Goal: Information Seeking & Learning: Learn about a topic

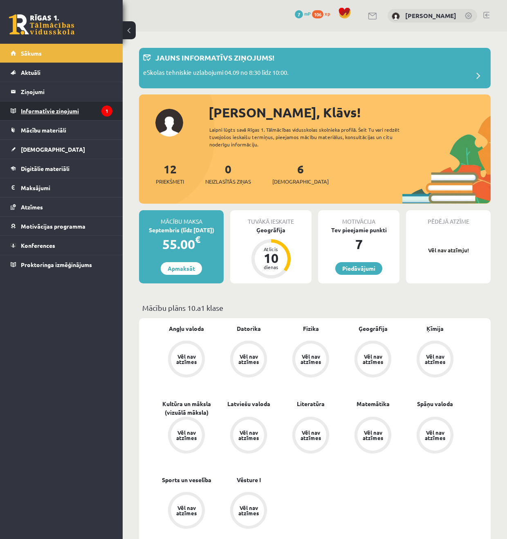
click at [80, 109] on legend "Informatīvie ziņojumi 1" at bounding box center [67, 110] width 92 height 19
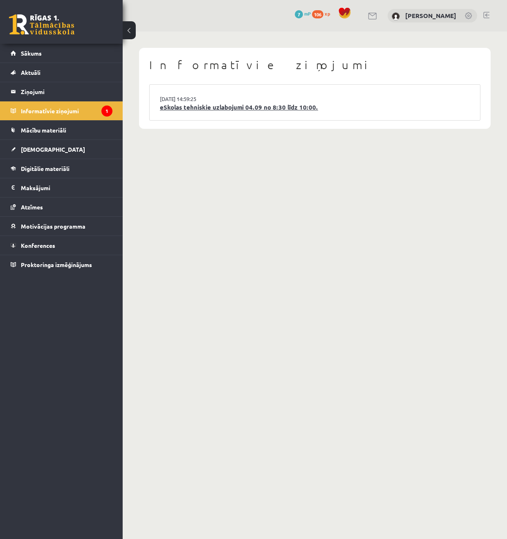
click at [177, 108] on link "eSkolas tehniskie uzlabojumi 04.09 no 8:30 līdz 10:00." at bounding box center [315, 107] width 310 height 9
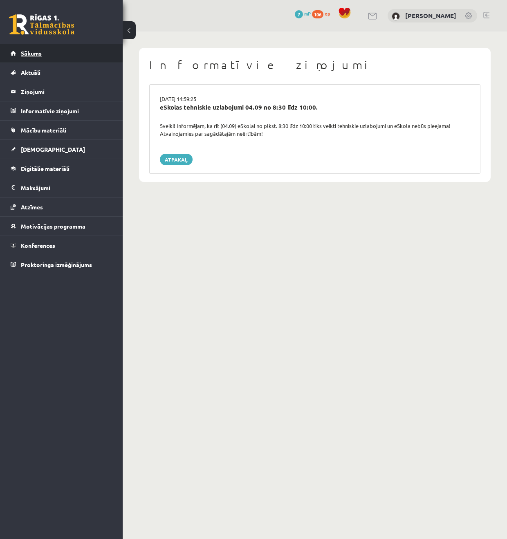
click at [36, 50] on span "Sākums" at bounding box center [31, 52] width 21 height 7
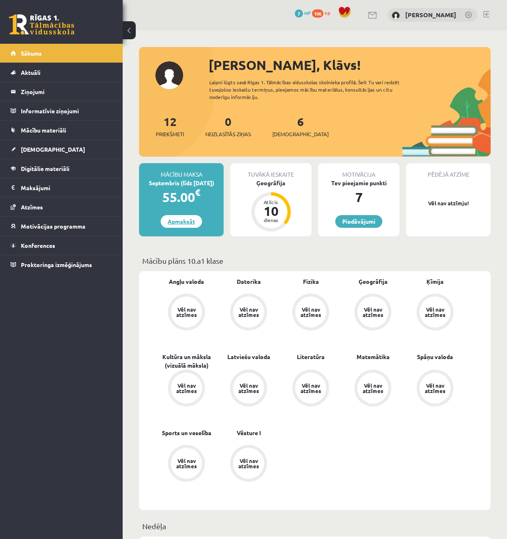
click at [171, 218] on link "Apmaksāt" at bounding box center [181, 221] width 41 height 13
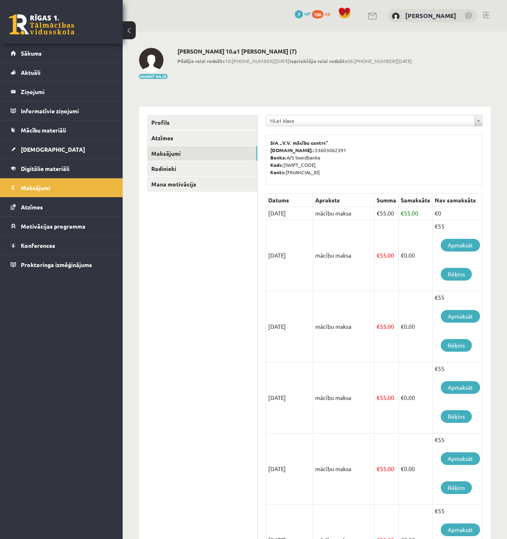
scroll to position [7, 0]
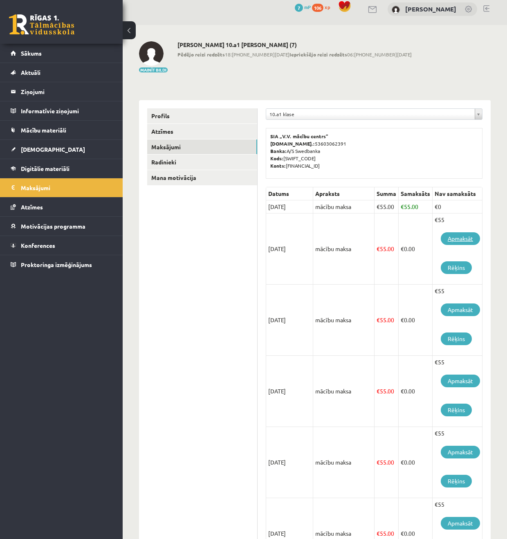
click at [447, 241] on link "Apmaksāt" at bounding box center [460, 238] width 39 height 13
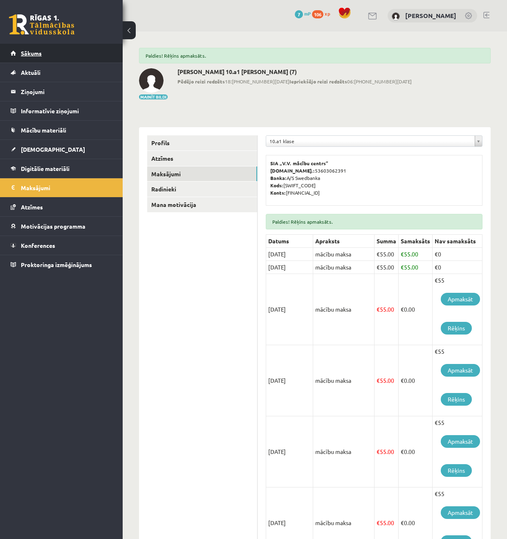
click at [36, 51] on span "Sākums" at bounding box center [31, 52] width 21 height 7
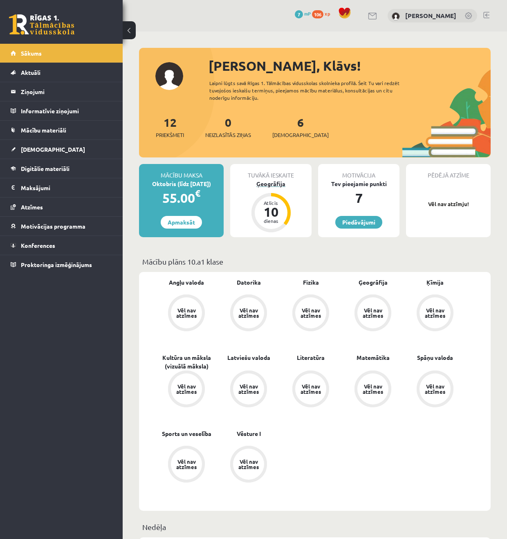
click at [266, 206] on div "10" at bounding box center [271, 211] width 25 height 13
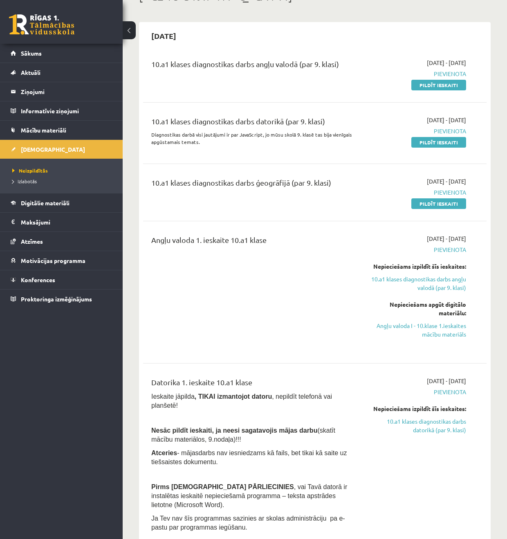
scroll to position [62, 0]
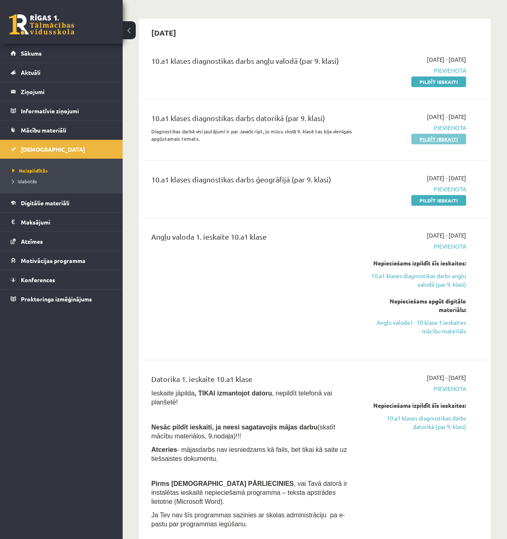
click at [443, 138] on link "Pildīt ieskaiti" at bounding box center [438, 139] width 55 height 11
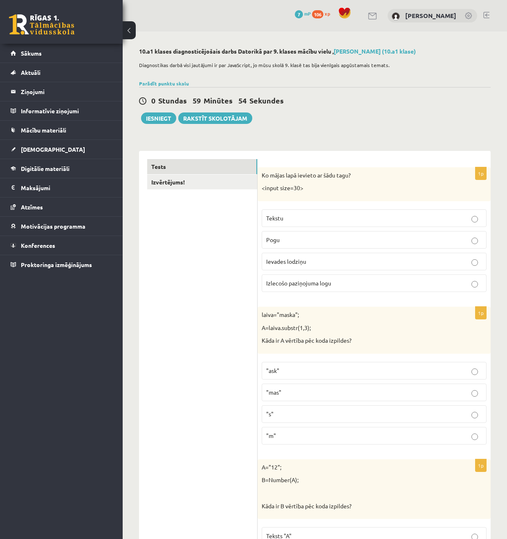
click at [369, 267] on label "Ievades lodziņu" at bounding box center [374, 262] width 225 height 18
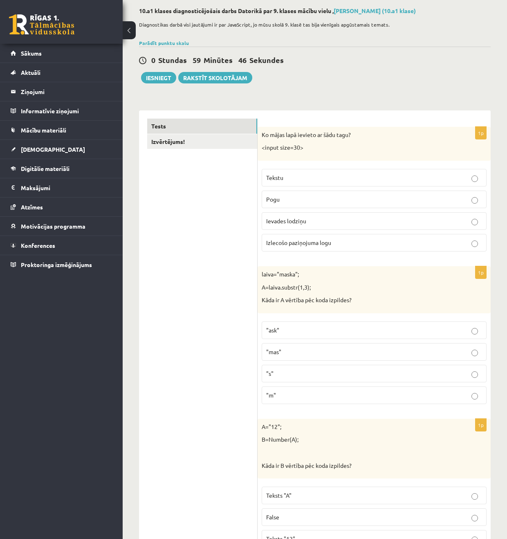
scroll to position [44, 0]
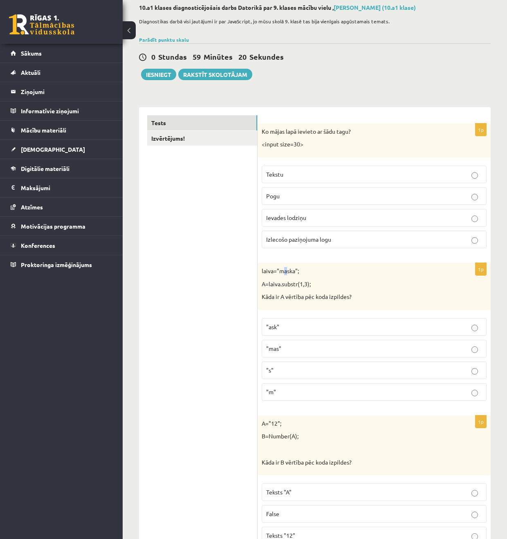
click at [288, 272] on p "laiva="maska";" at bounding box center [354, 271] width 184 height 8
click at [291, 271] on p "laiva="maska";" at bounding box center [354, 271] width 184 height 8
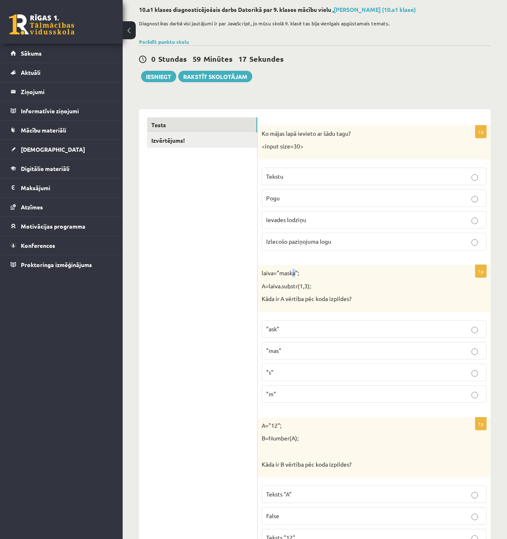
scroll to position [41, 0]
click at [294, 270] on p "laiva="maska";" at bounding box center [354, 273] width 184 height 8
click at [369, 281] on div "laiva="maska"; A=laiva.substr(1,3); Kāda ir A vērtība pēc koda izpildes?" at bounding box center [374, 288] width 233 height 47
click at [333, 330] on p ""ask"" at bounding box center [374, 329] width 216 height 9
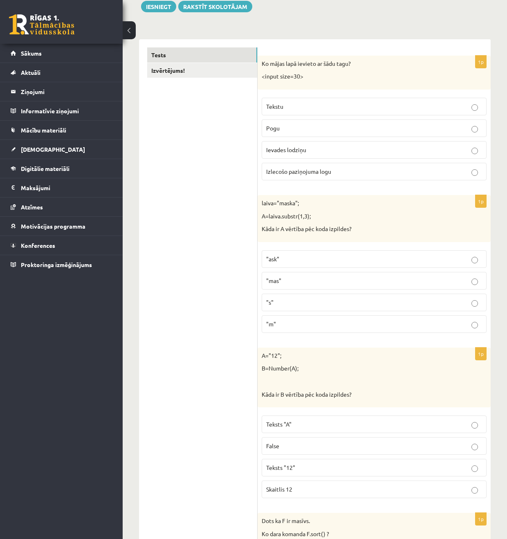
scroll to position [114, 0]
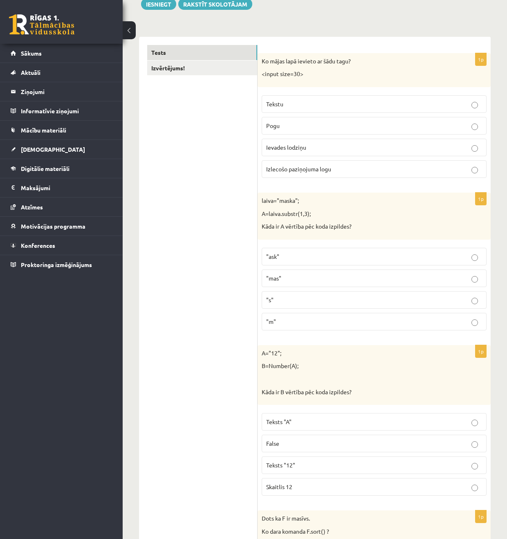
click at [379, 462] on p "Teksts "12"" at bounding box center [374, 465] width 216 height 9
click at [349, 490] on p "Skaitlis 12" at bounding box center [374, 487] width 216 height 9
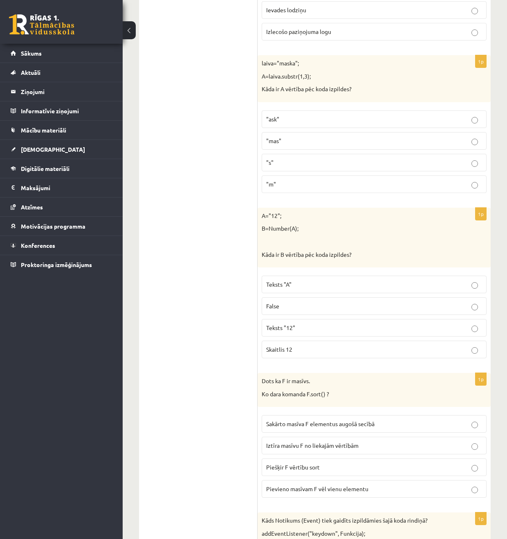
scroll to position [252, 0]
click at [368, 425] on span "Sakārto masīva F elementus augošā secībā" at bounding box center [320, 423] width 108 height 7
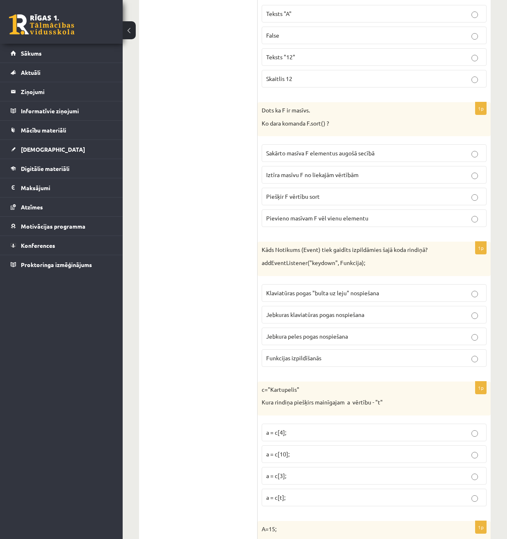
scroll to position [523, 0]
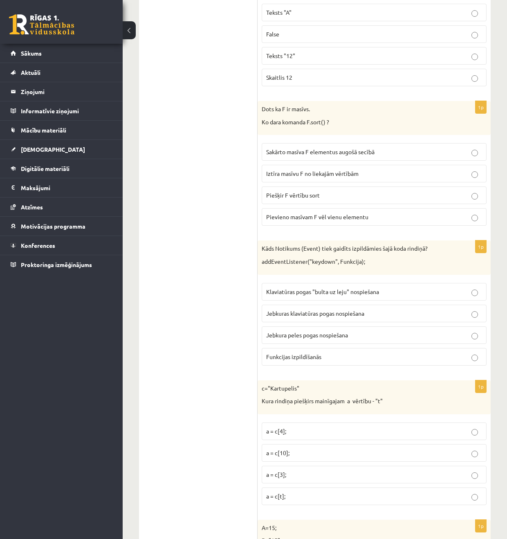
click at [400, 310] on p "Jebkuras klaviatūras pogas nospiešana" at bounding box center [374, 313] width 216 height 9
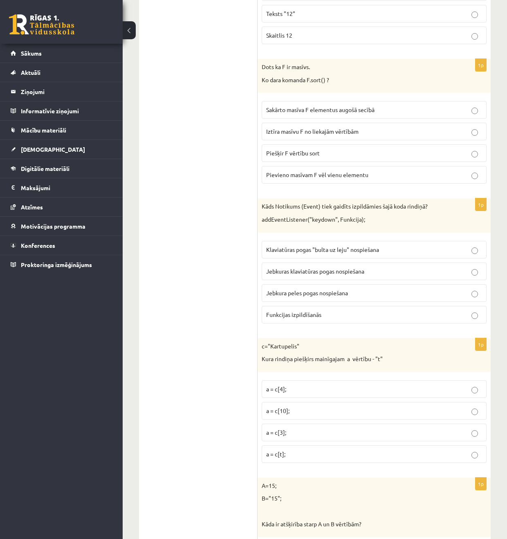
scroll to position [564, 0]
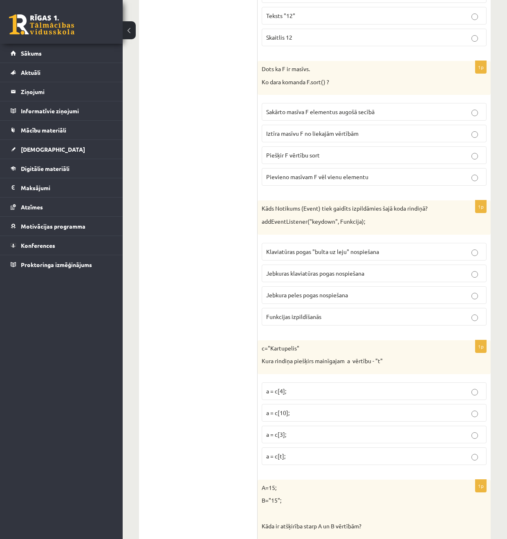
click at [312, 429] on label "a = c[3];" at bounding box center [374, 435] width 225 height 18
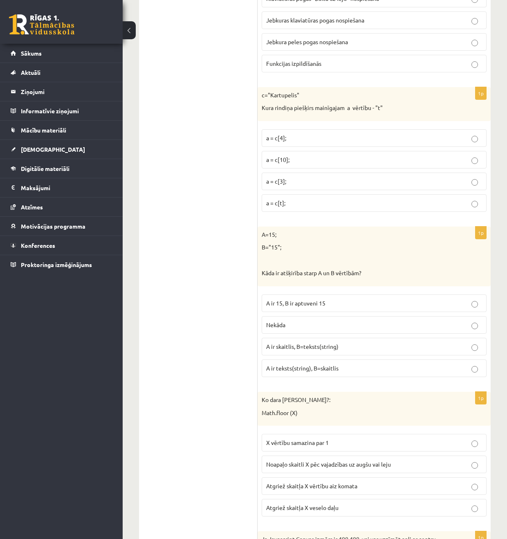
scroll to position [815, 0]
click at [397, 350] on p "A ir skaitlis, B=teksts(string)" at bounding box center [374, 348] width 216 height 9
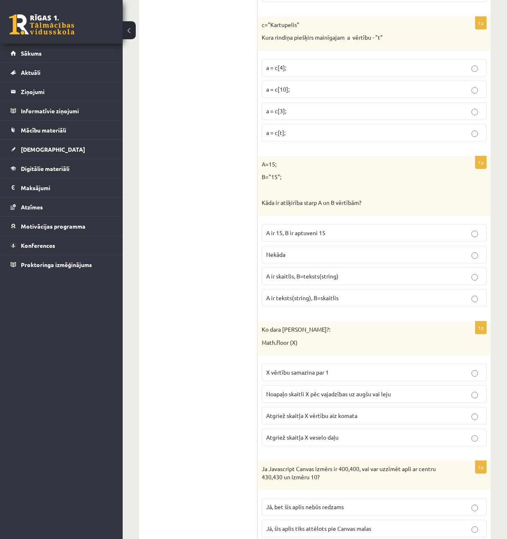
scroll to position [889, 0]
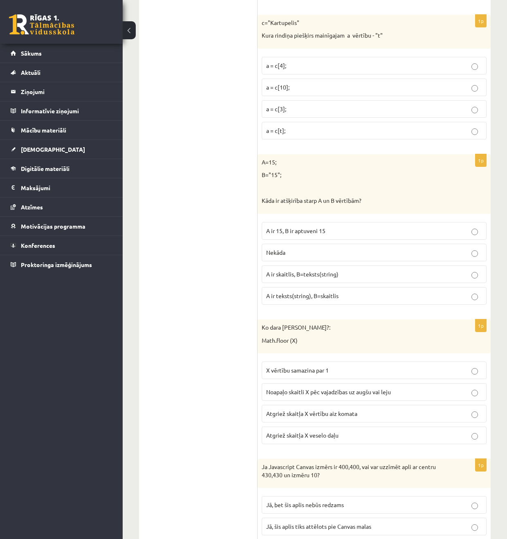
click at [382, 437] on p "Atgriež skaitļa X veselo daļu" at bounding box center [374, 435] width 216 height 9
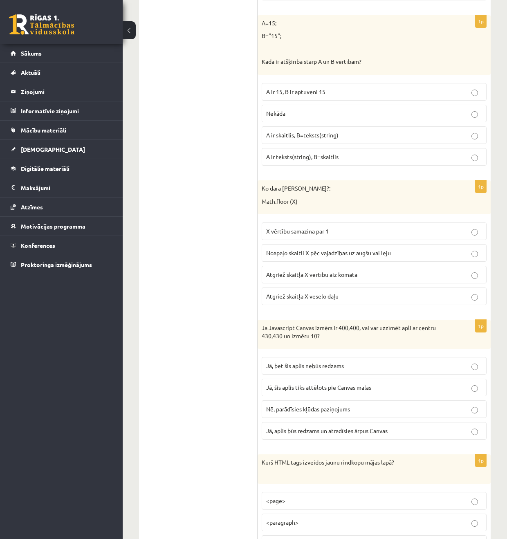
scroll to position [1029, 0]
click at [388, 363] on p "Jā, bet šis aplis nebūs redzams" at bounding box center [374, 365] width 216 height 9
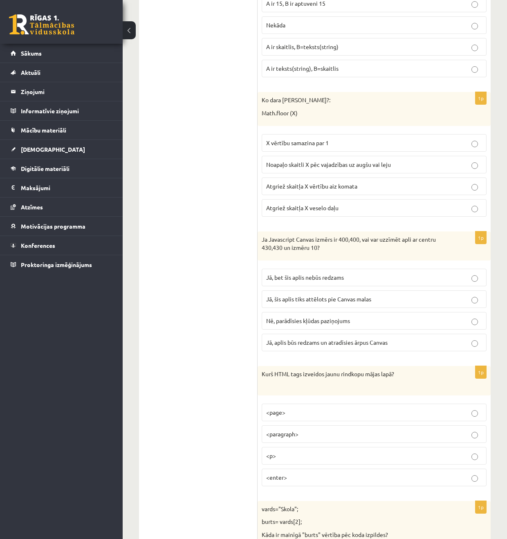
scroll to position [1125, 0]
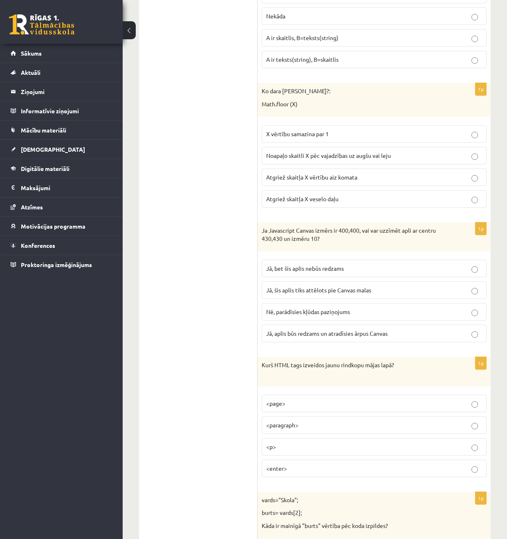
click at [364, 443] on p "<p>" at bounding box center [374, 446] width 216 height 9
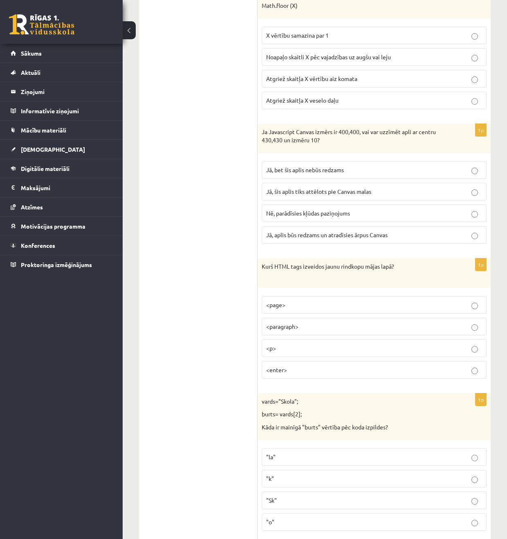
scroll to position [1225, 0]
drag, startPoint x: 310, startPoint y: 527, endPoint x: 303, endPoint y: 517, distance: 11.8
click at [310, 527] on label ""o"" at bounding box center [374, 521] width 225 height 18
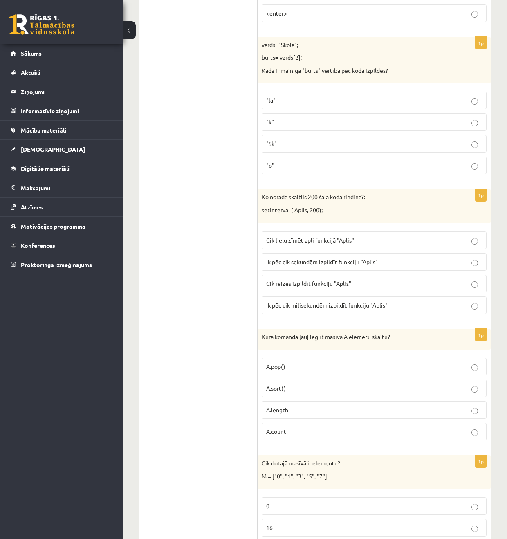
scroll to position [1604, 0]
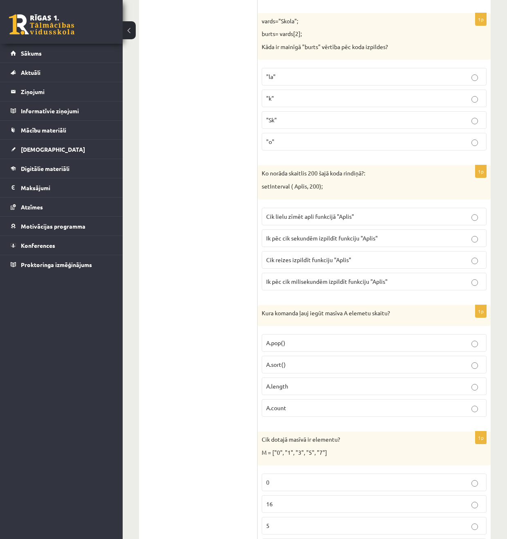
click at [319, 240] on span "Ik pēc cik sekundēm izpildīt funkciju "Aplis"" at bounding box center [322, 237] width 112 height 7
click at [314, 287] on label "Ik pēc cik milisekundēm izpildīt funkciju "Aplis"" at bounding box center [374, 282] width 225 height 18
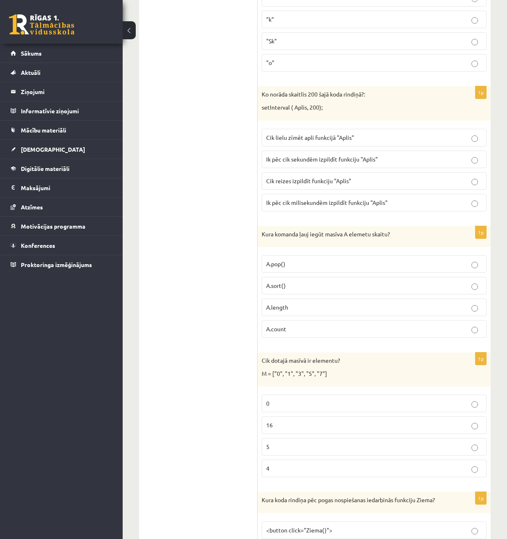
scroll to position [1687, 0]
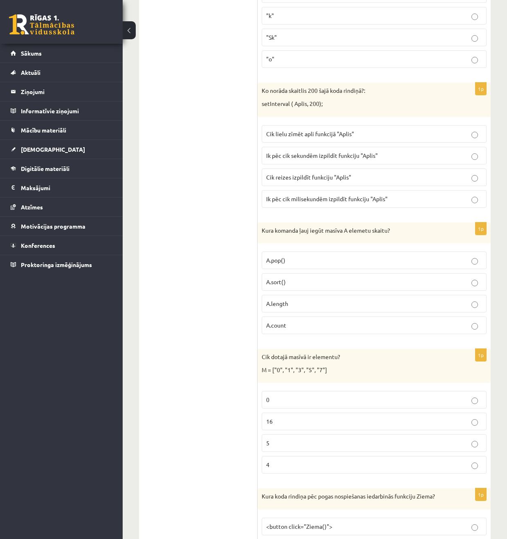
click at [312, 308] on label "A.length" at bounding box center [374, 304] width 225 height 18
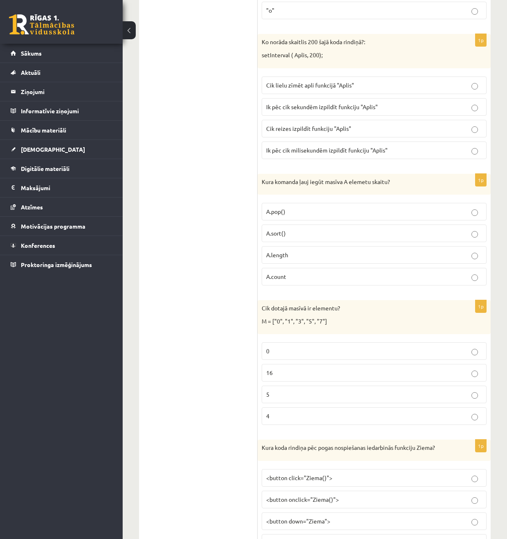
scroll to position [1738, 0]
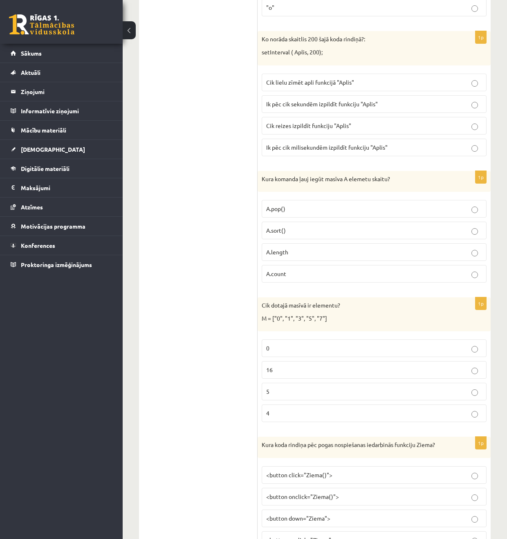
click at [332, 394] on p "5" at bounding box center [374, 391] width 216 height 9
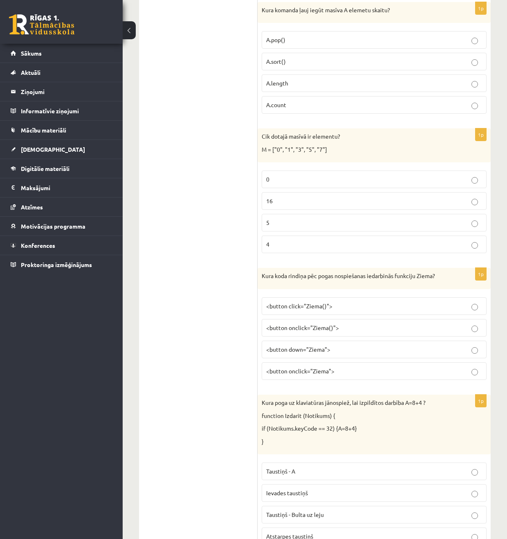
scroll to position [1909, 0]
click at [332, 328] on span "<button onclick="Ziema()">" at bounding box center [302, 326] width 73 height 7
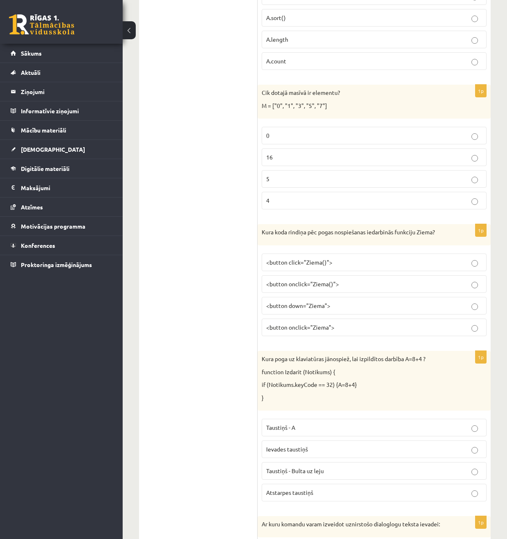
scroll to position [1951, 0]
click at [328, 494] on p "Atstarpes taustiņš" at bounding box center [374, 493] width 216 height 9
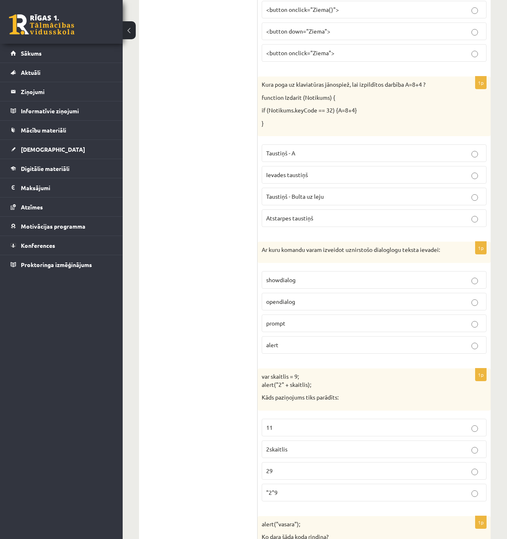
scroll to position [2226, 0]
click at [318, 348] on p "alert" at bounding box center [374, 344] width 216 height 9
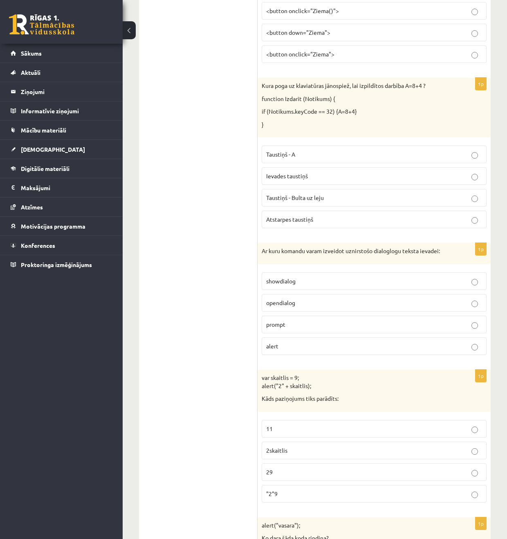
click at [322, 322] on p "prompt" at bounding box center [374, 324] width 216 height 9
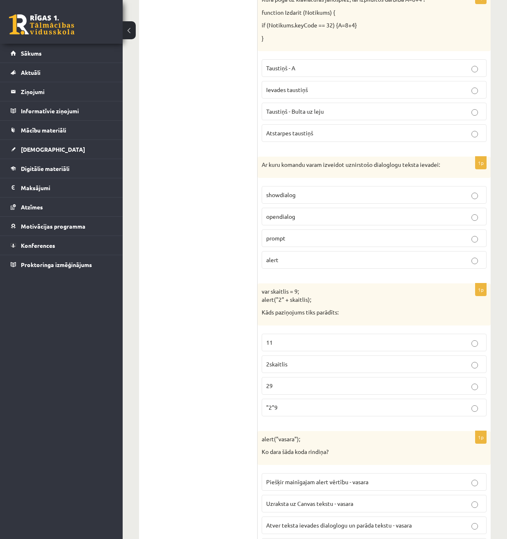
scroll to position [2314, 0]
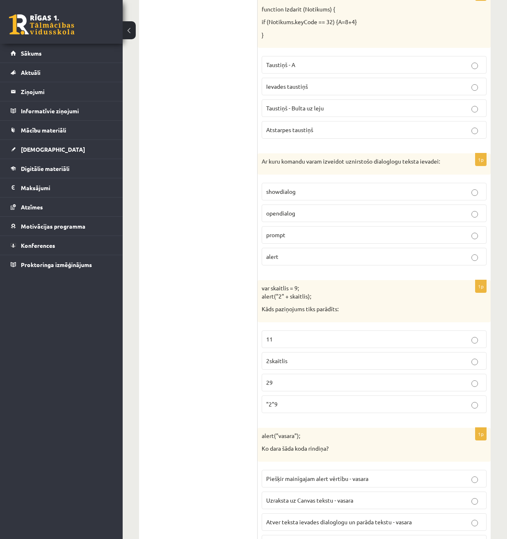
click at [311, 362] on p "2skaitlis" at bounding box center [374, 361] width 216 height 9
click at [292, 402] on p ""2"9" at bounding box center [374, 404] width 216 height 9
click at [316, 380] on p "29" at bounding box center [374, 382] width 216 height 9
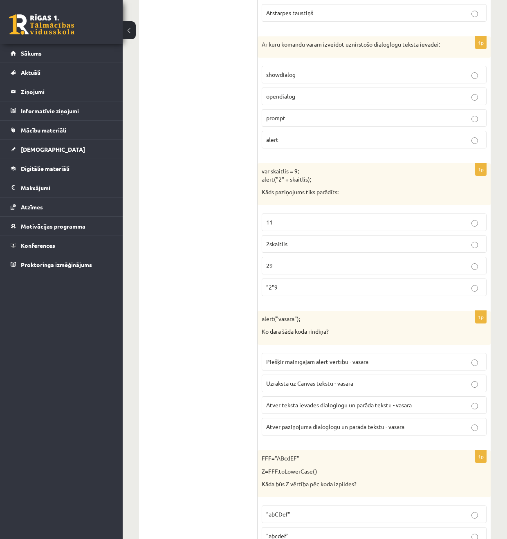
scroll to position [2432, 0]
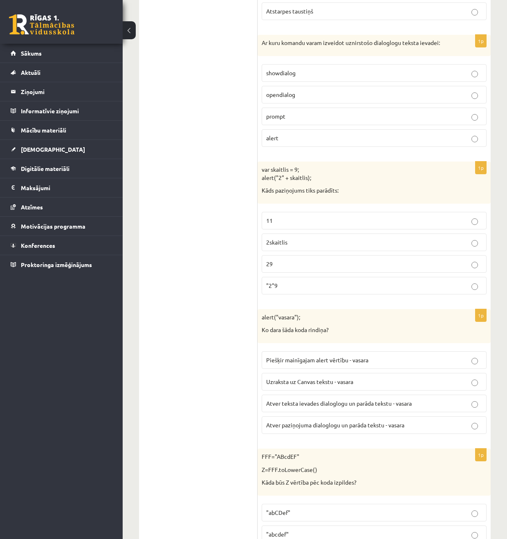
click at [337, 433] on label "Atver paziņojuma dialoglogu un parāda tekstu - vasara" at bounding box center [374, 425] width 225 height 18
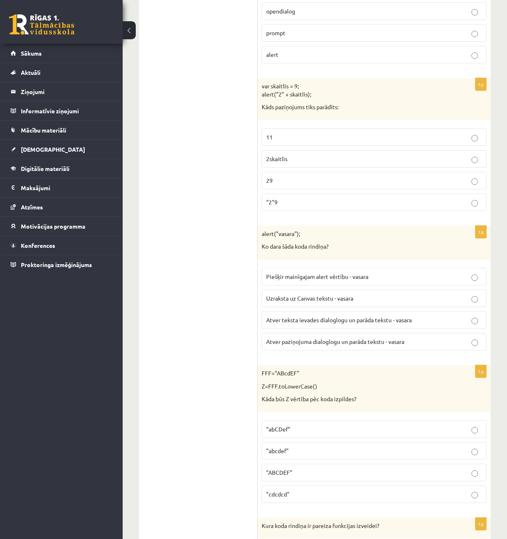
scroll to position [2521, 0]
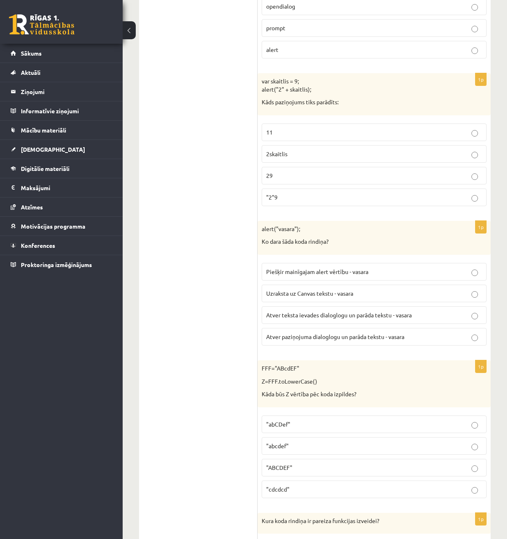
click at [332, 452] on label ""abcdef"" at bounding box center [374, 446] width 225 height 18
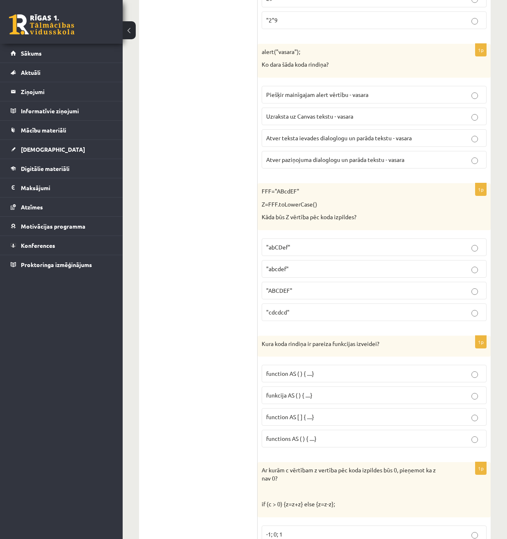
scroll to position [2697, 0]
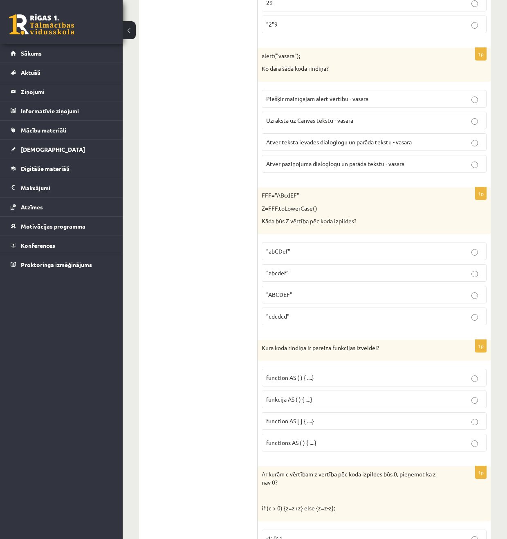
click at [359, 375] on p "function AS ( ) { ....}" at bounding box center [374, 377] width 216 height 9
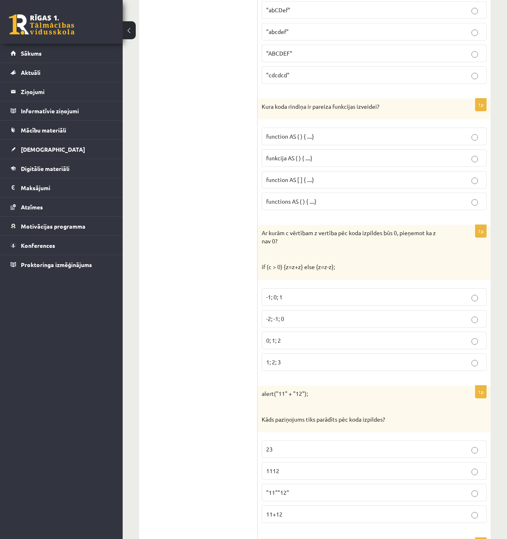
scroll to position [2938, 0]
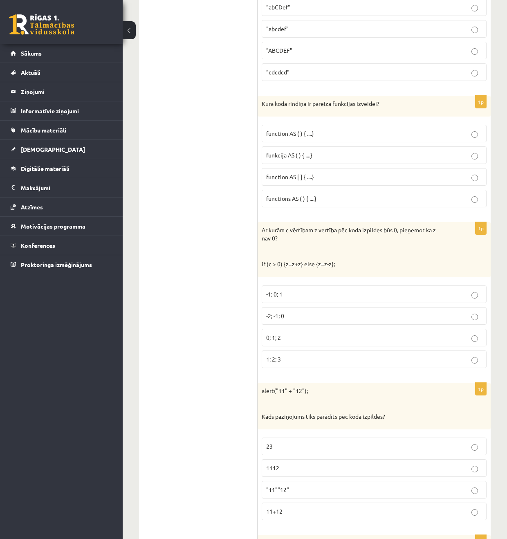
click at [319, 467] on p "1112" at bounding box center [374, 468] width 216 height 9
click at [284, 319] on span "-2; -1; 0" at bounding box center [275, 315] width 18 height 7
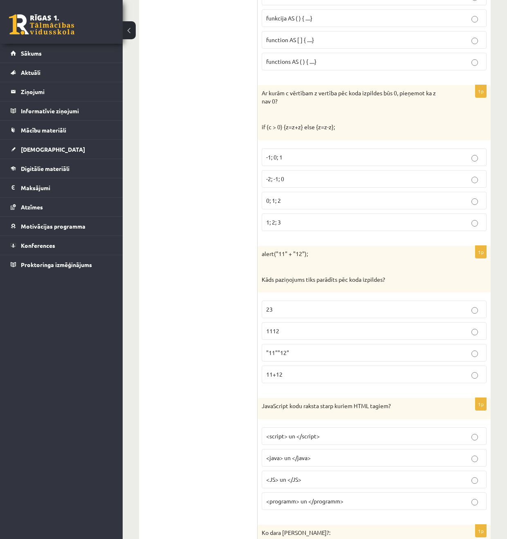
scroll to position [3073, 0]
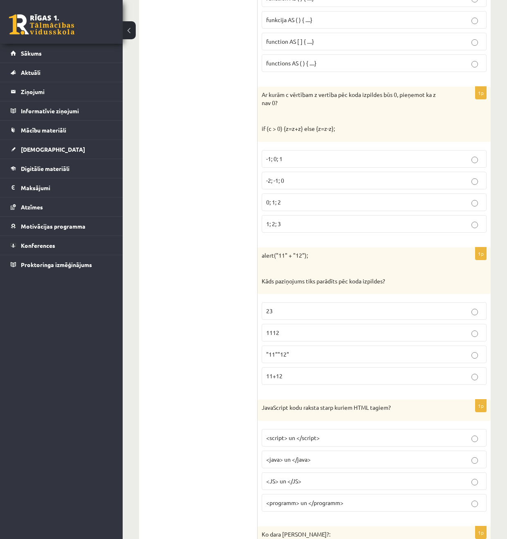
click at [326, 436] on p "<script> un </script>" at bounding box center [374, 437] width 216 height 9
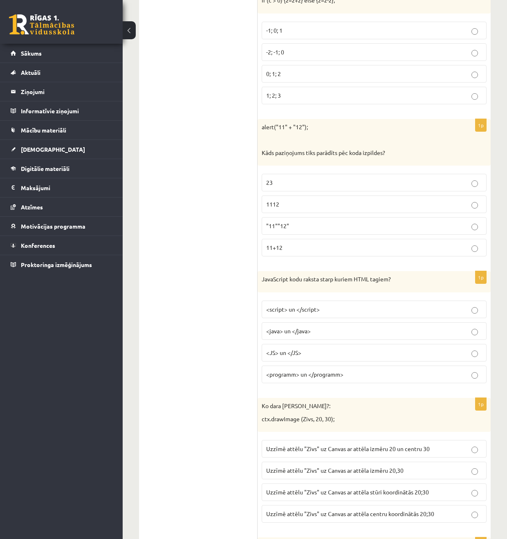
scroll to position [3203, 0]
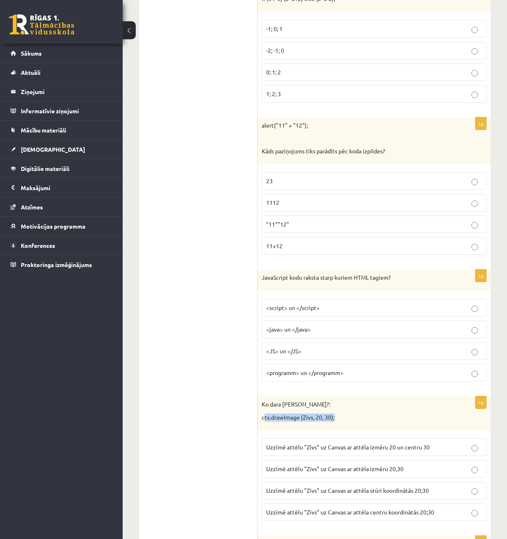
drag, startPoint x: 264, startPoint y: 418, endPoint x: 381, endPoint y: 424, distance: 117.1
click at [381, 424] on div "Ko dara koda rindiņa?: ctx.drawImage (Zivs, 20, 30);" at bounding box center [374, 413] width 233 height 34
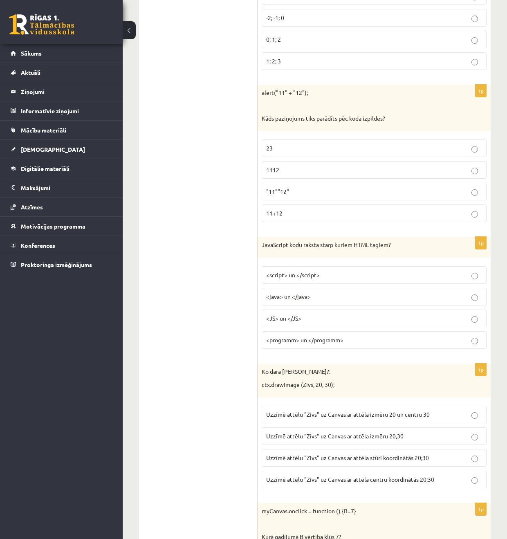
click at [380, 459] on span "Uzzīmē attēlu "Zivs" uz Canvas ar attēla stūri koordinātās 20;30" at bounding box center [347, 457] width 163 height 7
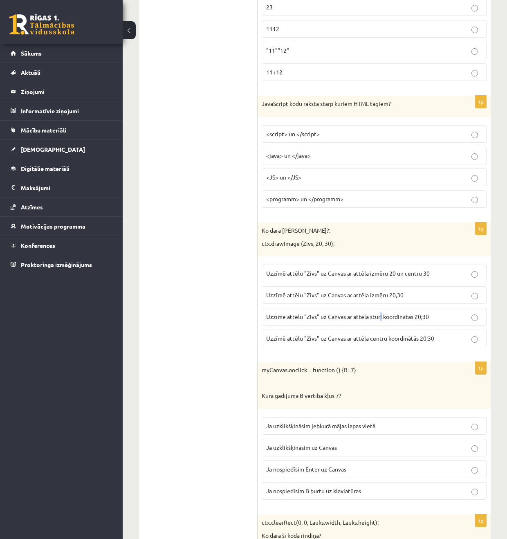
scroll to position [3378, 0]
click at [377, 449] on p "Ja uzklikšķināsim uz Canvas" at bounding box center [374, 447] width 216 height 9
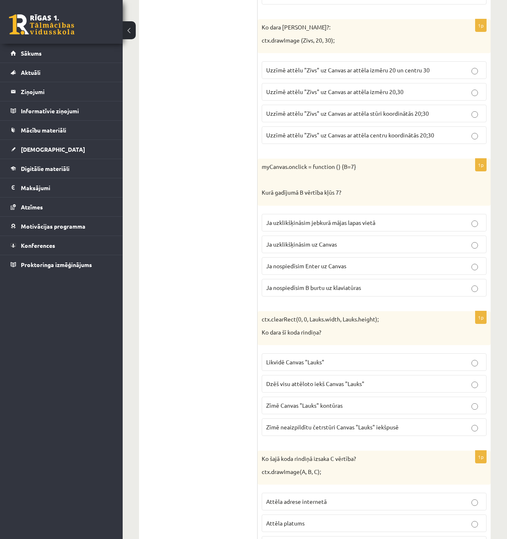
scroll to position [3582, 0]
drag, startPoint x: 264, startPoint y: 319, endPoint x: 300, endPoint y: 317, distance: 35.6
click at [298, 317] on p "ctx.clearRect(0, 0, Lauks.width, Lauks.height);" at bounding box center [354, 318] width 184 height 8
copy p "ctx.clearRect("
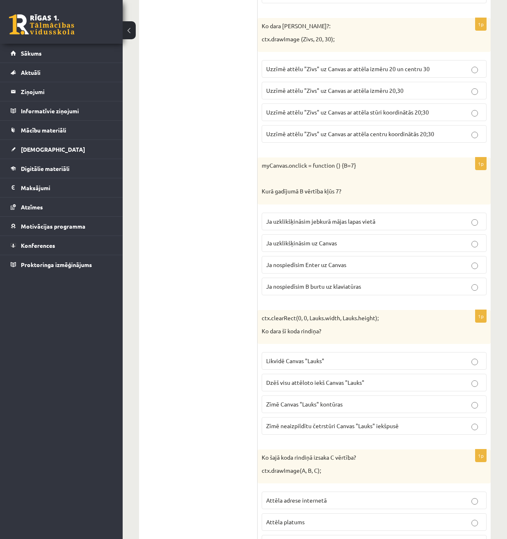
click at [359, 431] on label "Zīmē neaizpildītu četrstūri Canvas "Lauks" iekšpusē" at bounding box center [374, 426] width 225 height 18
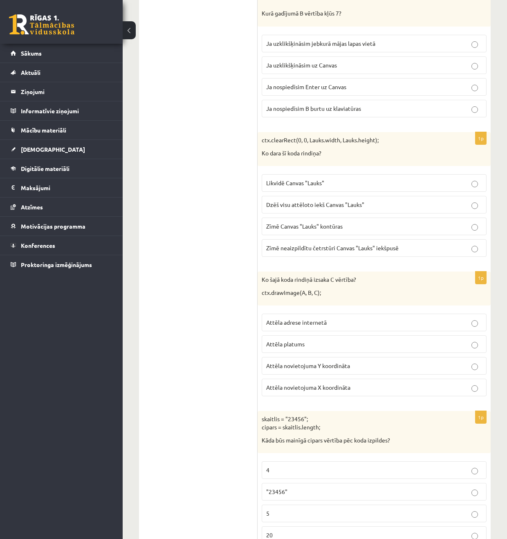
scroll to position [3761, 0]
click at [399, 359] on label "Attēla novietojuma Y koordināta" at bounding box center [374, 365] width 225 height 18
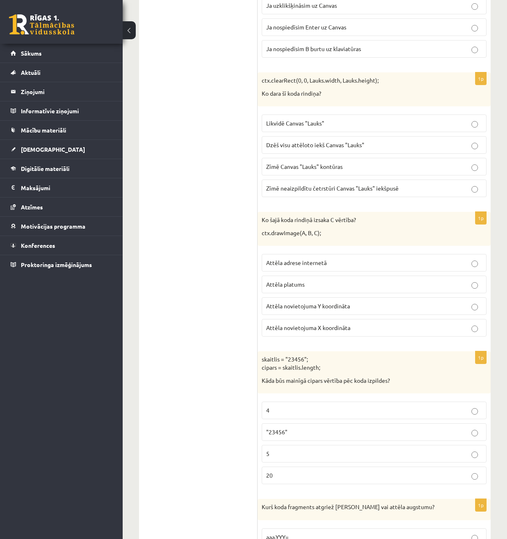
scroll to position [3820, 0]
drag, startPoint x: 288, startPoint y: 357, endPoint x: 341, endPoint y: 354, distance: 52.9
click at [297, 357] on p "skaitlis = "23456"; cipars = skaitlis.length;" at bounding box center [354, 363] width 184 height 16
click at [319, 453] on p "5" at bounding box center [374, 453] width 216 height 9
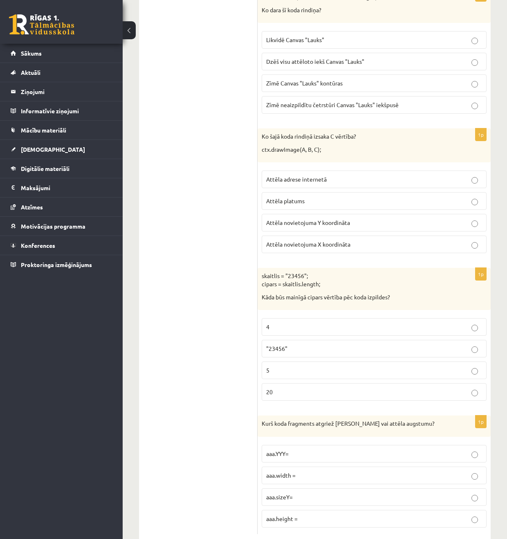
scroll to position [3923, 0]
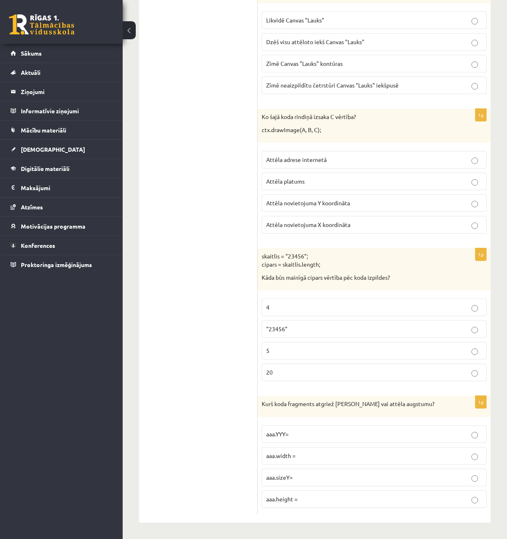
click at [334, 499] on p "aaa.height =" at bounding box center [374, 499] width 216 height 9
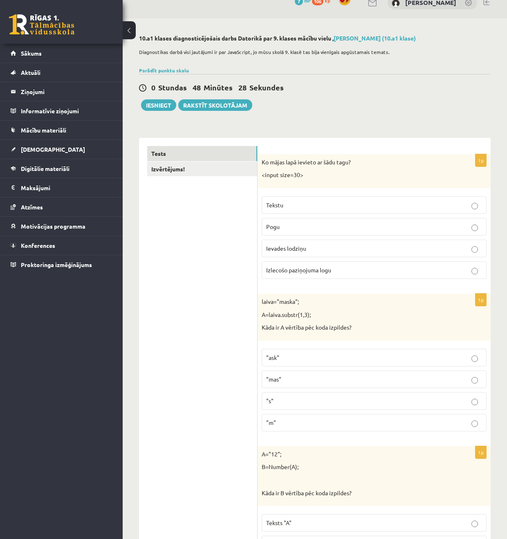
scroll to position [0, 0]
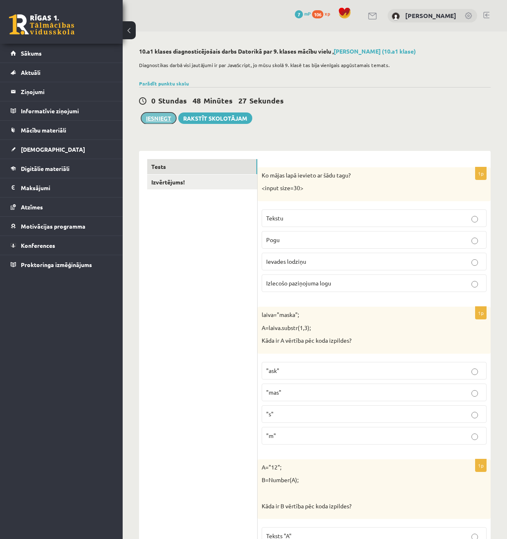
click at [162, 120] on button "Iesniegt" at bounding box center [158, 117] width 35 height 11
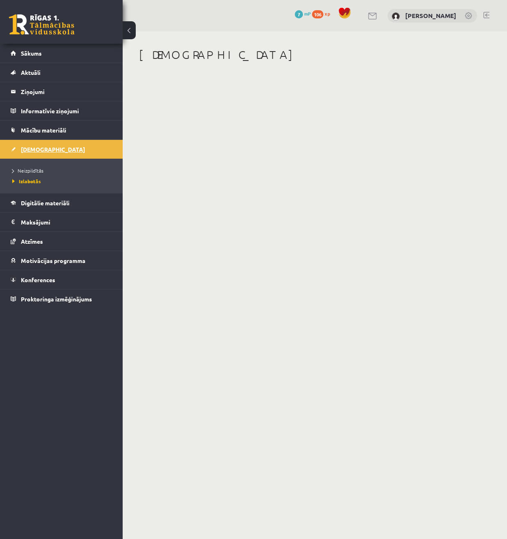
click at [40, 145] on link "[DEMOGRAPHIC_DATA]" at bounding box center [62, 149] width 102 height 19
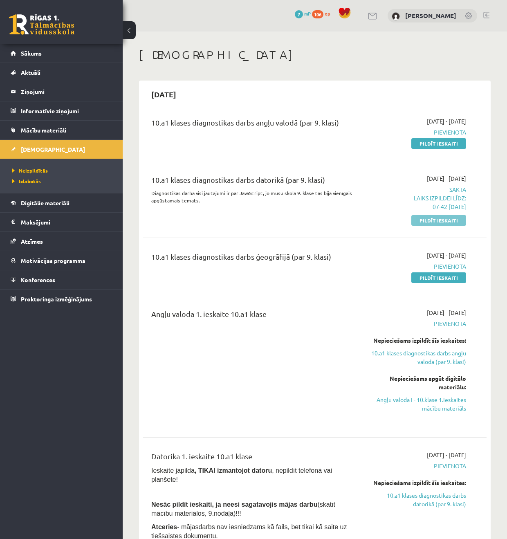
click at [457, 225] on link "Pildīt ieskaiti" at bounding box center [438, 220] width 55 height 11
click at [42, 180] on link "Izlabotās" at bounding box center [63, 180] width 102 height 7
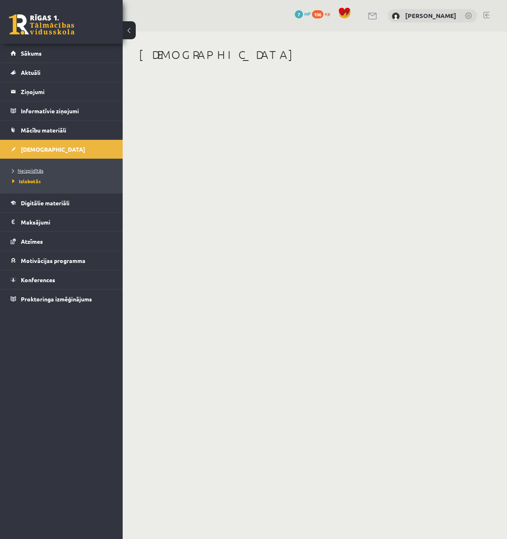
click at [40, 168] on span "Neizpildītās" at bounding box center [27, 170] width 31 height 7
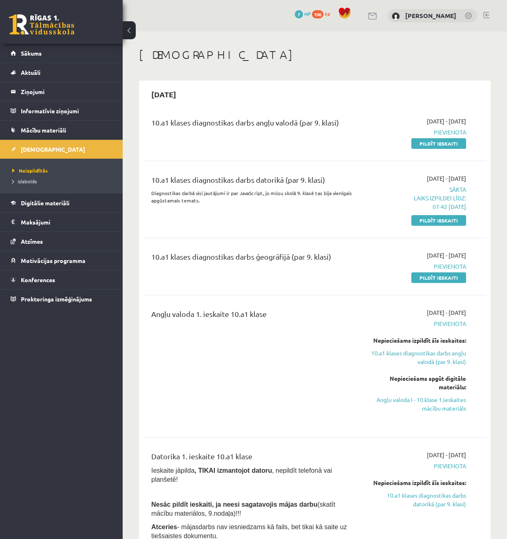
click at [43, 159] on ul "Neizpildītās Izlabotās" at bounding box center [61, 176] width 123 height 34
click at [37, 151] on span "[DEMOGRAPHIC_DATA]" at bounding box center [53, 149] width 64 height 7
click at [456, 220] on link "Pildīt ieskaiti" at bounding box center [438, 220] width 55 height 11
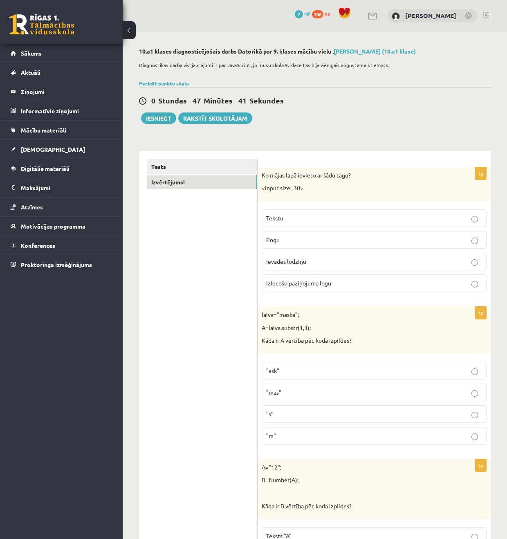
click at [180, 181] on link "Izvērtējums!" at bounding box center [202, 182] width 110 height 15
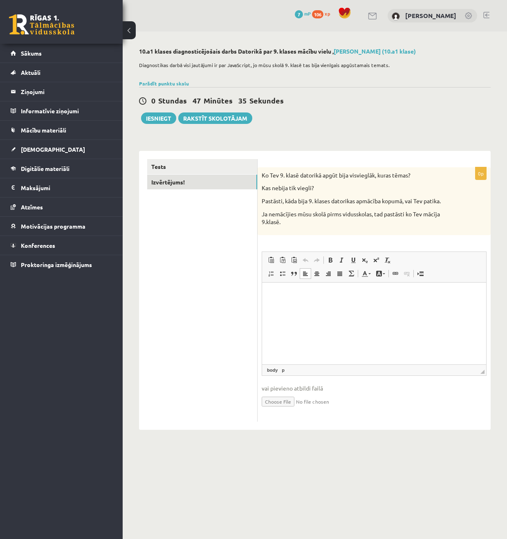
click at [346, 307] on html at bounding box center [374, 294] width 224 height 25
click at [337, 121] on div "0 Stundas 47 Minūtes 3 Sekundes Ieskaite saglabāta! Iesniegt Rakstīt skolotājam" at bounding box center [315, 105] width 352 height 37
click at [423, 293] on p "**********" at bounding box center [374, 294] width 208 height 9
click at [170, 118] on button "Iesniegt" at bounding box center [158, 117] width 35 height 11
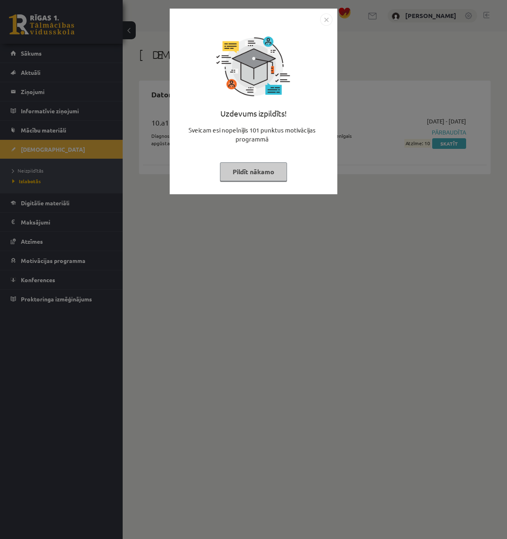
click at [326, 16] on img "Close" at bounding box center [326, 19] width 12 height 12
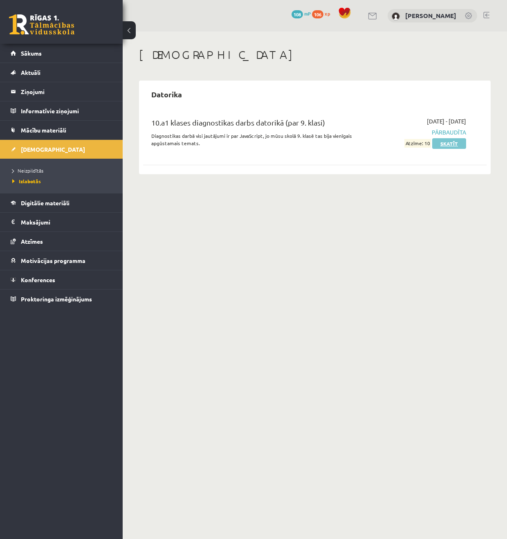
click at [453, 143] on link "Skatīt" at bounding box center [449, 143] width 34 height 11
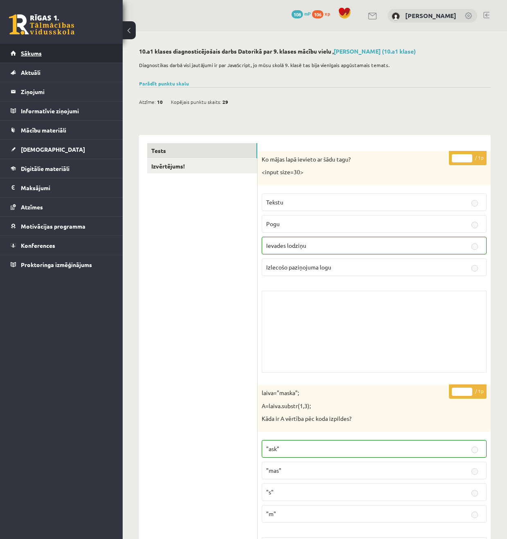
click at [29, 45] on link "Sākums" at bounding box center [62, 53] width 102 height 19
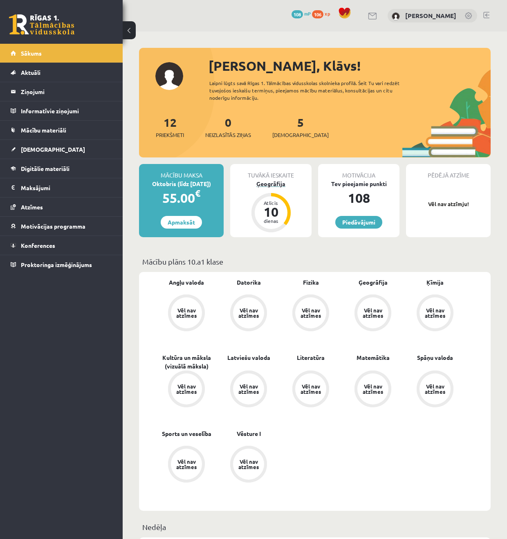
click at [267, 185] on div "Ģeogrāfija" at bounding box center [270, 184] width 81 height 9
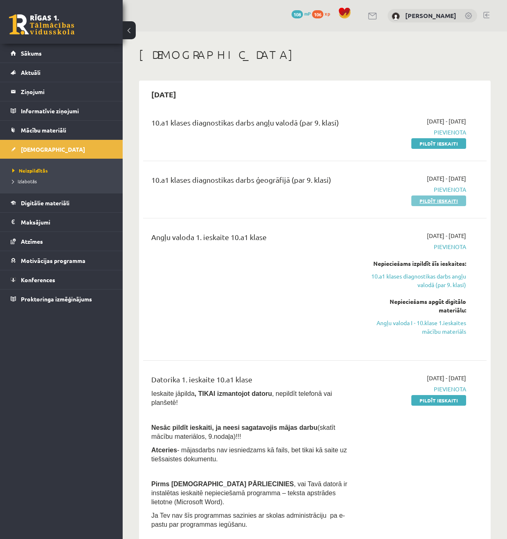
click at [448, 202] on link "Pildīt ieskaiti" at bounding box center [438, 200] width 55 height 11
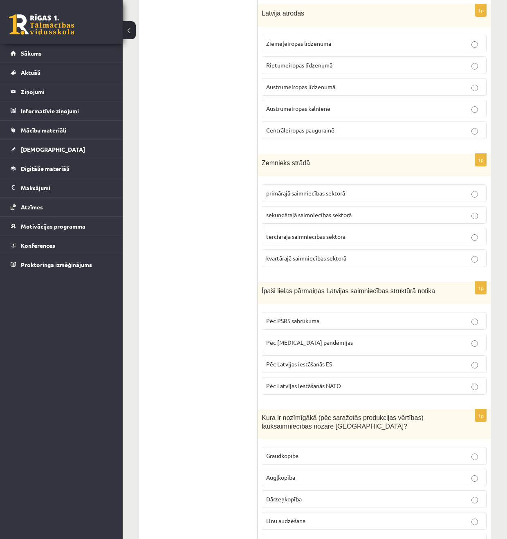
scroll to position [321, 0]
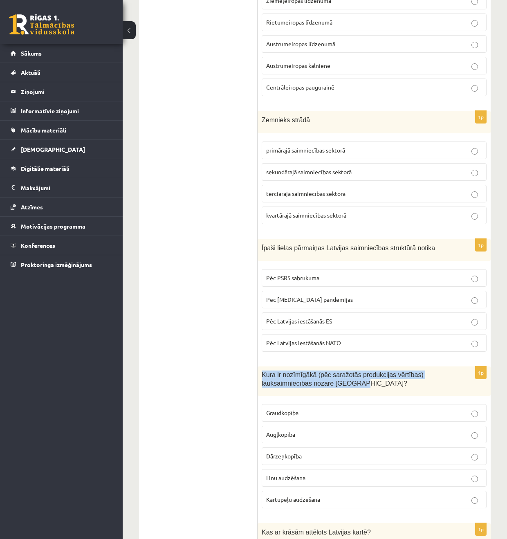
drag, startPoint x: 360, startPoint y: 382, endPoint x: 261, endPoint y: 374, distance: 99.2
click at [262, 374] on p "Kura ir nozīmīgākā (pēc saražotās produkcijas vērtības) lauksaimniecības nozare…" at bounding box center [354, 379] width 184 height 17
click at [320, 422] on fieldset "Graudkopība Augļkopība Dārzeņkopība Linu audzēšana Kartupeļu audzēšana" at bounding box center [374, 455] width 225 height 111
click at [316, 416] on p "Graudkopība" at bounding box center [374, 413] width 216 height 9
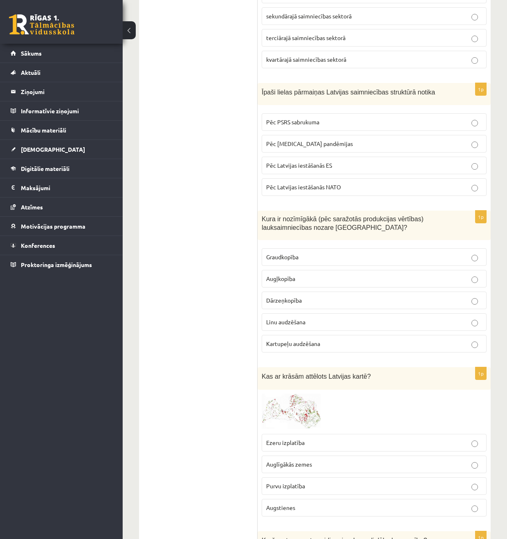
scroll to position [478, 0]
click at [300, 413] on img at bounding box center [292, 411] width 61 height 36
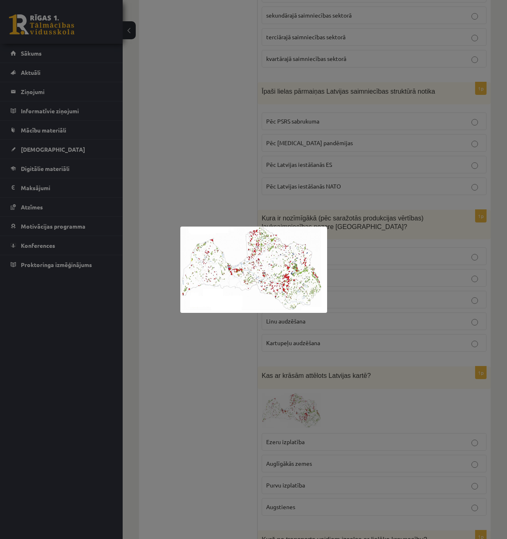
click at [223, 326] on div at bounding box center [253, 269] width 507 height 539
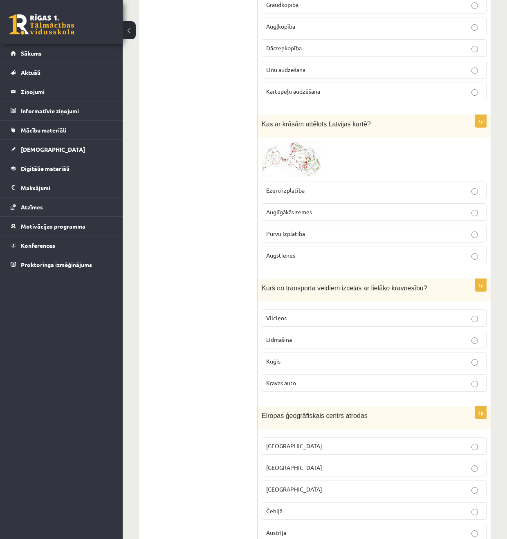
scroll to position [759, 0]
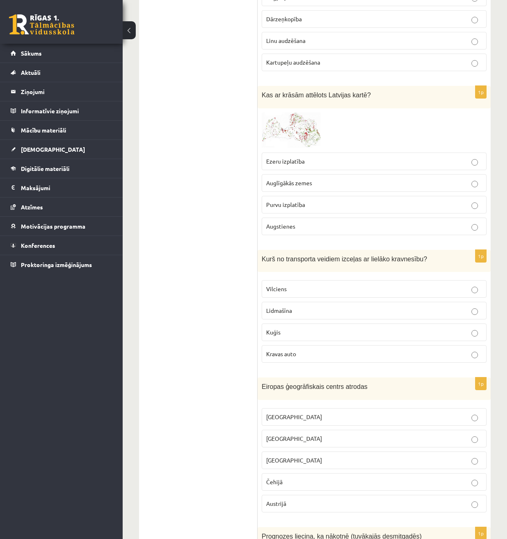
click at [294, 330] on p "Kuģis" at bounding box center [374, 332] width 216 height 9
click at [303, 386] on span "Eiropas ģeogrāfiskais centrs atrodas" at bounding box center [315, 386] width 106 height 7
copy div "Eiropas ģeogrāfiskais centrs atrodas"
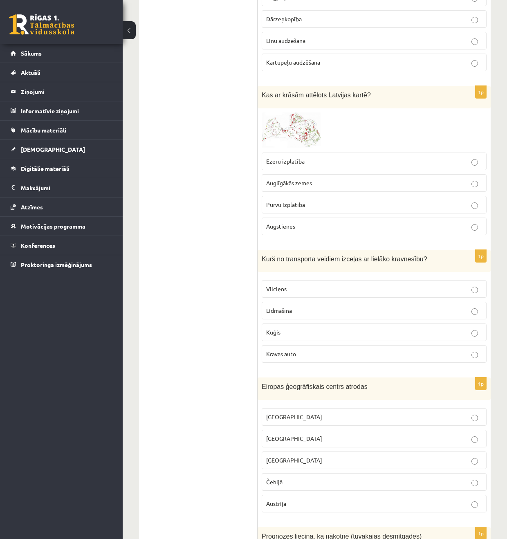
drag, startPoint x: 226, startPoint y: 337, endPoint x: 258, endPoint y: 397, distance: 67.7
click at [292, 440] on p "[GEOGRAPHIC_DATA]" at bounding box center [374, 438] width 216 height 9
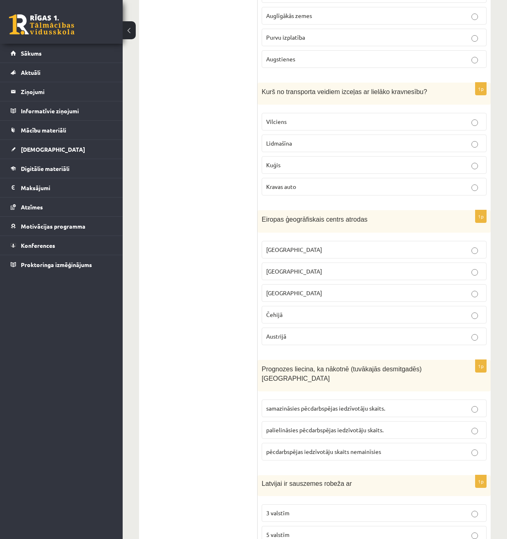
scroll to position [926, 0]
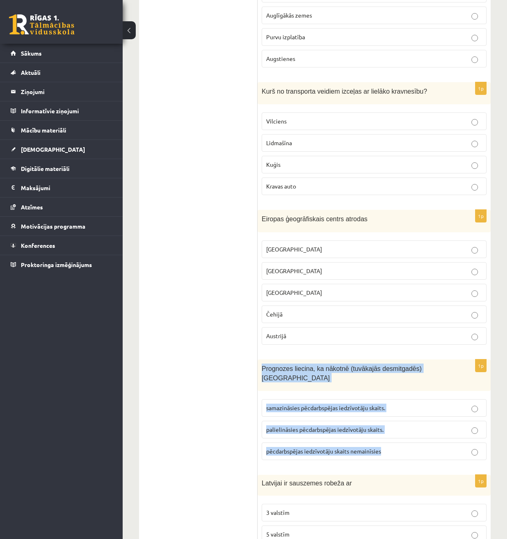
drag, startPoint x: 261, startPoint y: 366, endPoint x: 460, endPoint y: 443, distance: 212.7
click at [460, 445] on div "1p Prognozes liecina, ka nākotnē (tuvākajās desmitgadēs) Latvijā samazināsies p…" at bounding box center [374, 412] width 233 height 107
copy div "Prognozes liecina, ka nākotnē (tuvākajās desmitgadēs) Latvijā samazināsies pēcd…"
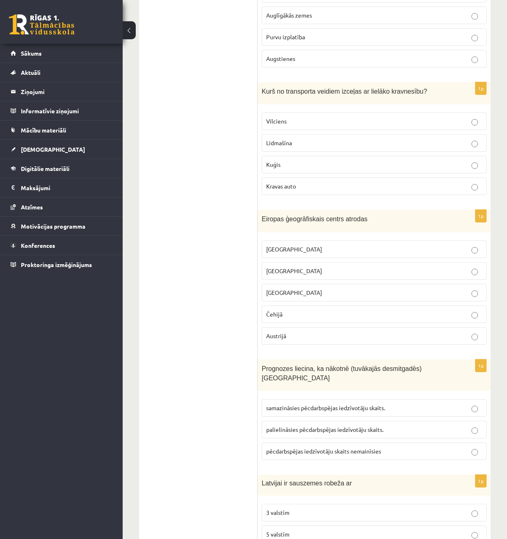
drag, startPoint x: 194, startPoint y: 374, endPoint x: 191, endPoint y: 355, distance: 18.7
click at [290, 426] on span "palielināsies pēcdarbspējas iedzīvotāju skaits." at bounding box center [324, 429] width 117 height 7
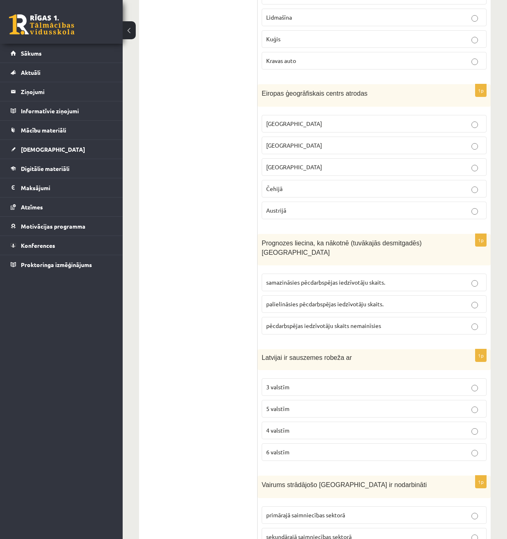
scroll to position [1053, 0]
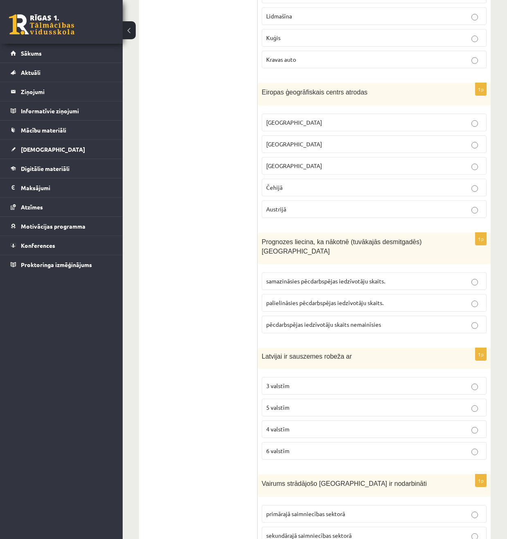
click at [337, 425] on p "4 valstīm" at bounding box center [374, 429] width 216 height 9
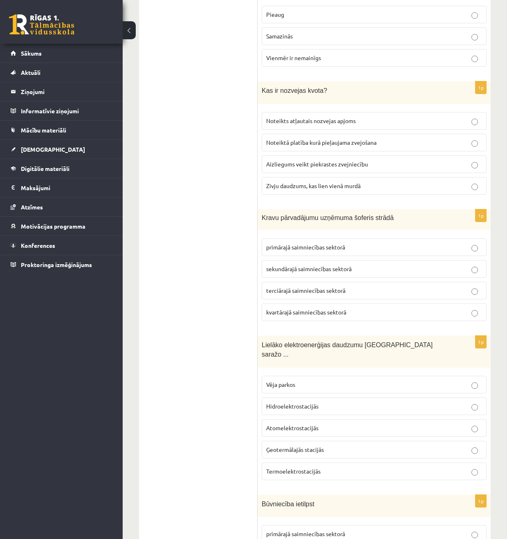
scroll to position [3631, 0]
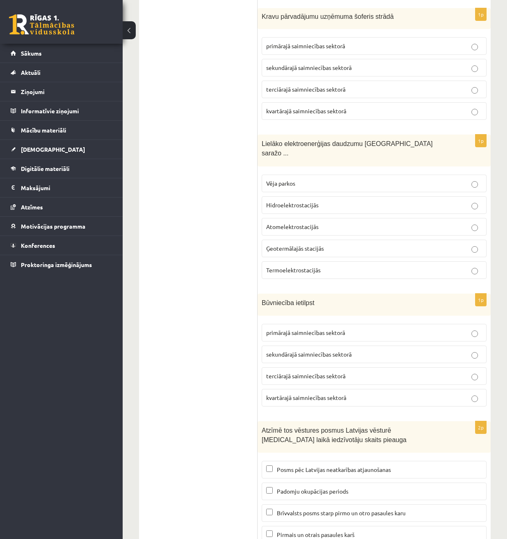
click at [375, 487] on p "Padomju okupācijas periods" at bounding box center [374, 491] width 216 height 9
click at [373, 487] on p "Padomju okupācijas periods" at bounding box center [374, 491] width 216 height 9
click at [372, 487] on p "Padomju okupācijas periods" at bounding box center [374, 491] width 216 height 9
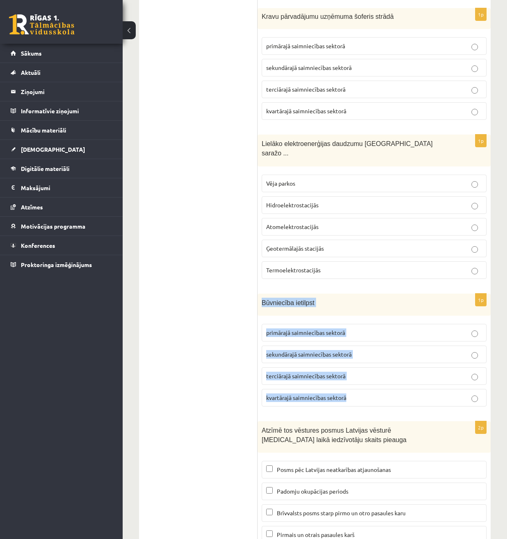
drag, startPoint x: 261, startPoint y: 267, endPoint x: 371, endPoint y: 376, distance: 155.0
click at [371, 376] on div "1p Būvniecība ietilpst primārajā saimniecības sektorā sekundārajā saimniecības …" at bounding box center [374, 354] width 233 height 120
copy div "Būvniecība ietilpst primārajā saimniecības sektorā sekundārajā saimniecības sek…"
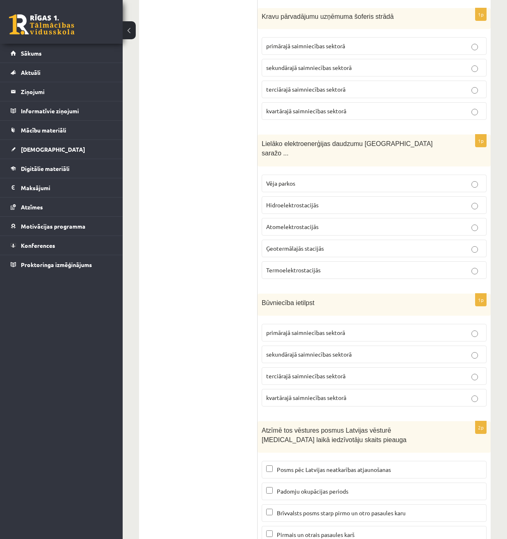
drag, startPoint x: 199, startPoint y: 377, endPoint x: 208, endPoint y: 373, distance: 9.6
click at [285, 350] on span "sekundārajā saimniecības sektorā" at bounding box center [308, 353] width 85 height 7
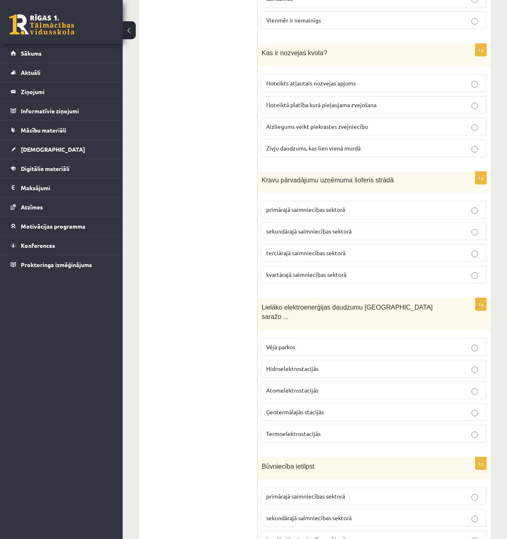
scroll to position [3409, 0]
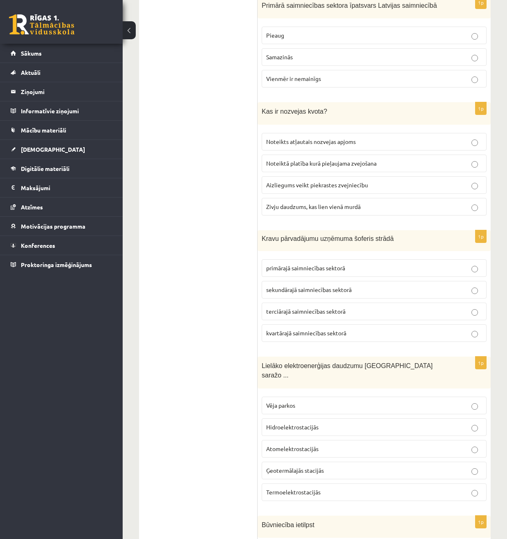
click at [346, 307] on p "terciārajā saimniecības sektorā" at bounding box center [374, 311] width 216 height 9
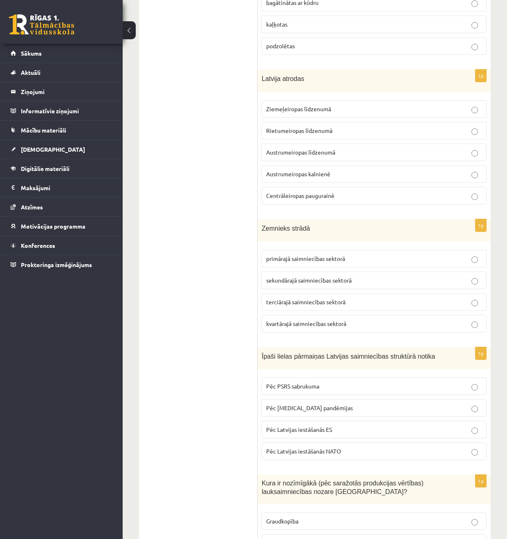
scroll to position [218, 0]
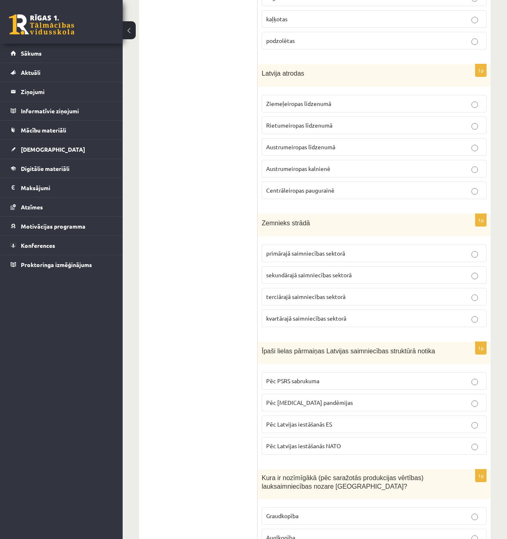
click at [310, 250] on span "primārajā saimniecības sektorā" at bounding box center [305, 252] width 79 height 7
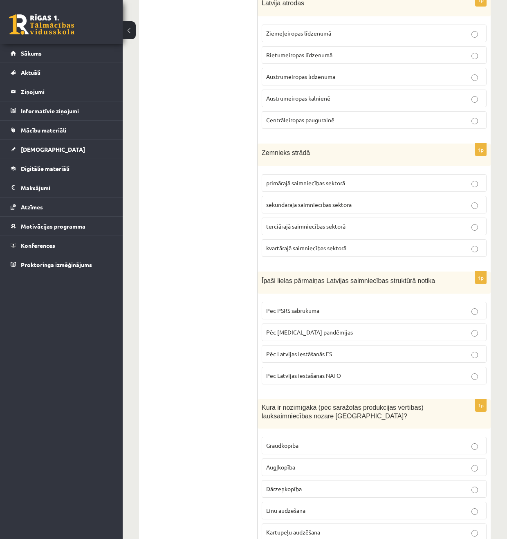
scroll to position [288, 0]
click at [310, 316] on label "Pēc PSRS sabrukuma" at bounding box center [374, 312] width 225 height 18
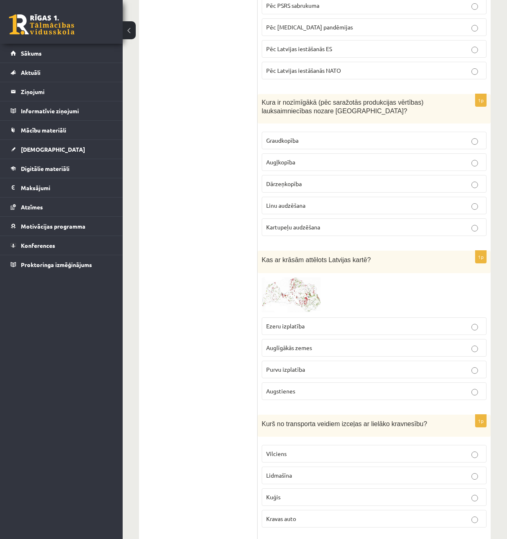
scroll to position [595, 0]
click at [308, 293] on img at bounding box center [292, 294] width 61 height 36
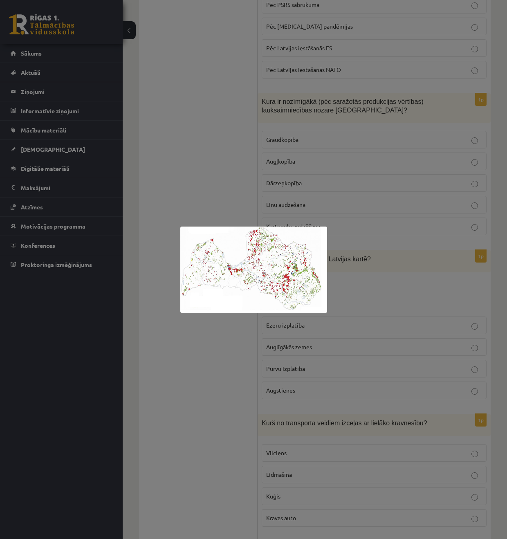
scroll to position [594, 0]
click at [206, 371] on div at bounding box center [253, 269] width 507 height 539
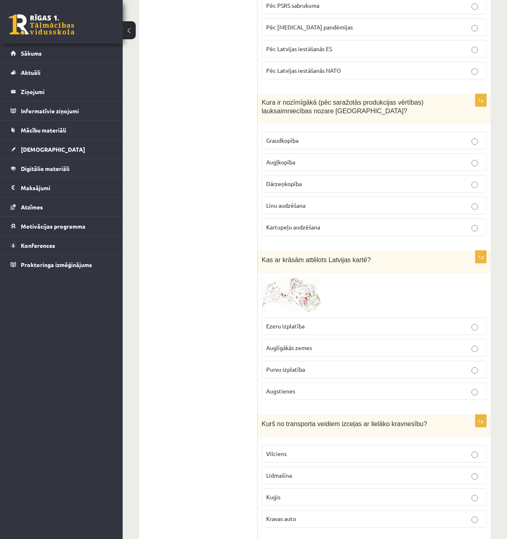
click at [296, 291] on span at bounding box center [292, 296] width 13 height 13
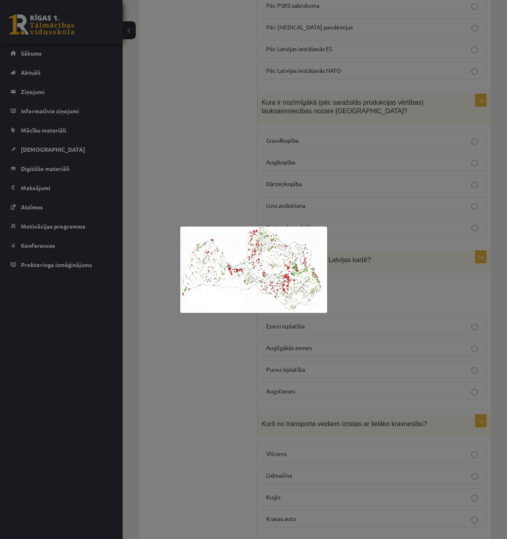
click at [234, 344] on div at bounding box center [253, 269] width 507 height 539
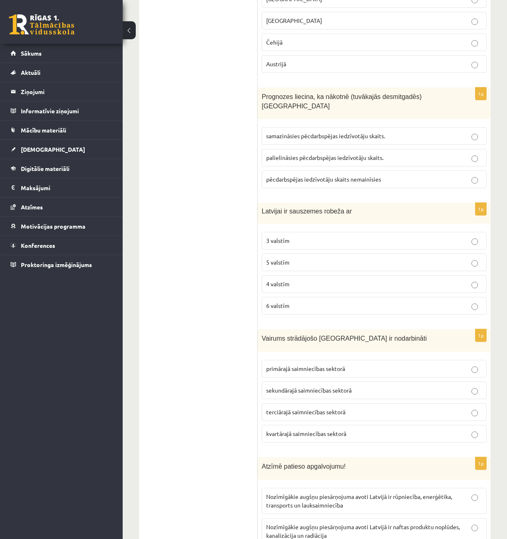
scroll to position [1197, 0]
click at [353, 409] on p "terciārajā saimniecības sektorā" at bounding box center [374, 413] width 216 height 9
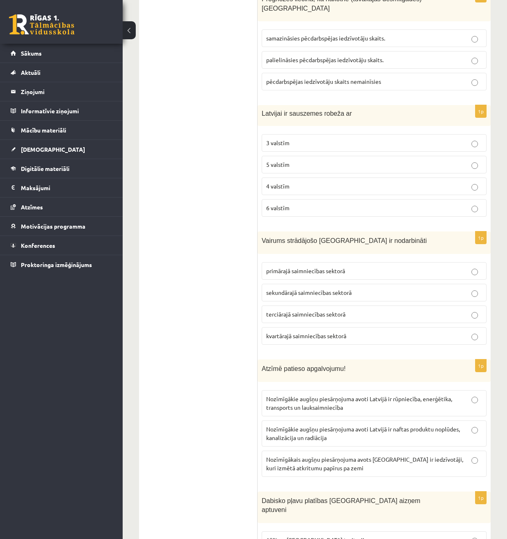
scroll to position [1296, 0]
click at [432, 400] on p "Nozīmīgākie augšņu piesārņojuma avoti Latvijā ir rūpniecība, enerģētika, transp…" at bounding box center [374, 403] width 216 height 17
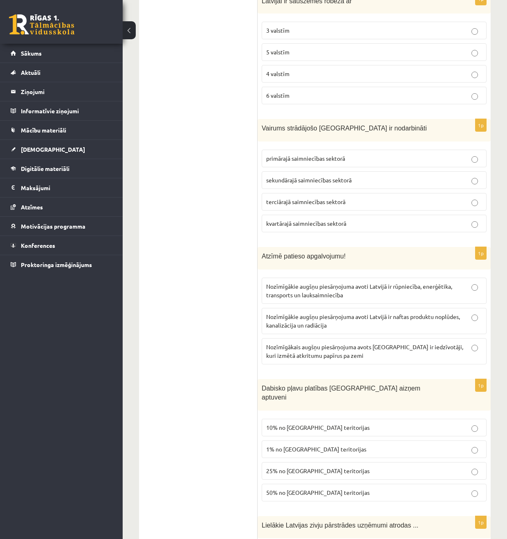
scroll to position [1410, 0]
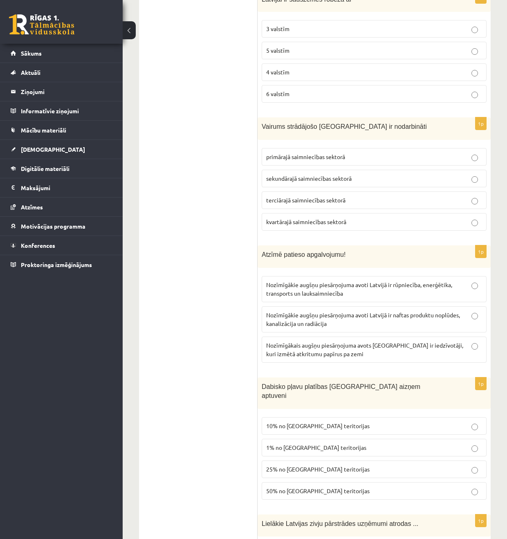
drag, startPoint x: 264, startPoint y: 376, endPoint x: 272, endPoint y: 386, distance: 12.6
click at [265, 394] on div "1p Dabisko pļavu platības Latvijā aizņem aptuveni 10% no Latvijas teritorijas 1…" at bounding box center [374, 441] width 233 height 129
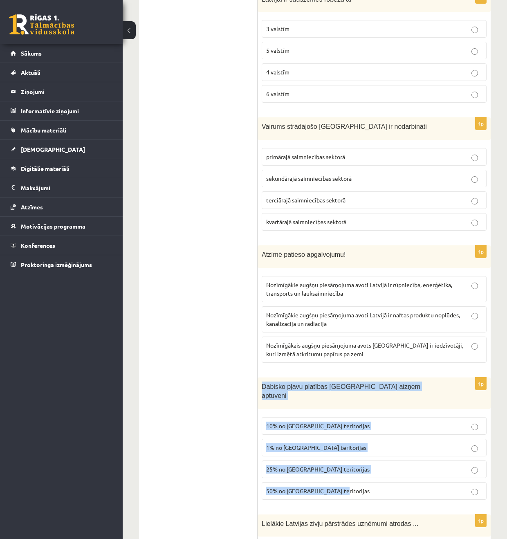
drag, startPoint x: 267, startPoint y: 377, endPoint x: 382, endPoint y: 478, distance: 152.8
click at [382, 478] on div "1p Dabisko pļavu platības Latvijā aizņem aptuveni 10% no Latvijas teritorijas 1…" at bounding box center [374, 441] width 233 height 129
copy div "Dabisko pļavu platības Latvijā aizņem aptuveni 10% no Latvijas teritorijas 1% n…"
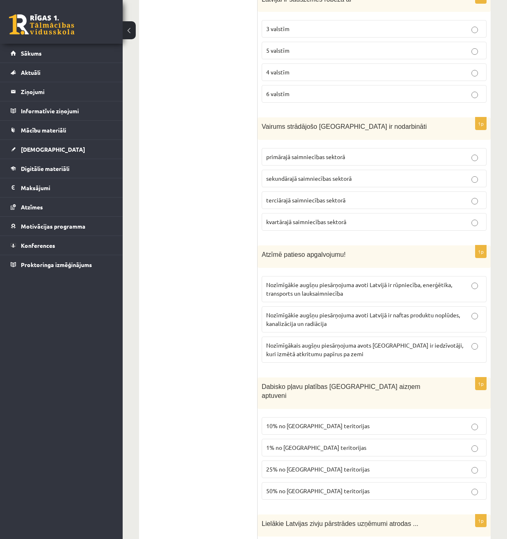
drag, startPoint x: 311, startPoint y: 431, endPoint x: 295, endPoint y: 431, distance: 16.0
click at [311, 444] on span "1% no Latvijas teritorijas" at bounding box center [316, 447] width 100 height 7
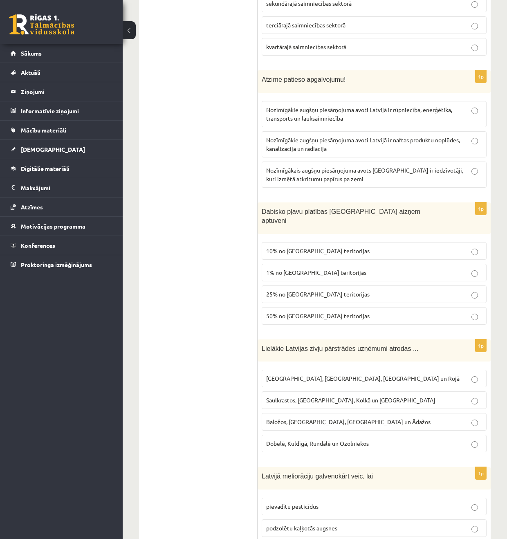
scroll to position [1592, 0]
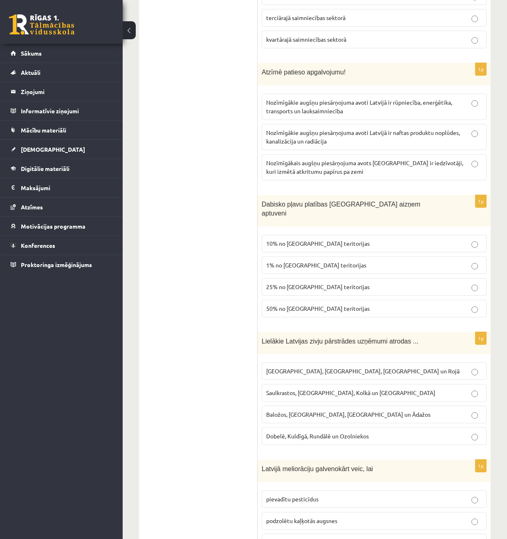
click at [362, 367] on p "Rīgā, Liepājā, Salacgrīvā un Rojā" at bounding box center [374, 371] width 216 height 9
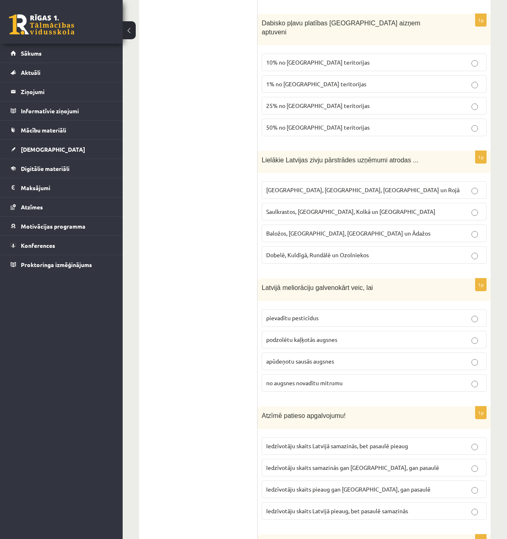
scroll to position [1772, 0]
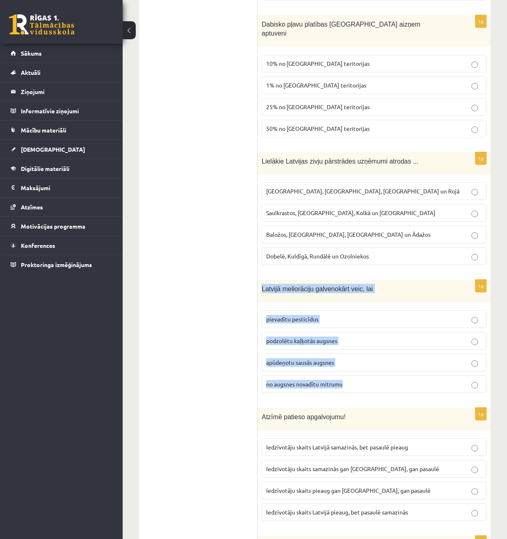
drag, startPoint x: 263, startPoint y: 269, endPoint x: 396, endPoint y: 366, distance: 164.6
click at [396, 366] on div "1p Latvijā meliorāciju galvenokārt veic, lai pievadītu pesticīdus podzolētu kaļ…" at bounding box center [374, 340] width 233 height 120
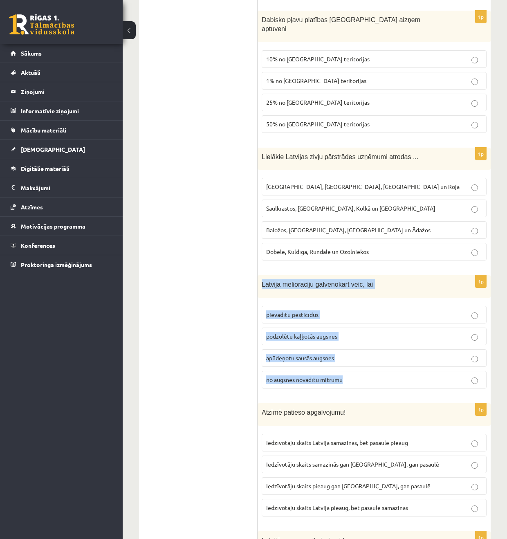
copy div "Latvijā meliorāciju galvenokārt veic, lai pievadītu pesticīdus podzolētu kaļķot…"
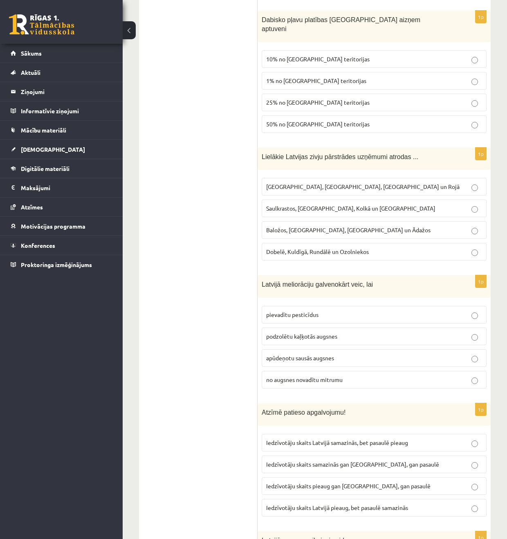
drag, startPoint x: 165, startPoint y: 335, endPoint x: 173, endPoint y: 335, distance: 7.4
click at [170, 335] on ul "Tests" at bounding box center [202, 387] width 110 height 4035
click at [291, 354] on span "apūdeņotu sausās augsnes" at bounding box center [300, 357] width 68 height 7
click at [312, 371] on label "no augsnes novadītu mitrumu" at bounding box center [374, 380] width 225 height 18
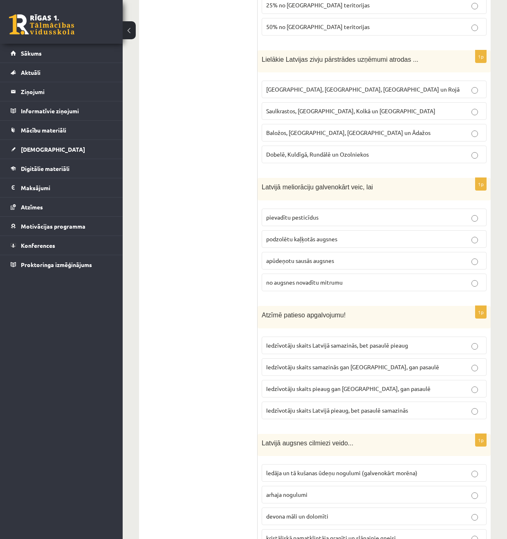
scroll to position [1875, 0]
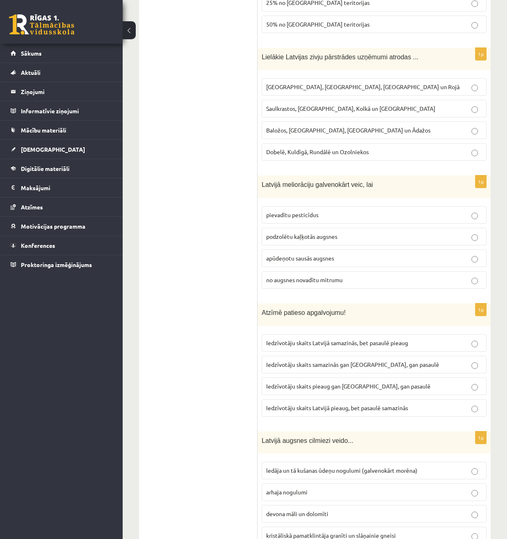
click at [322, 339] on span "Iedzīvotāju skaits Latvijā samazinās, bet pasaulē pieaug" at bounding box center [337, 342] width 142 height 7
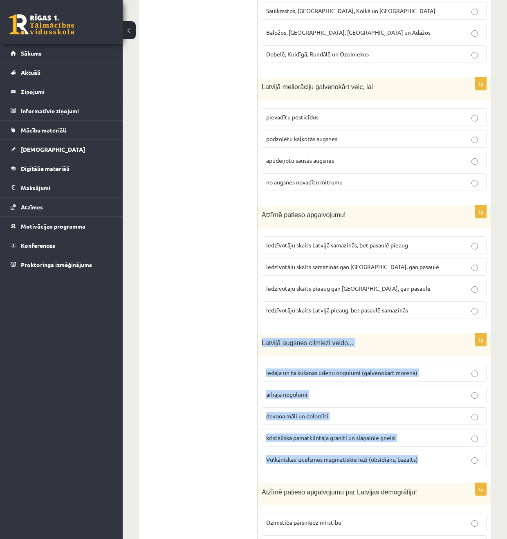
scroll to position [1980, 0]
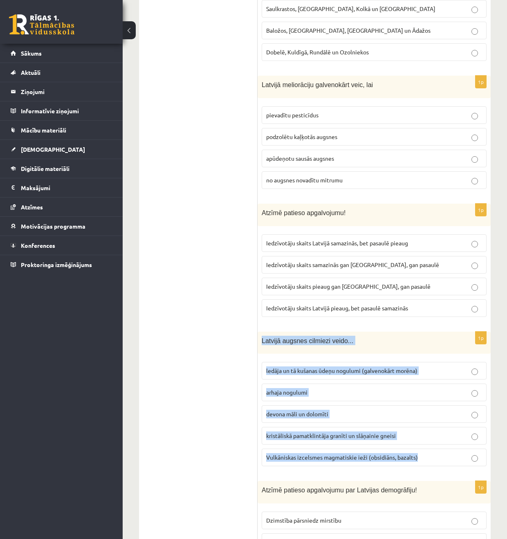
drag, startPoint x: 258, startPoint y: 324, endPoint x: 432, endPoint y: 445, distance: 211.6
click at [432, 445] on div "1p Latvijā augsnes cilmiezi veido... ledāja un tā kušanas ūdeņu nogulumi (galve…" at bounding box center [374, 401] width 233 height 141
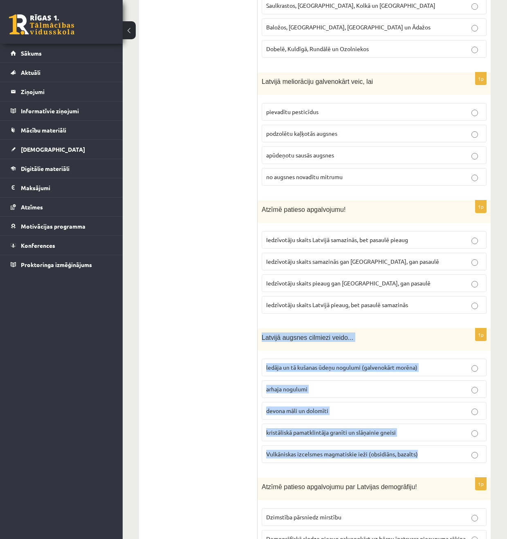
copy div "Latvijā augsnes cilmiezi veido... ledāja un tā kušanas ūdeņu nogulumi (galvenok…"
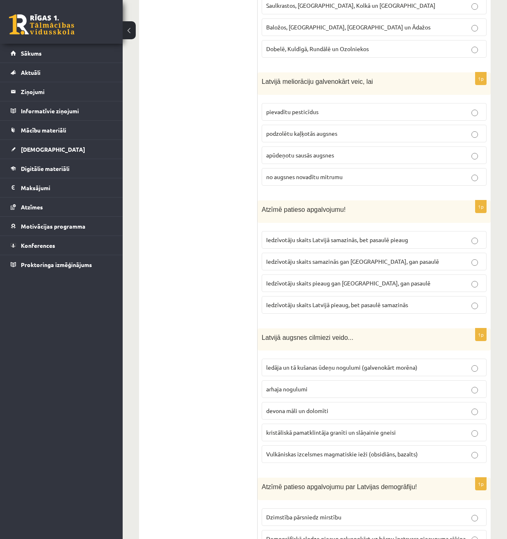
click at [110, 397] on div "0 Dāvanas 108 mP 106 xp Klāvs Krūziņš Sākums Aktuāli Kā mācīties eSKOLĀ Kontakt…" at bounding box center [61, 269] width 123 height 539
click at [364, 364] on span "ledāja un tā kušanas ūdeņu nogulumi (galvenokārt morēna)" at bounding box center [341, 367] width 151 height 7
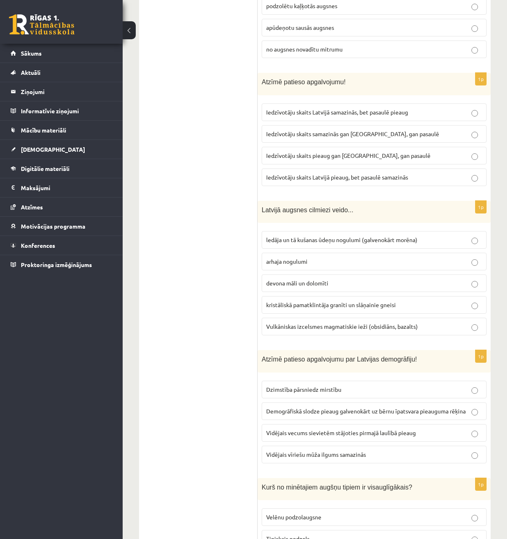
scroll to position [2108, 0]
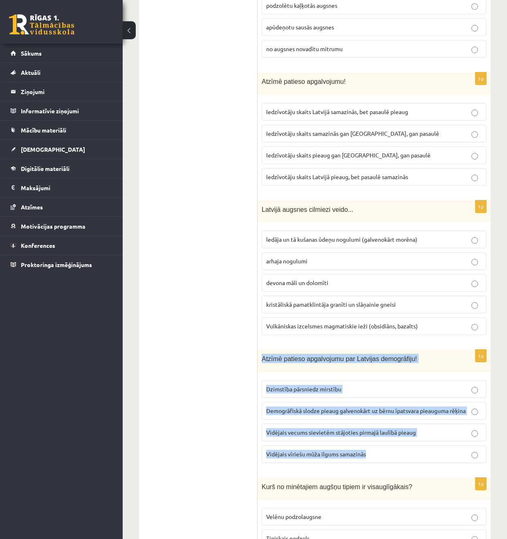
drag, startPoint x: 263, startPoint y: 338, endPoint x: 415, endPoint y: 438, distance: 182.2
click at [415, 438] on div "1p Atzīmē patieso apgalvojumu par Latvijas demogrāfiju! Dzimstība pārsniedz mir…" at bounding box center [374, 410] width 233 height 120
copy div "Atzīmē patieso apgalvojumu par Latvijas demogrāfiju! Dzimstība pārsniedz mirstī…"
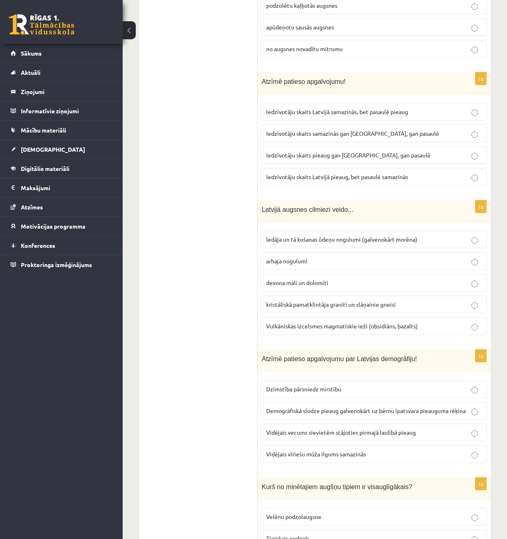
drag, startPoint x: 171, startPoint y: 417, endPoint x: 177, endPoint y: 417, distance: 6.1
click at [172, 418] on ul "Tests" at bounding box center [202, 56] width 110 height 4035
click at [305, 428] on p "Vidējais vecums sievietēm stājoties pirmajā laulībā pieaug" at bounding box center [374, 432] width 216 height 9
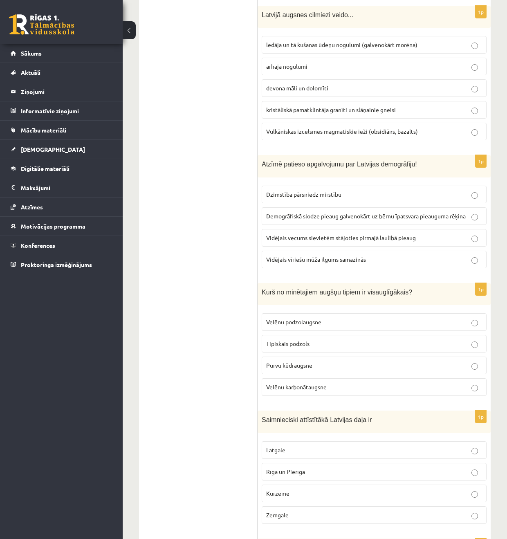
scroll to position [2303, 0]
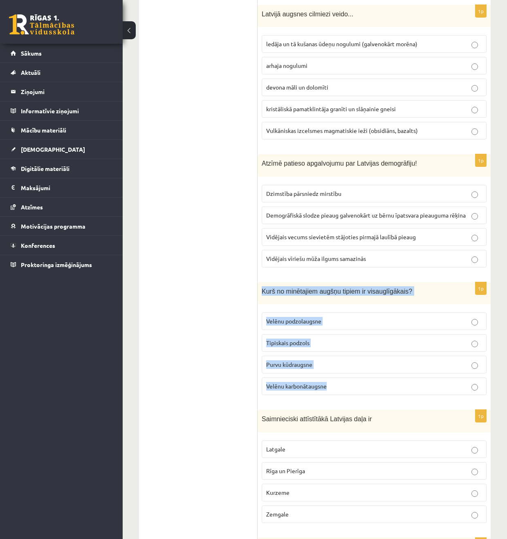
drag, startPoint x: 259, startPoint y: 269, endPoint x: 355, endPoint y: 374, distance: 142.7
click at [355, 374] on div "1p Kurš no minētajiem augšņu tipiem ir visauglīgākais? Velēnu podzolaugsne Tipi…" at bounding box center [374, 342] width 233 height 120
copy div "Kurš no minētajiem augšņu tipiem ir visauglīgākais? Velēnu podzolaugsne Tipiska…"
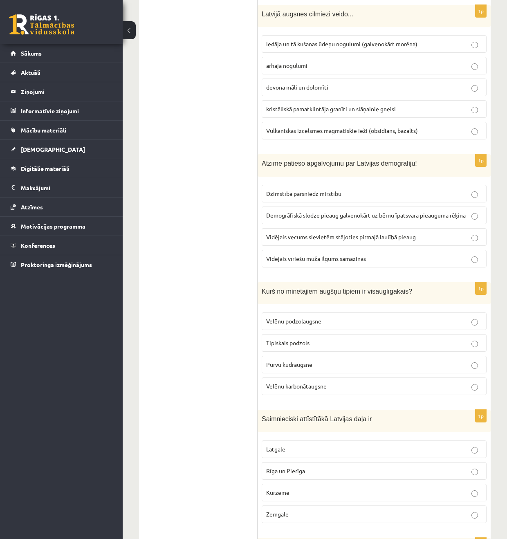
drag, startPoint x: 291, startPoint y: 366, endPoint x: 262, endPoint y: 367, distance: 29.5
click at [291, 382] on span "Velēnu karbonātaugsne" at bounding box center [296, 385] width 61 height 7
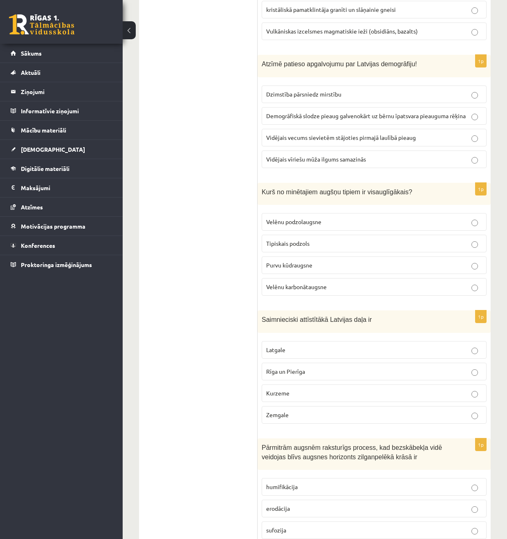
scroll to position [2403, 0]
click at [312, 345] on p "Latgale" at bounding box center [374, 349] width 216 height 9
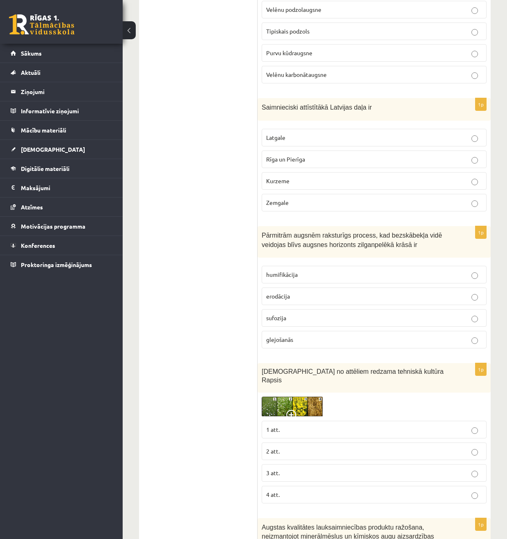
scroll to position [2616, 0]
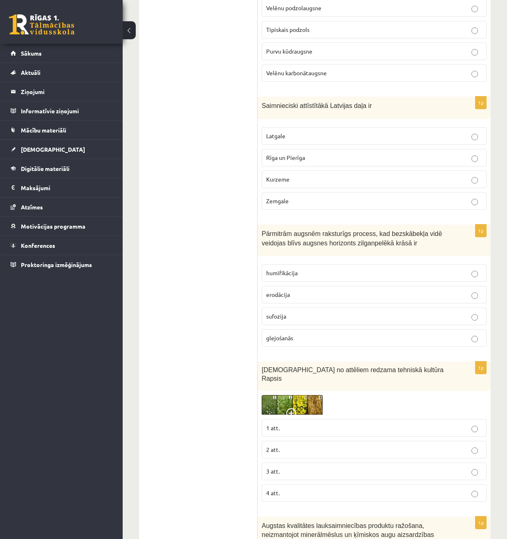
click at [291, 467] on p "3 att." at bounding box center [374, 471] width 216 height 9
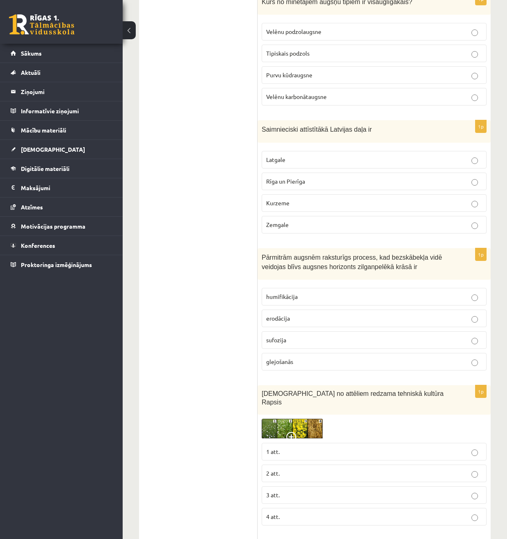
scroll to position [2655, 0]
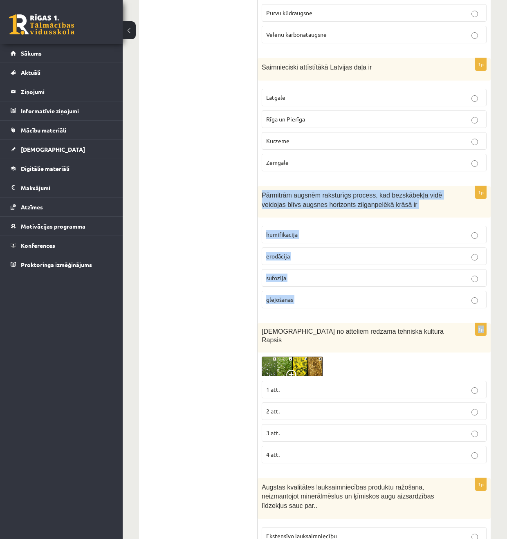
drag, startPoint x: 313, startPoint y: 236, endPoint x: 333, endPoint y: 301, distance: 68.0
copy form "Pārmitrām augsnēm raksturīgs process, kad bezskābekļa vidē veidojas blīvs augsn…"
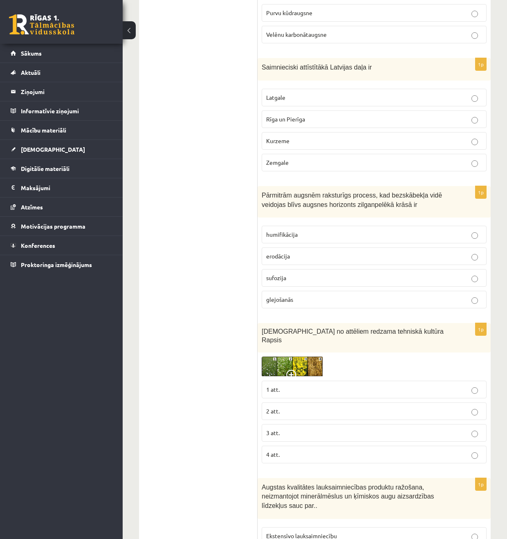
click at [330, 295] on p "glejošanās" at bounding box center [374, 299] width 216 height 9
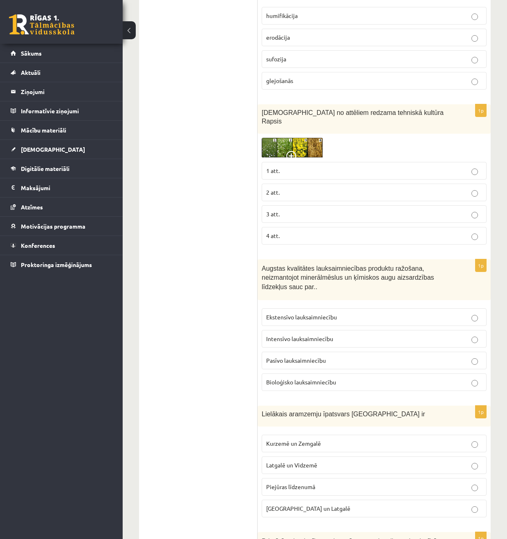
scroll to position [2879, 0]
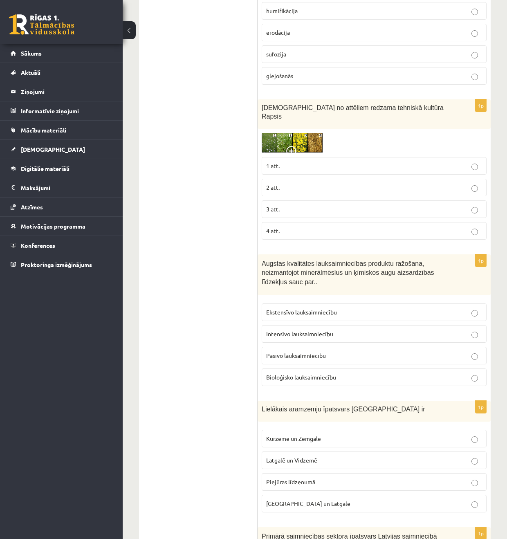
click at [357, 373] on p "Bioloģisko lauksaimniecību" at bounding box center [374, 377] width 216 height 9
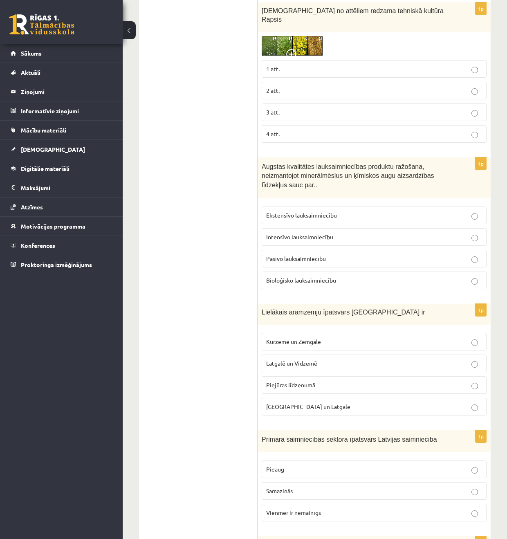
scroll to position [2974, 0]
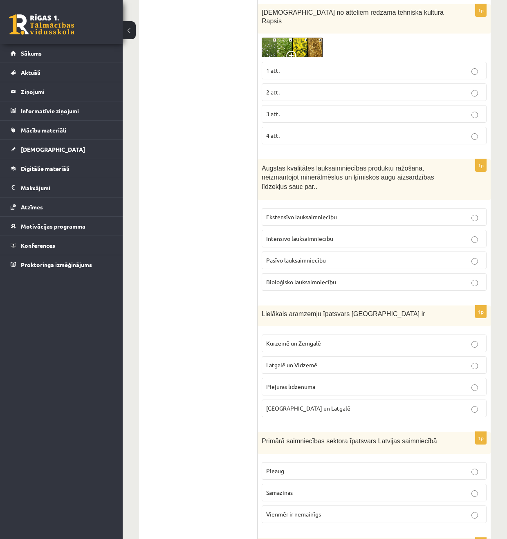
click at [313, 310] on span "Lielākais aramzemju īpatsvars Latvijā ir" at bounding box center [344, 313] width 164 height 7
click at [273, 310] on span "Lielākais aramzemju īpatsvars Latvijā ir" at bounding box center [344, 313] width 164 height 7
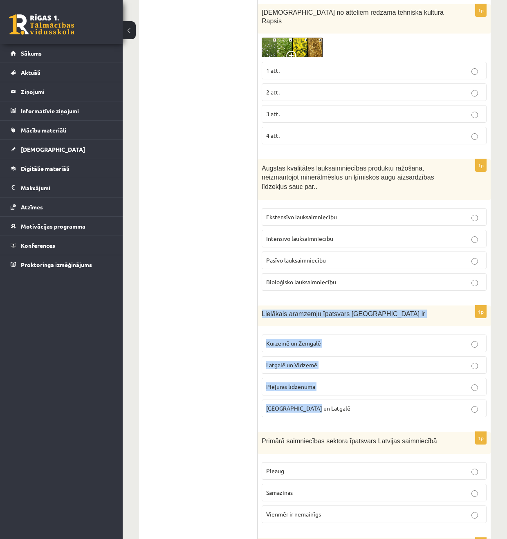
drag, startPoint x: 261, startPoint y: 287, endPoint x: 337, endPoint y: 384, distance: 123.0
click at [337, 384] on div "1p Lielākais aramzemju īpatsvars Latvijā ir Kurzemē un Zemgalē Latgalē un Vidze…" at bounding box center [374, 364] width 233 height 118
copy div "Lielākais aramzemju īpatsvars Latvijā ir Kurzemē un Zemgalē Latgalē un Vidzemē …"
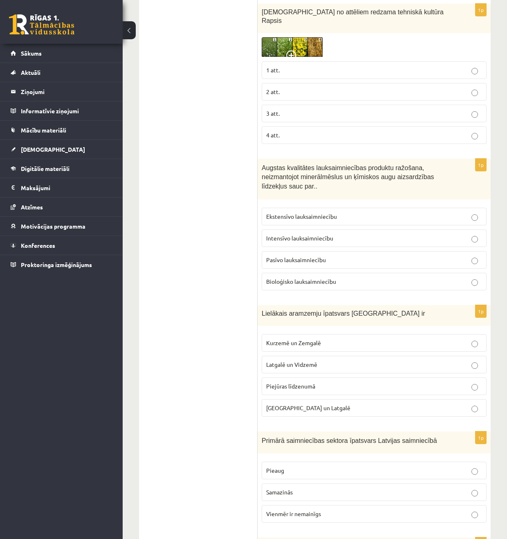
drag, startPoint x: 169, startPoint y: 340, endPoint x: 187, endPoint y: 337, distance: 18.2
click at [301, 334] on label "Kurzemē un Zemgalē" at bounding box center [374, 343] width 225 height 18
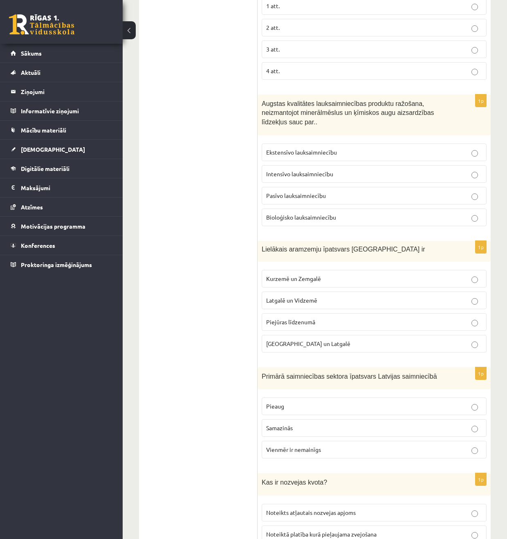
scroll to position [3038, 0]
click at [293, 424] on p "Samazinās" at bounding box center [374, 428] width 216 height 9
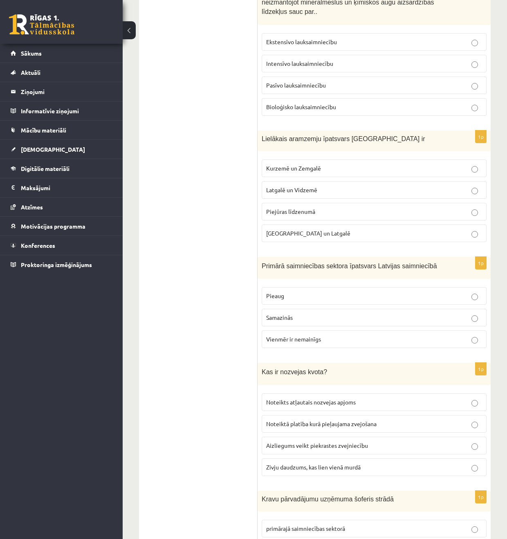
scroll to position [3156, 0]
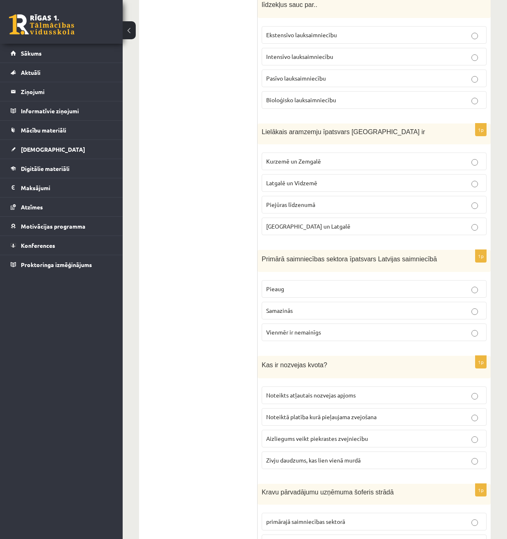
click at [335, 386] on label "Noteikts atļautais nozvejas apjoms" at bounding box center [374, 395] width 225 height 18
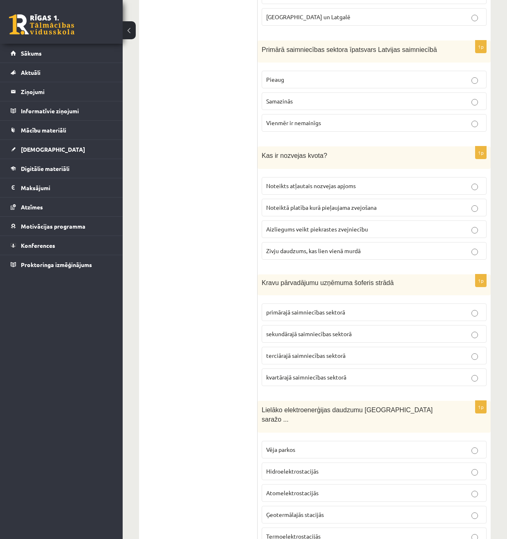
scroll to position [3368, 0]
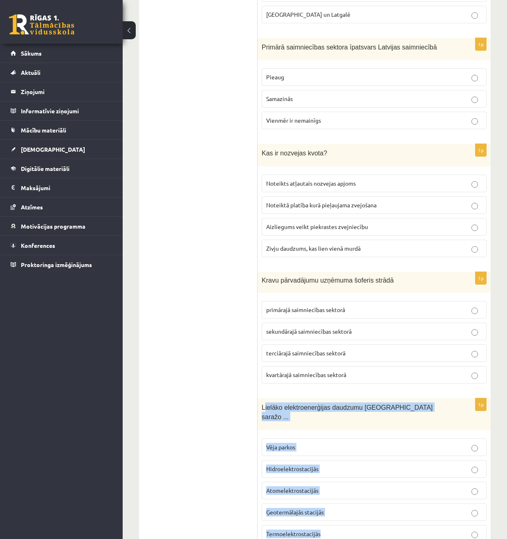
drag, startPoint x: 290, startPoint y: 397, endPoint x: 352, endPoint y: 509, distance: 127.9
click at [352, 509] on div "1p Lielāko elektroenerģijas daudzumu Latvijā saražo ... Vēja parkos Hidroelektr…" at bounding box center [374, 473] width 233 height 150
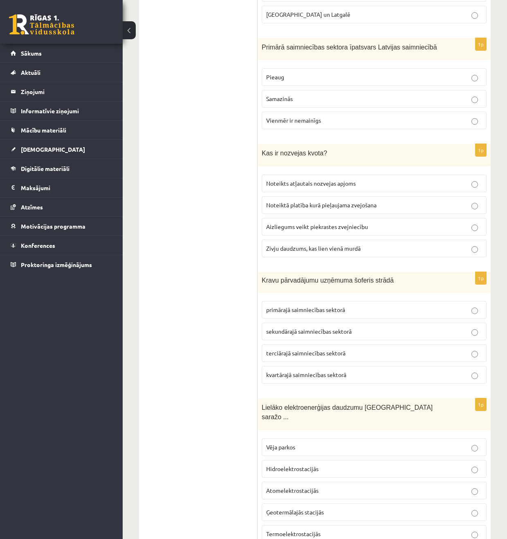
drag, startPoint x: 185, startPoint y: 355, endPoint x: 277, endPoint y: 424, distance: 115.7
click at [299, 465] on p "Hidroelektrostacijās" at bounding box center [374, 469] width 216 height 9
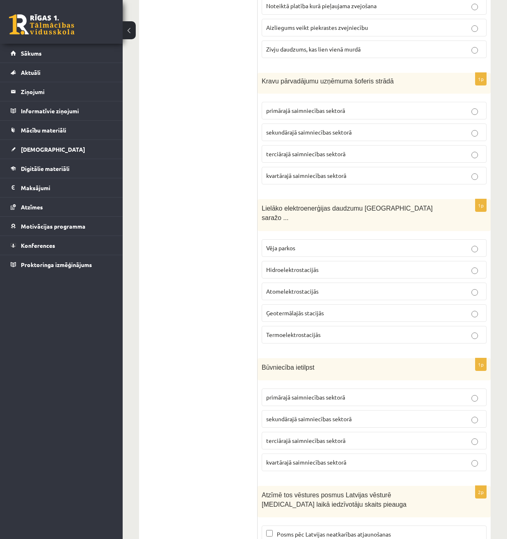
scroll to position [3631, 0]
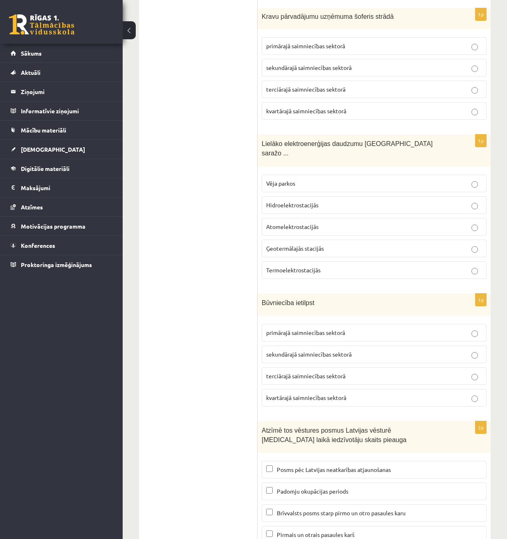
click at [337, 509] on p "Brīvvalsts posms starp pirmo un otro pasaules karu" at bounding box center [374, 513] width 216 height 9
drag, startPoint x: 337, startPoint y: 460, endPoint x: 341, endPoint y: 448, distance: 13.1
click at [339, 483] on label "Padomju okupācijas periods" at bounding box center [374, 492] width 225 height 18
click at [344, 465] on p "Posms pēc Latvijas neatkarības atjaunošanas" at bounding box center [374, 469] width 216 height 9
click at [338, 487] on span "Padomju okupācijas periods" at bounding box center [313, 490] width 72 height 7
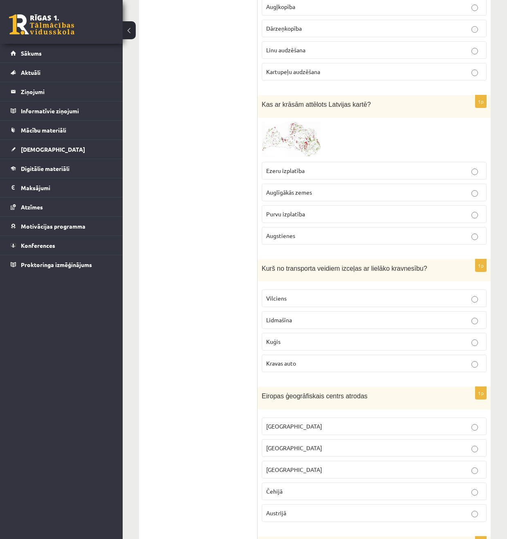
scroll to position [744, 0]
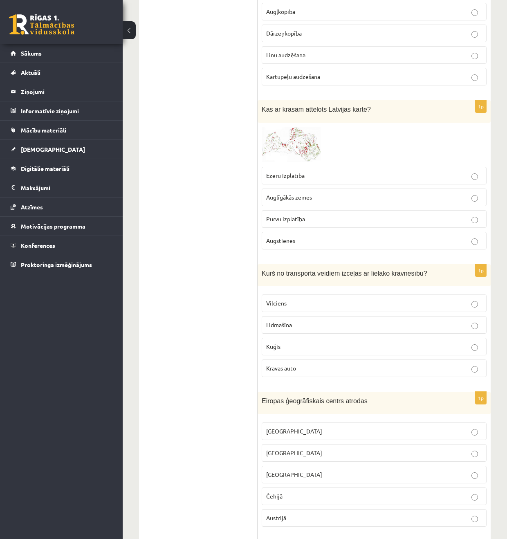
click at [342, 220] on p "Purvu izplatība" at bounding box center [374, 219] width 216 height 9
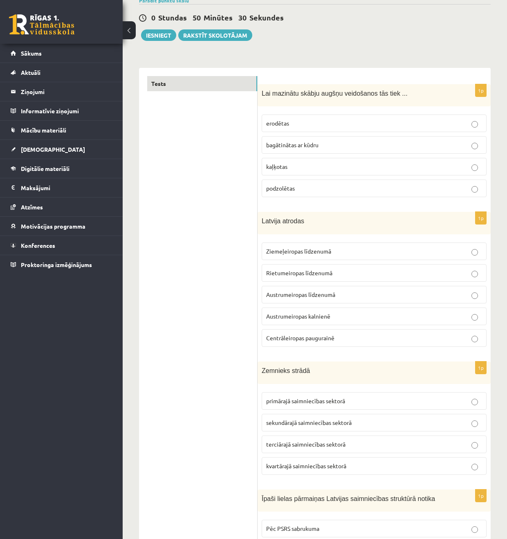
scroll to position [64, 0]
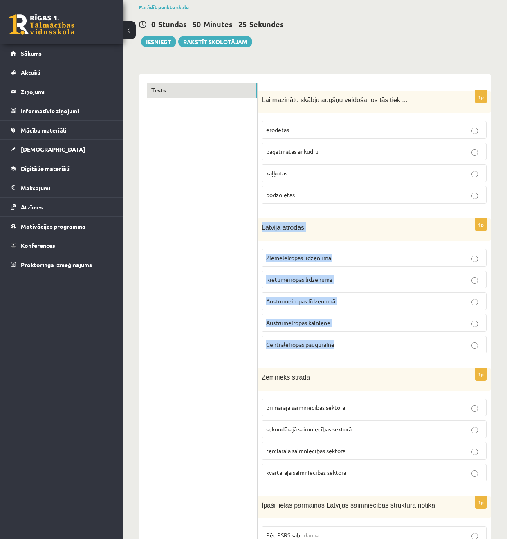
drag, startPoint x: 263, startPoint y: 224, endPoint x: 348, endPoint y: 343, distance: 146.8
click at [348, 343] on div "1p Latvija atrodas Ziemeļeiropas līdzenumā Rietumeiropas līdzenumā Austrumeirop…" at bounding box center [374, 288] width 233 height 141
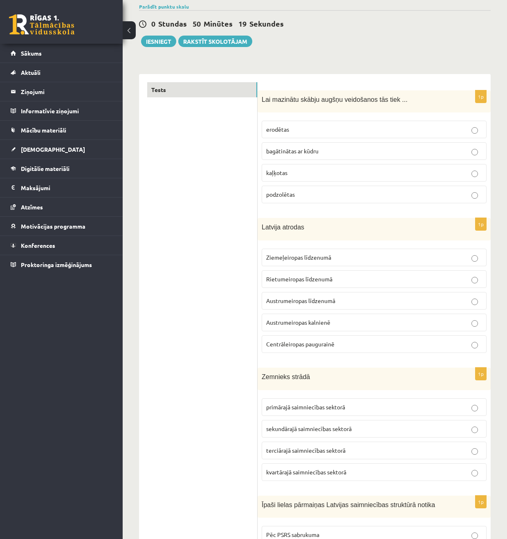
drag, startPoint x: 187, startPoint y: 261, endPoint x: 222, endPoint y: 265, distance: 35.4
click at [292, 300] on span "Austrumeiropas līdzenumā" at bounding box center [300, 300] width 69 height 7
click at [308, 294] on label "Austrumeiropas līdzenumā" at bounding box center [374, 301] width 225 height 18
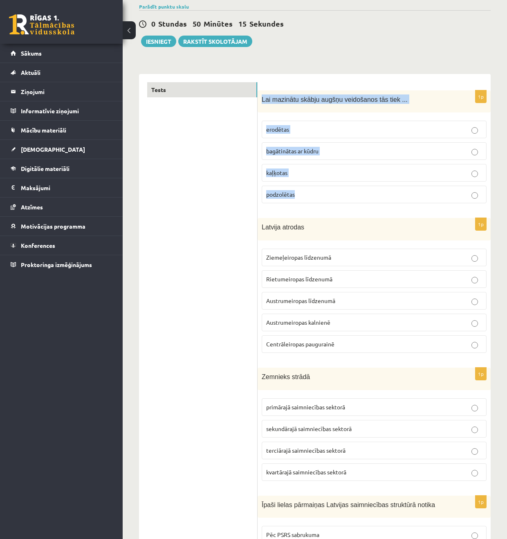
scroll to position [65, 0]
drag, startPoint x: 261, startPoint y: 96, endPoint x: 312, endPoint y: 193, distance: 109.2
click at [312, 193] on div "1p Lai mazinātu skābju augšņu veidošanos tās tiek ... erodētas bagātinātas ar k…" at bounding box center [374, 150] width 233 height 120
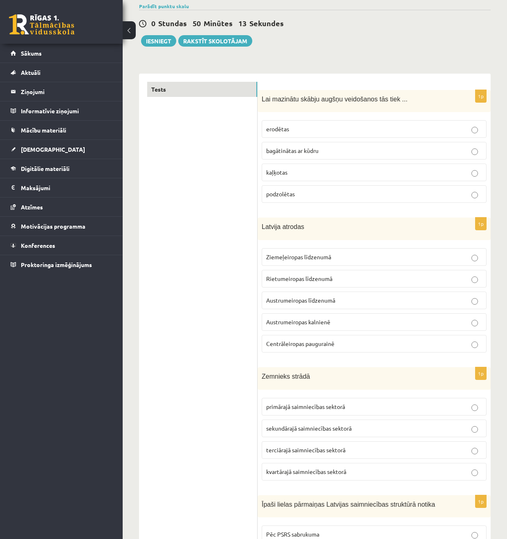
click at [350, 154] on p "bagātinātas ar kūdru" at bounding box center [374, 150] width 216 height 9
click at [326, 173] on p "kaļķotas" at bounding box center [374, 172] width 216 height 9
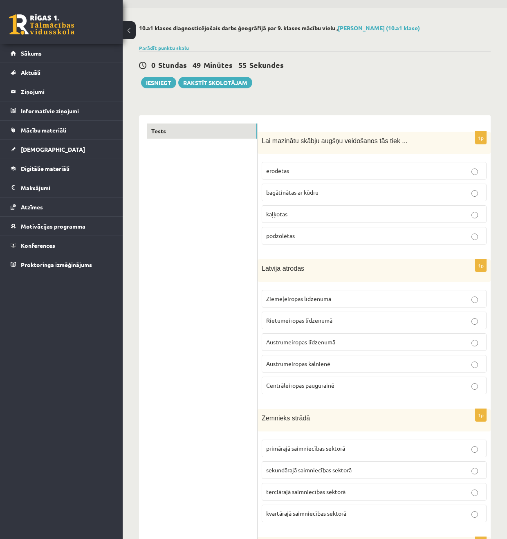
scroll to position [0, 0]
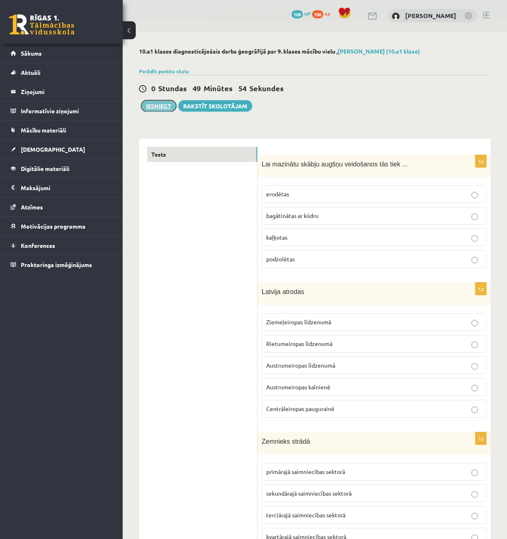
click at [162, 110] on button "Iesniegt" at bounding box center [158, 105] width 35 height 11
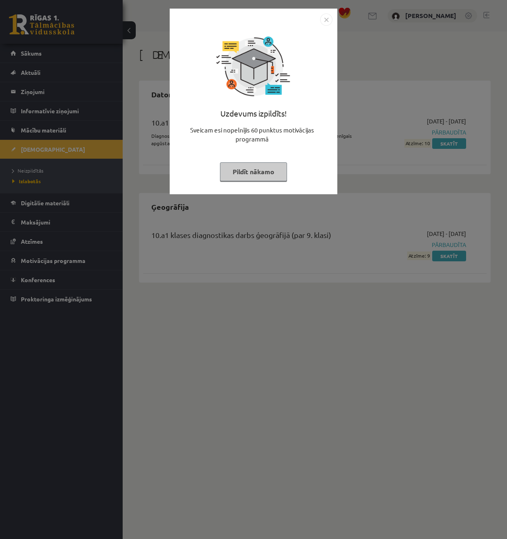
click at [328, 17] on img "Close" at bounding box center [326, 19] width 12 height 12
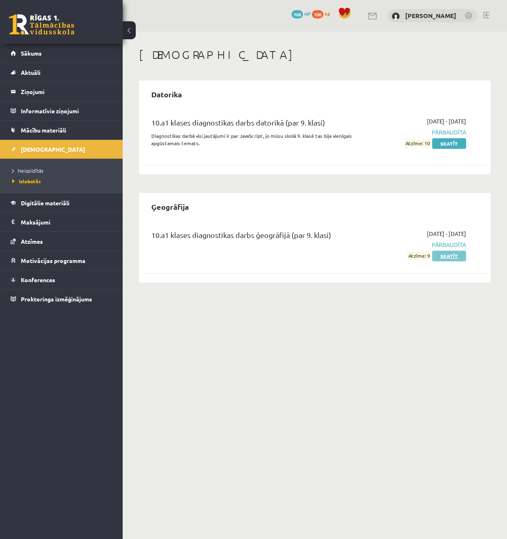
click at [442, 257] on link "Skatīt" at bounding box center [449, 256] width 34 height 11
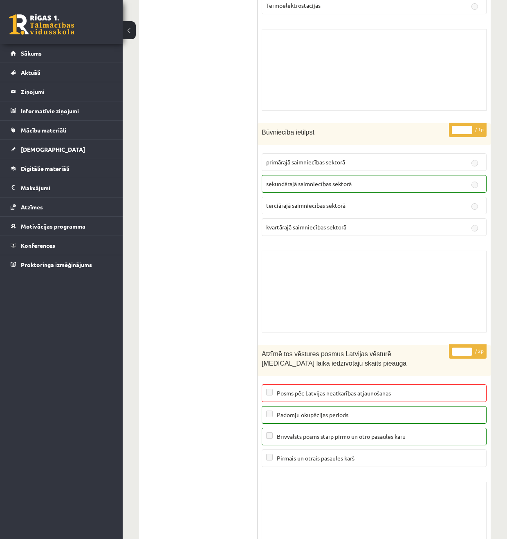
scroll to position [6437, 0]
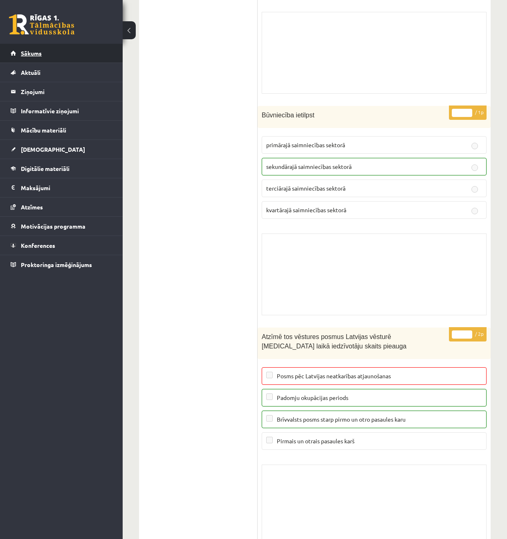
click at [38, 50] on span "Sākums" at bounding box center [31, 52] width 21 height 7
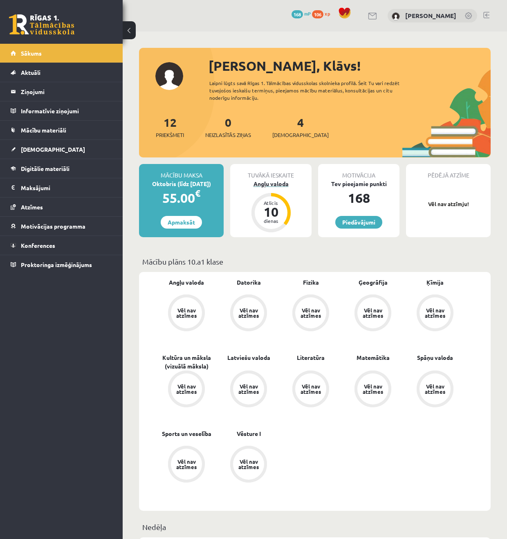
click at [272, 180] on div "Angļu valoda" at bounding box center [270, 184] width 81 height 9
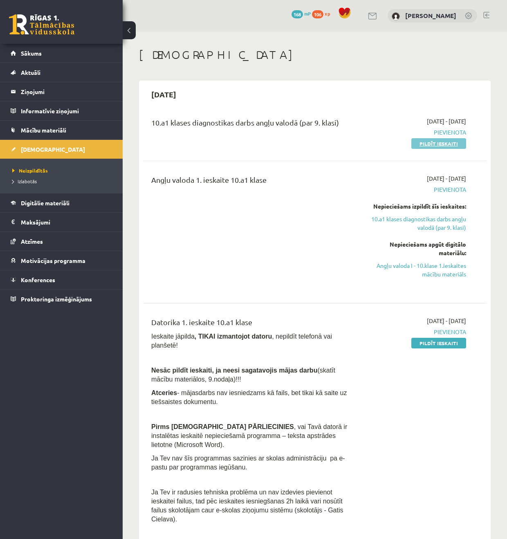
click at [435, 143] on link "Pildīt ieskaiti" at bounding box center [438, 143] width 55 height 11
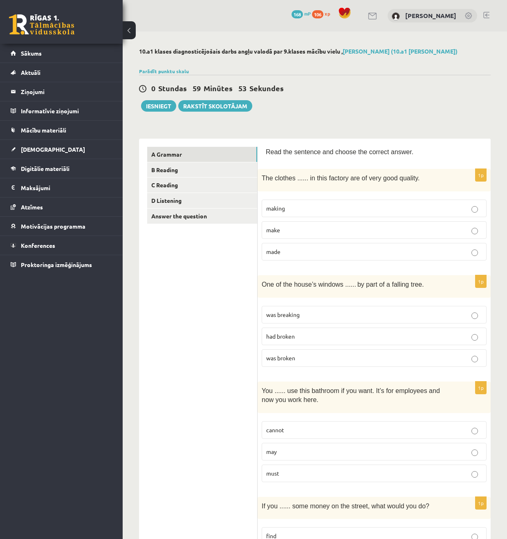
drag, startPoint x: 308, startPoint y: 249, endPoint x: 310, endPoint y: 238, distance: 10.8
click at [308, 249] on p "made" at bounding box center [374, 251] width 216 height 9
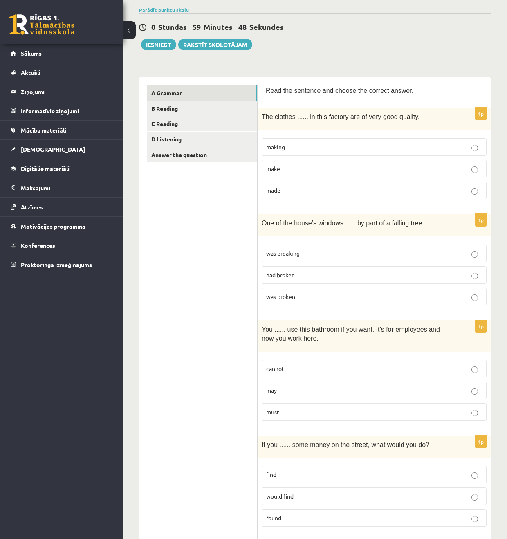
scroll to position [63, 0]
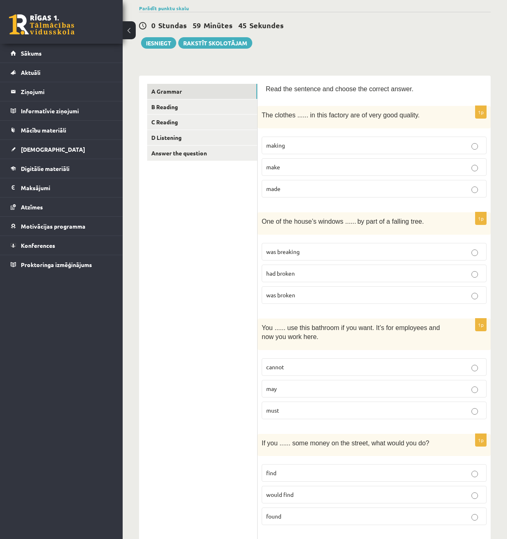
click at [320, 293] on p "was broken" at bounding box center [374, 295] width 216 height 9
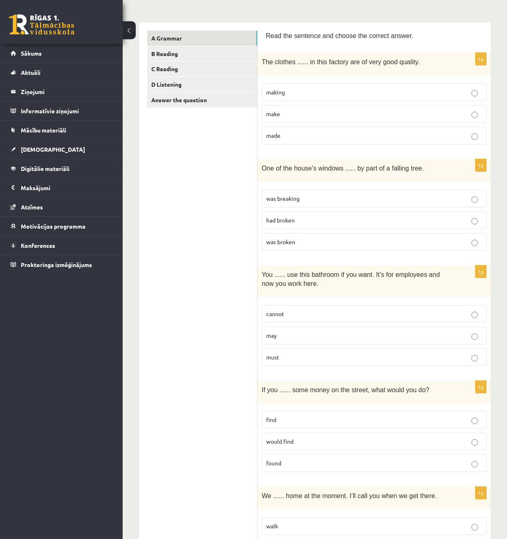
scroll to position [149, 0]
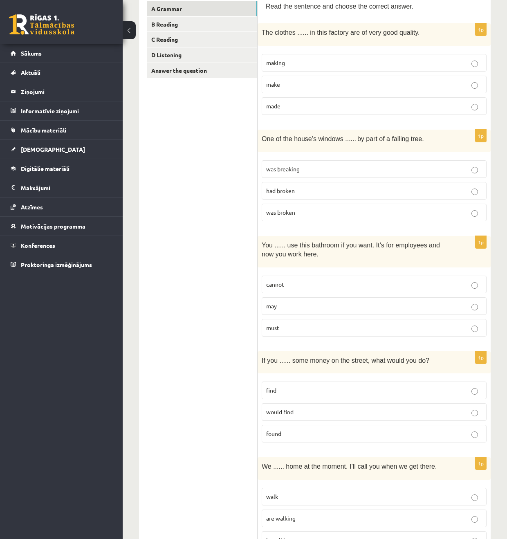
click at [300, 301] on label "may" at bounding box center [374, 306] width 225 height 18
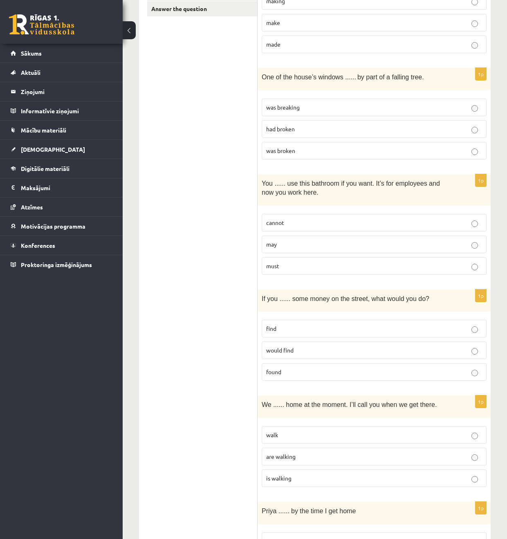
scroll to position [207, 0]
click at [312, 376] on p "found" at bounding box center [374, 372] width 216 height 9
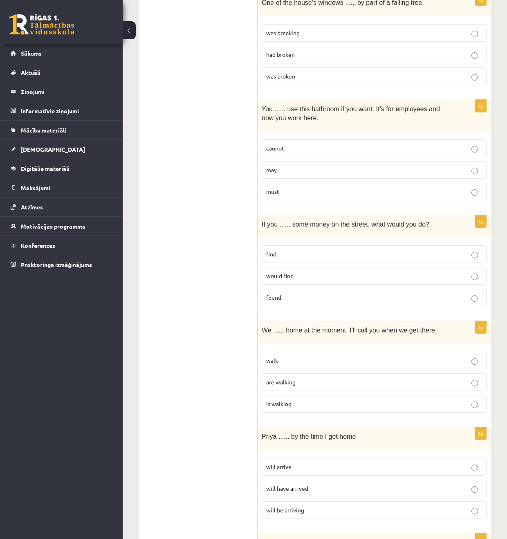
scroll to position [282, 0]
click at [293, 386] on p "are walking" at bounding box center [374, 381] width 216 height 9
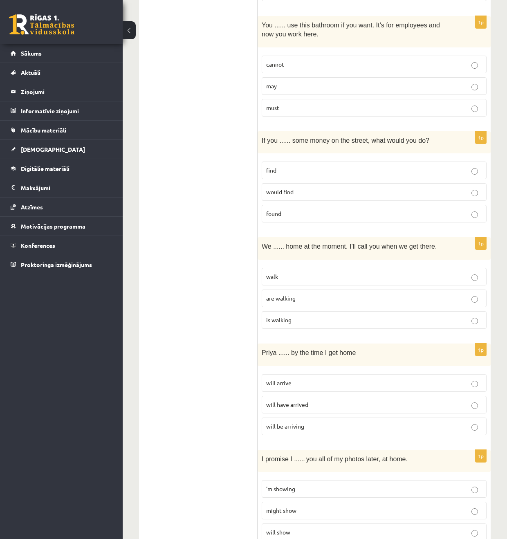
scroll to position [376, 0]
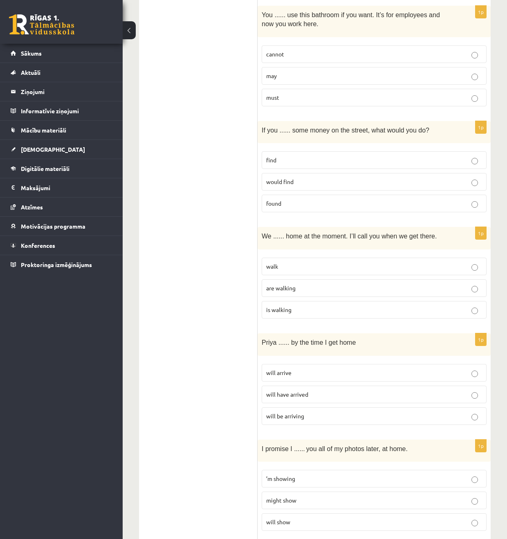
click at [340, 367] on label "will arrive" at bounding box center [374, 373] width 225 height 18
click at [311, 396] on p "will have arrived" at bounding box center [374, 394] width 216 height 9
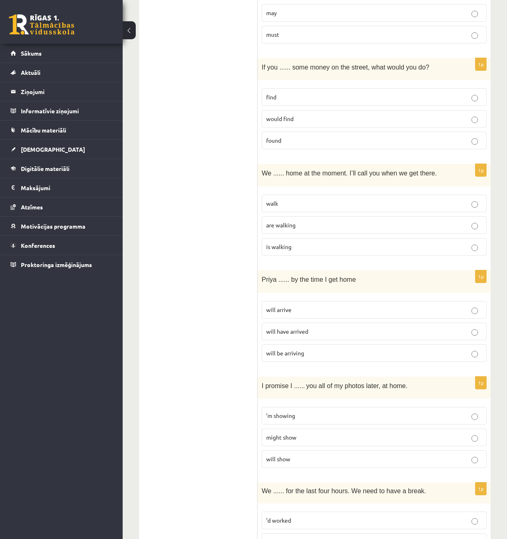
scroll to position [437, 0]
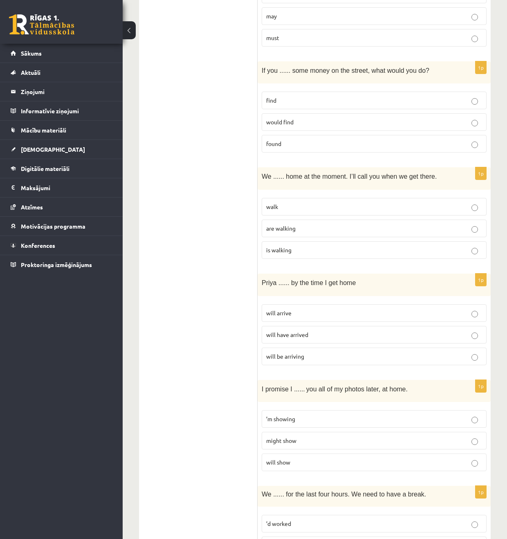
click at [329, 464] on p "will show" at bounding box center [374, 462] width 216 height 9
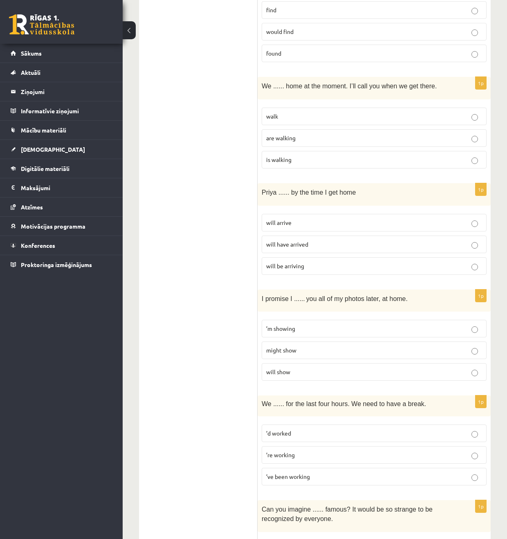
scroll to position [528, 0]
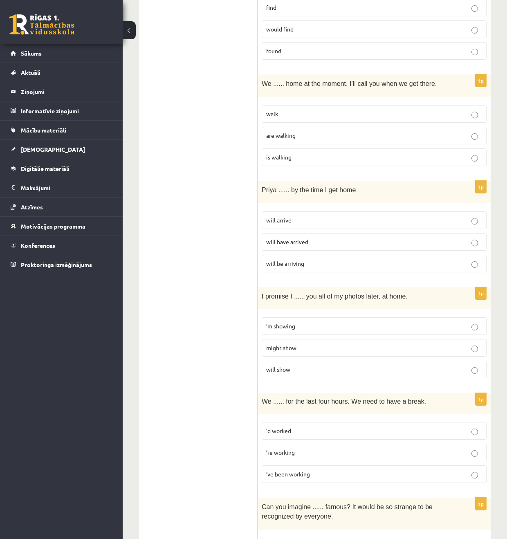
click at [328, 474] on p "’ve been working" at bounding box center [374, 474] width 216 height 9
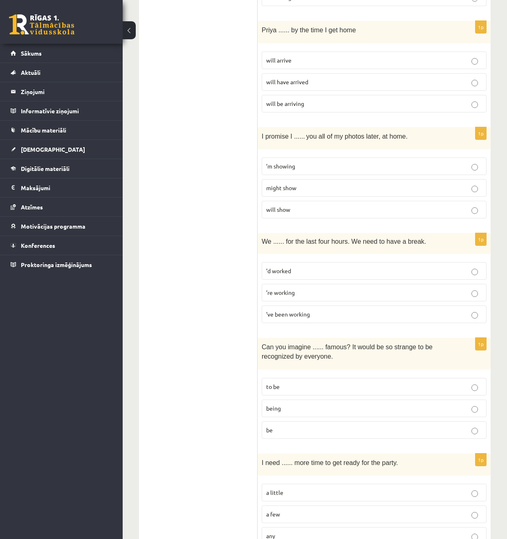
scroll to position [703, 0]
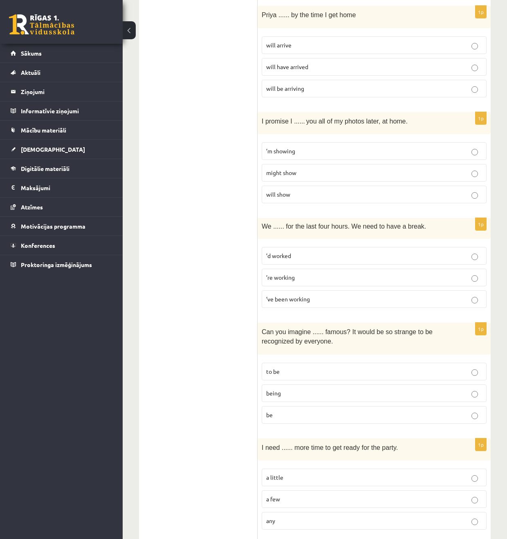
click at [304, 391] on p "being" at bounding box center [374, 393] width 216 height 9
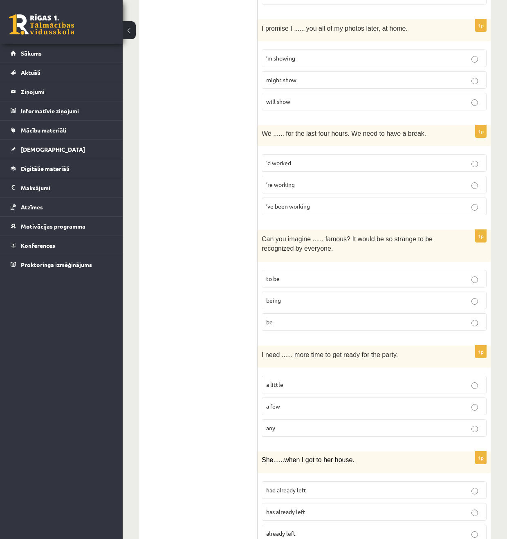
scroll to position [799, 0]
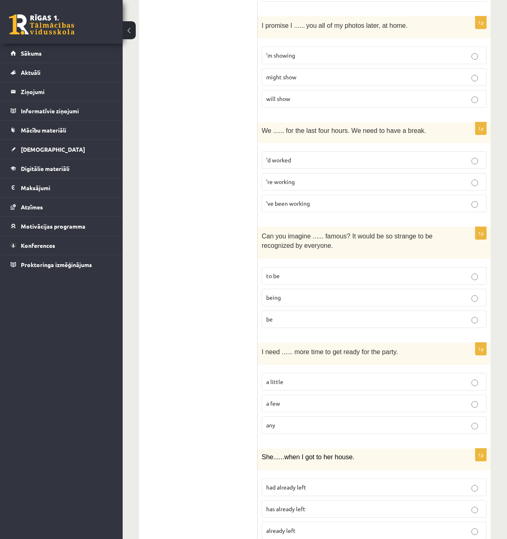
click at [350, 391] on label "a little" at bounding box center [374, 382] width 225 height 18
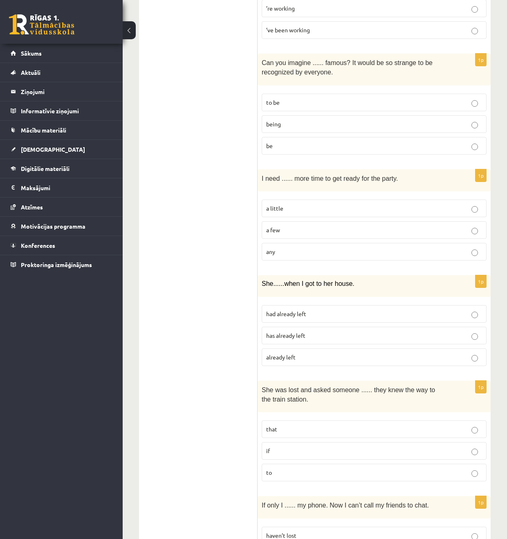
scroll to position [981, 0]
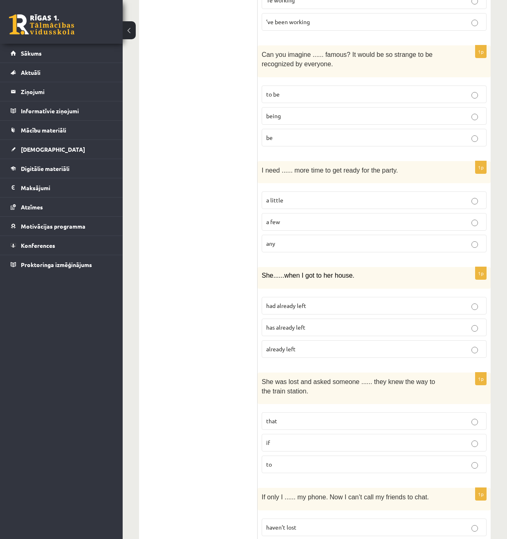
click at [339, 306] on p "had already left" at bounding box center [374, 305] width 216 height 9
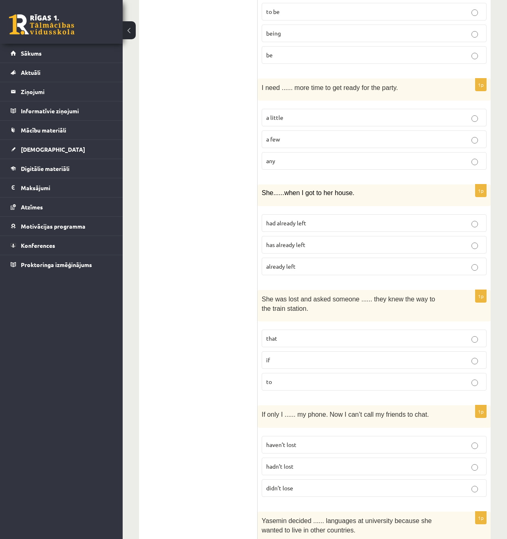
scroll to position [1065, 0]
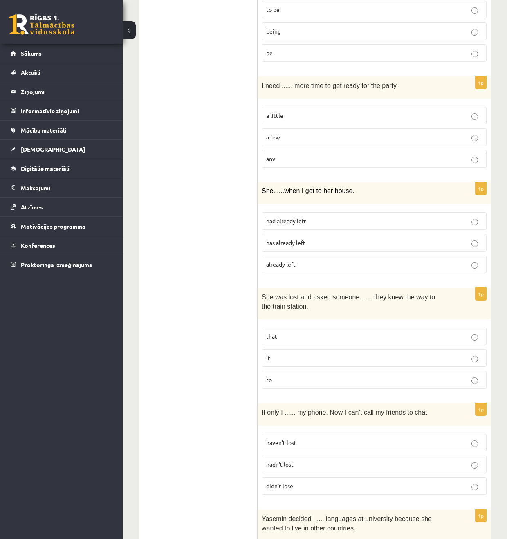
click at [302, 359] on p "if" at bounding box center [374, 358] width 216 height 9
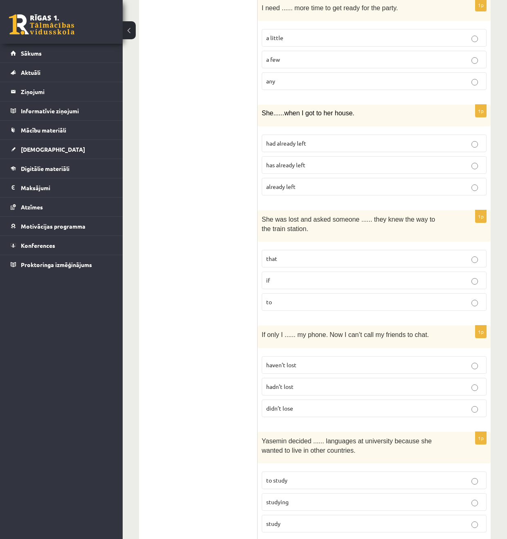
scroll to position [1155, 0]
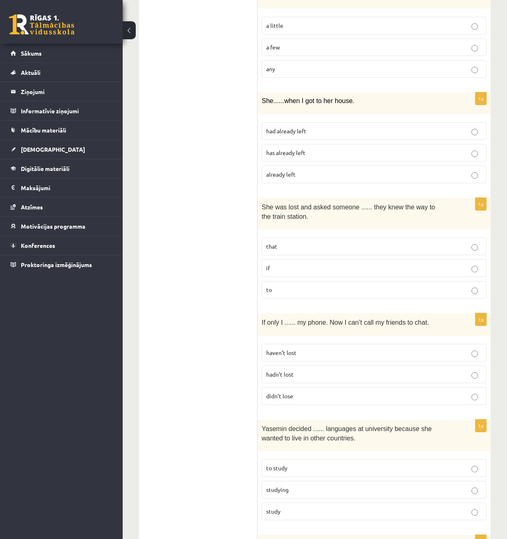
click at [321, 375] on p "hadn’t lost" at bounding box center [374, 374] width 216 height 9
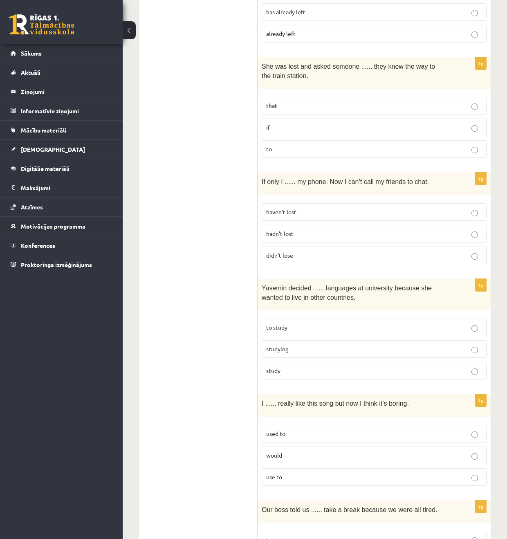
scroll to position [1297, 0]
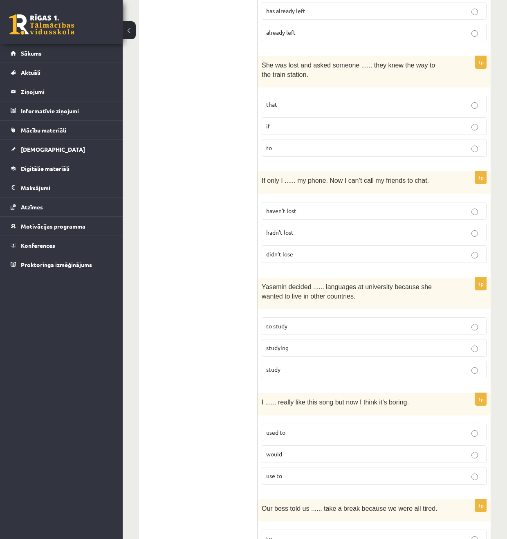
click at [326, 324] on p "to study" at bounding box center [374, 326] width 216 height 9
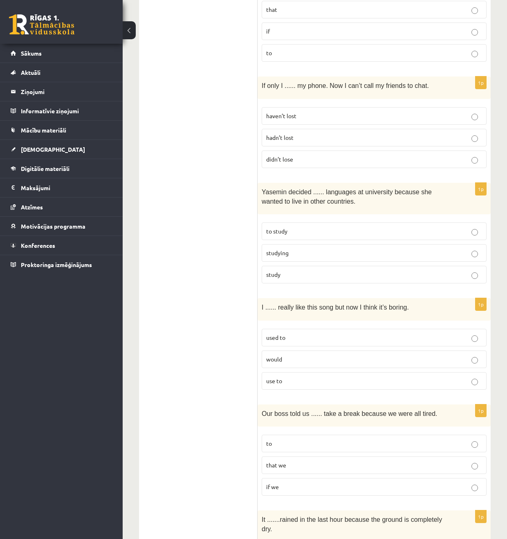
scroll to position [1392, 0]
click at [326, 333] on label "used to" at bounding box center [374, 337] width 225 height 18
click at [306, 335] on p "used to" at bounding box center [374, 337] width 216 height 9
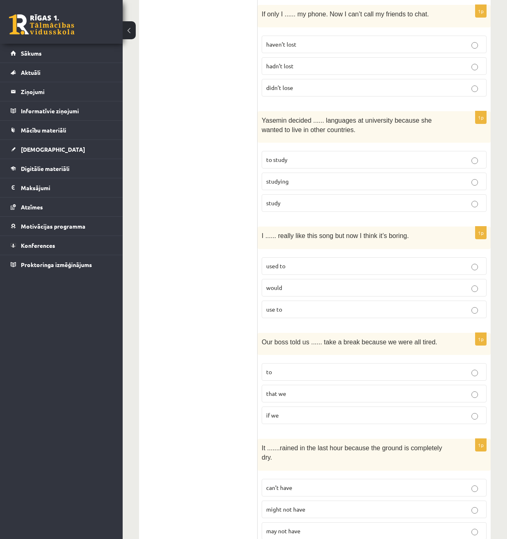
scroll to position [1467, 0]
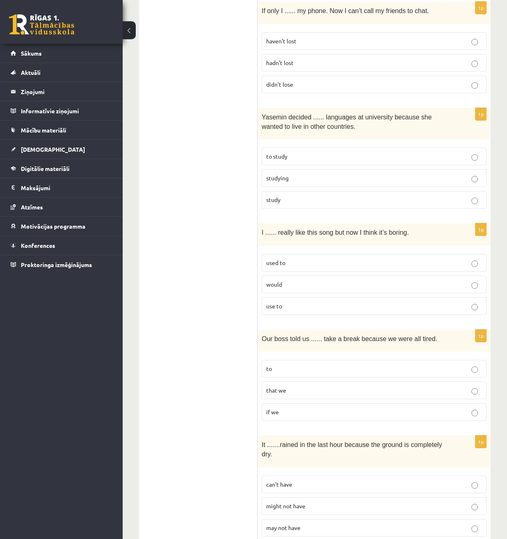
click at [310, 364] on label "to" at bounding box center [374, 369] width 225 height 18
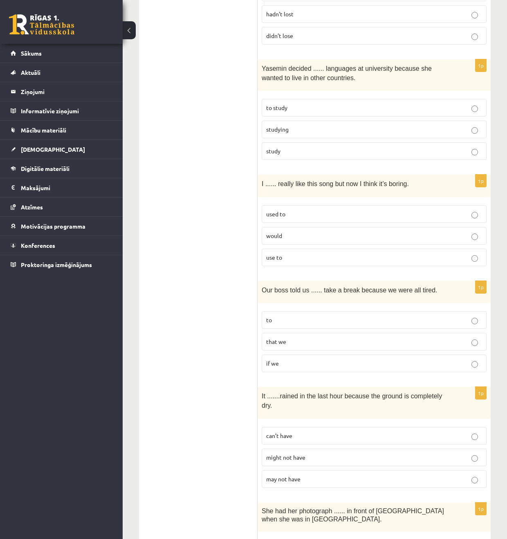
scroll to position [1535, 0]
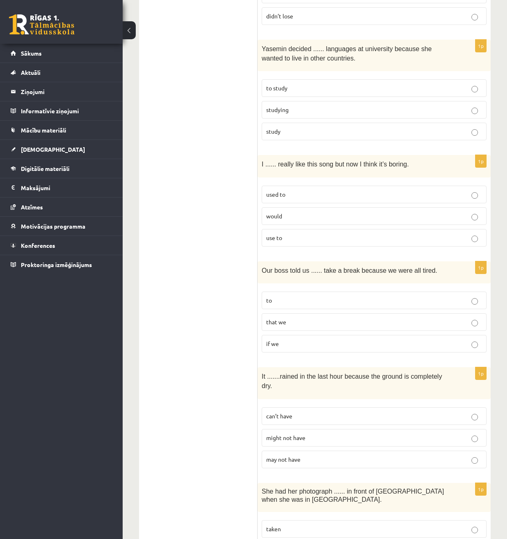
click at [296, 440] on span "might not have" at bounding box center [285, 437] width 39 height 7
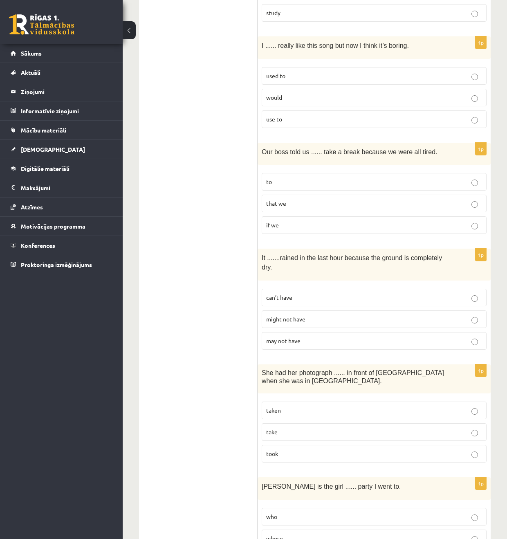
scroll to position [1657, 0]
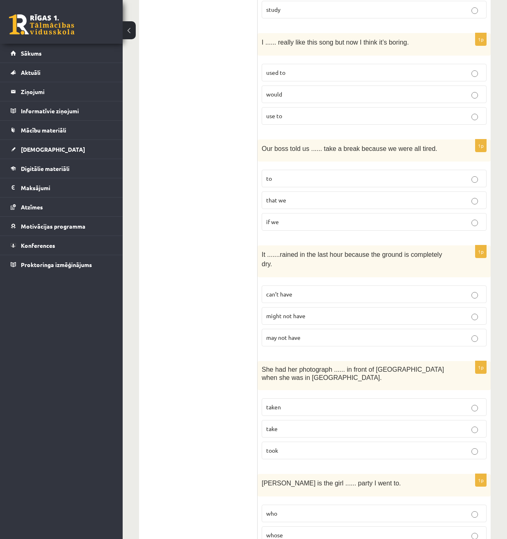
click at [349, 409] on p "taken" at bounding box center [374, 407] width 216 height 9
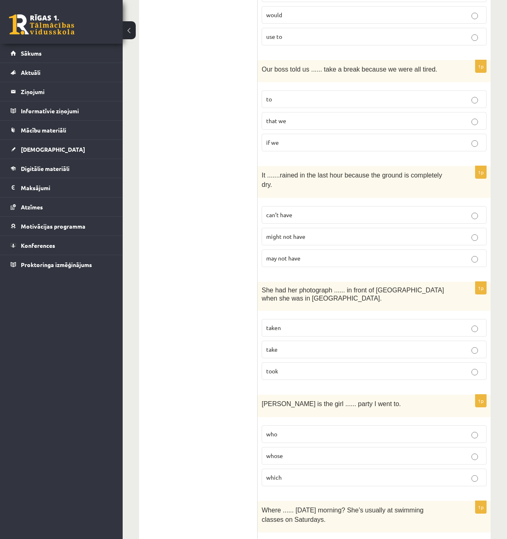
scroll to position [1745, 0]
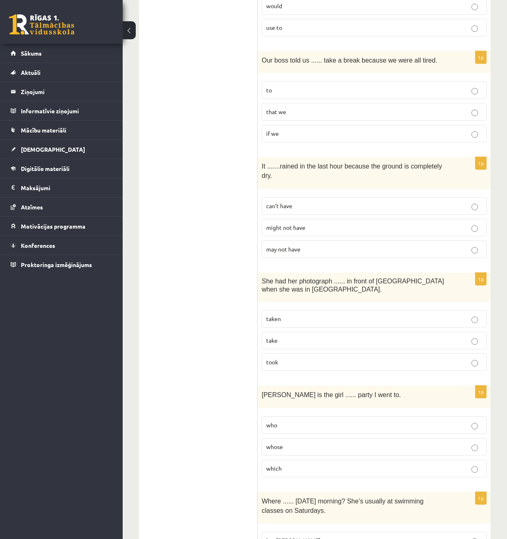
click at [328, 426] on p "who" at bounding box center [374, 425] width 216 height 9
click at [310, 441] on label "whose" at bounding box center [374, 446] width 225 height 18
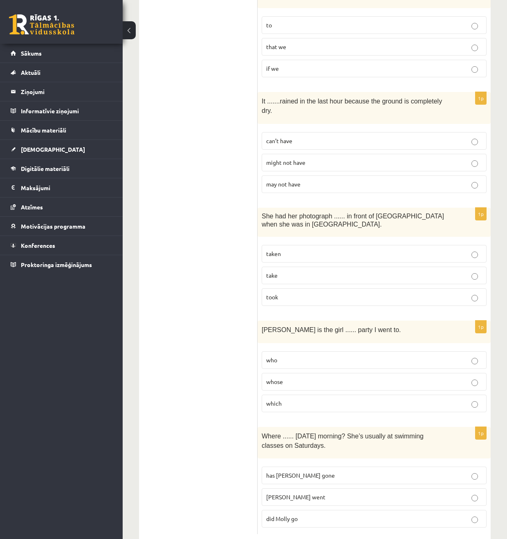
scroll to position [1811, 0]
click at [319, 518] on p "did Molly go" at bounding box center [374, 518] width 216 height 9
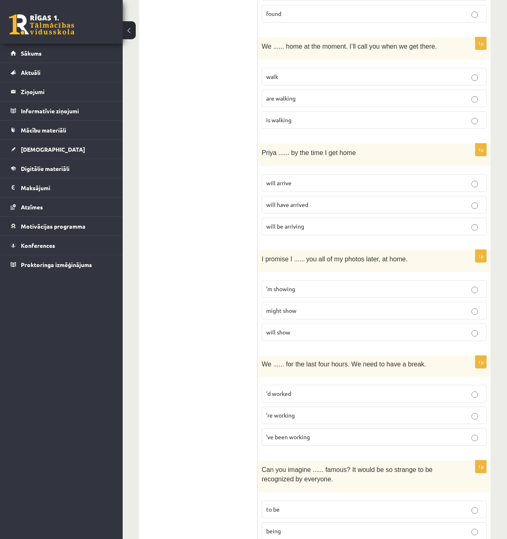
scroll to position [0, 0]
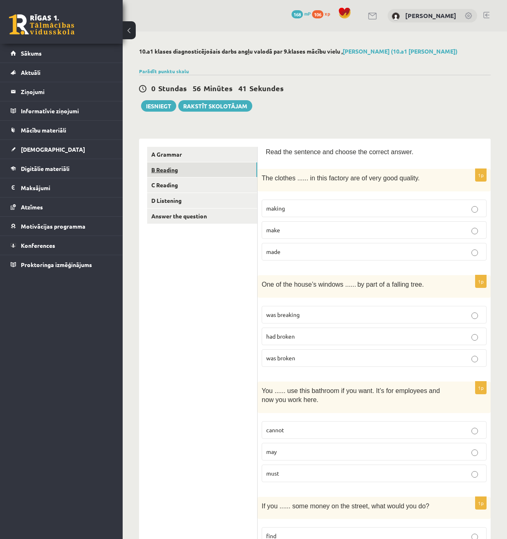
click at [189, 171] on link "B Reading" at bounding box center [202, 169] width 110 height 15
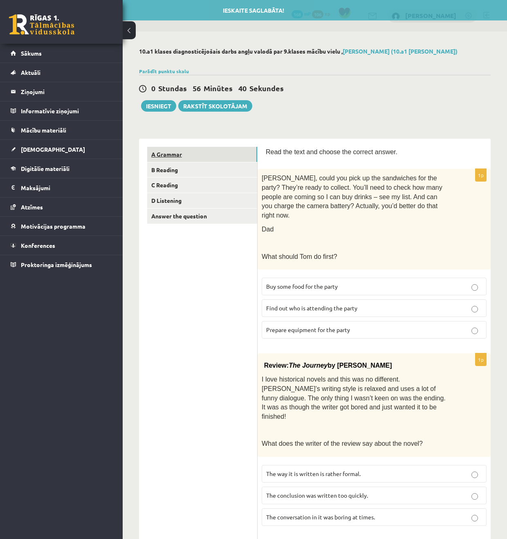
click at [187, 158] on link "A Grammar" at bounding box center [202, 154] width 110 height 15
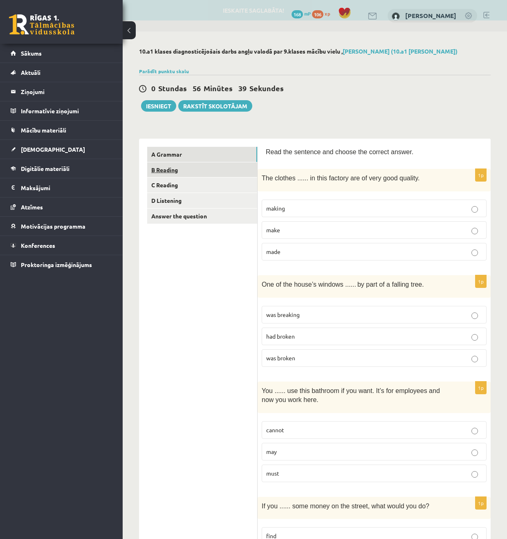
click at [179, 172] on link "B Reading" at bounding box center [202, 169] width 110 height 15
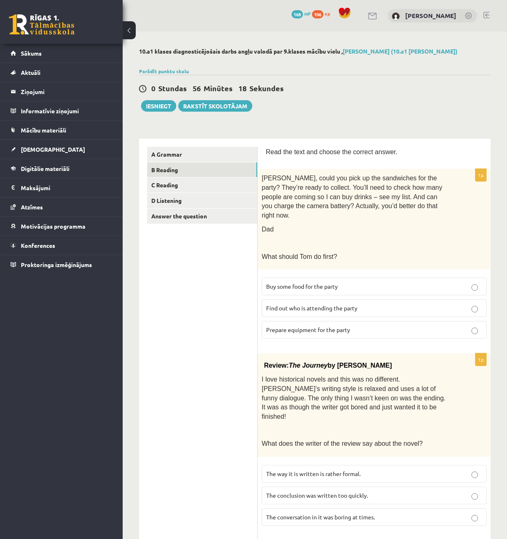
click at [351, 326] on label "Prepare equipment for the party" at bounding box center [374, 330] width 225 height 18
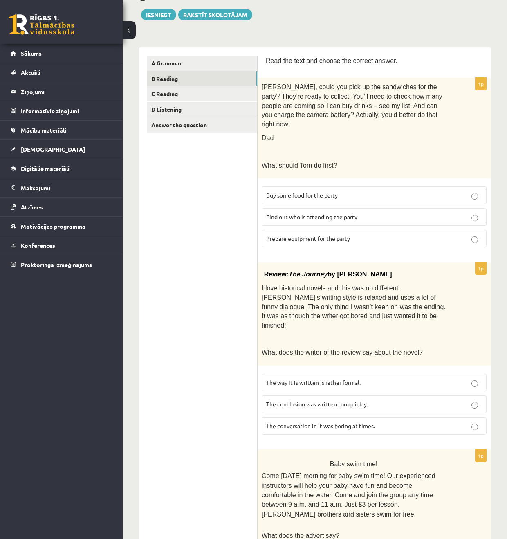
scroll to position [93, 0]
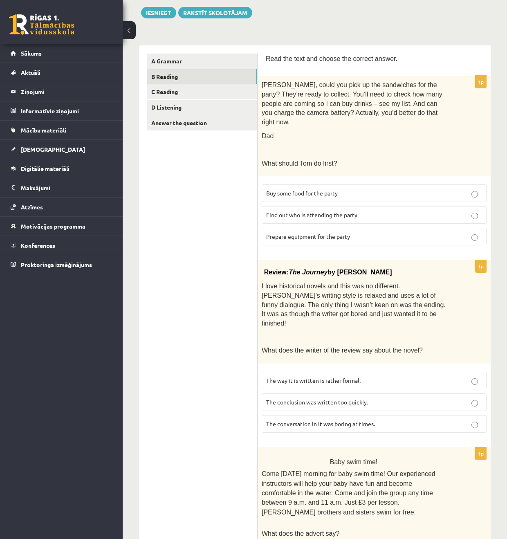
click at [365, 372] on label "The way it is written is rather formal." at bounding box center [374, 381] width 225 height 18
click at [358, 398] on span "The conclusion was written too quickly." at bounding box center [317, 401] width 102 height 7
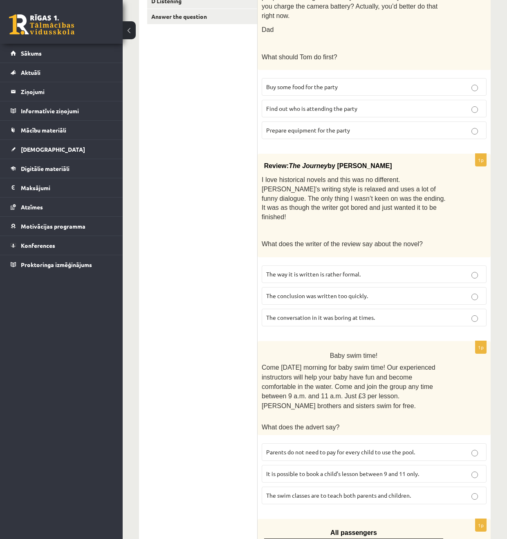
scroll to position [199, 0]
click at [324, 449] on span "Parents do not need to pay for every child to use the pool." at bounding box center [340, 452] width 149 height 7
click at [317, 471] on span "It is possible to book a child’s lesson between 9 and 11 only." at bounding box center [342, 474] width 153 height 7
click at [322, 444] on label "Parents do not need to pay for every child to use the pool." at bounding box center [374, 453] width 225 height 18
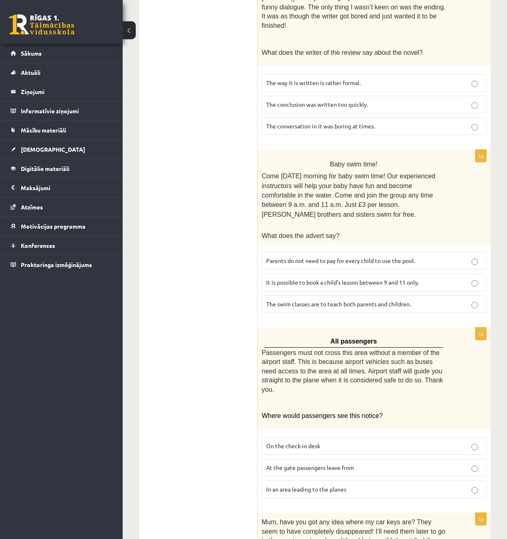
scroll to position [392, 0]
click at [356, 484] on p "In an area leading to the planes" at bounding box center [374, 488] width 216 height 9
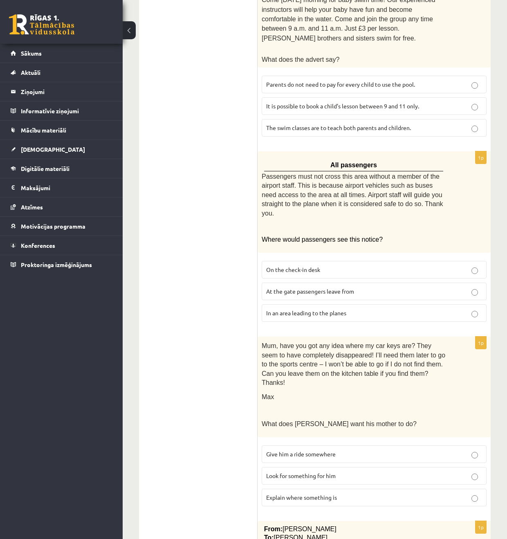
scroll to position [568, 0]
drag, startPoint x: 275, startPoint y: 451, endPoint x: 271, endPoint y: 452, distance: 4.6
click at [275, 471] on span "Look for something for him" at bounding box center [301, 474] width 70 height 7
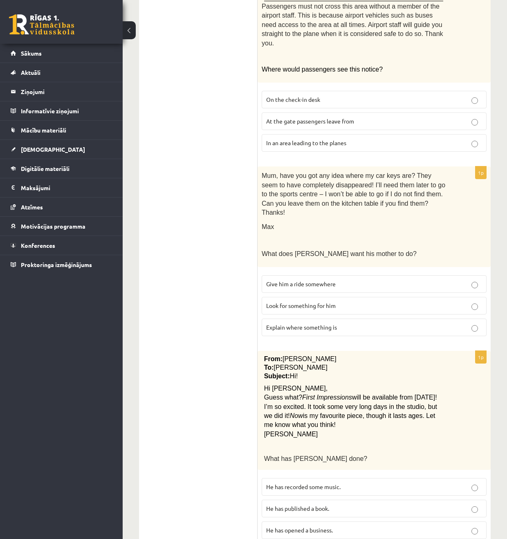
scroll to position [746, 0]
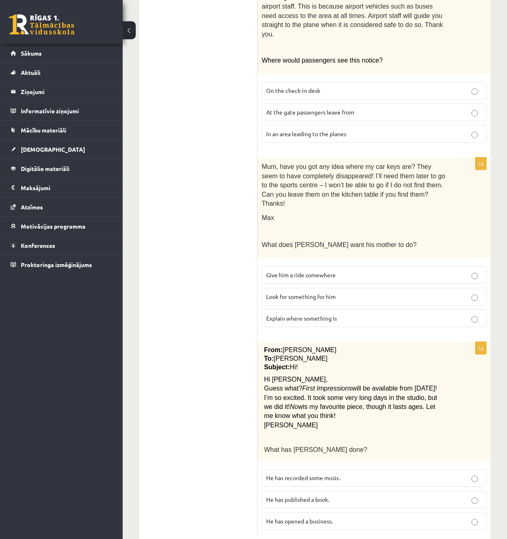
click at [275, 496] on span "He has published a book." at bounding box center [297, 499] width 63 height 7
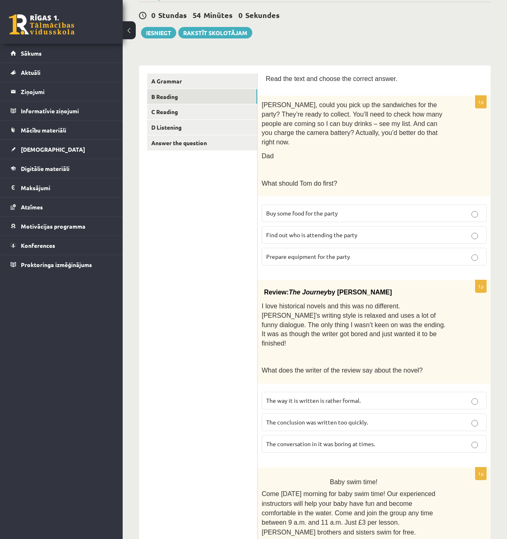
scroll to position [0, 0]
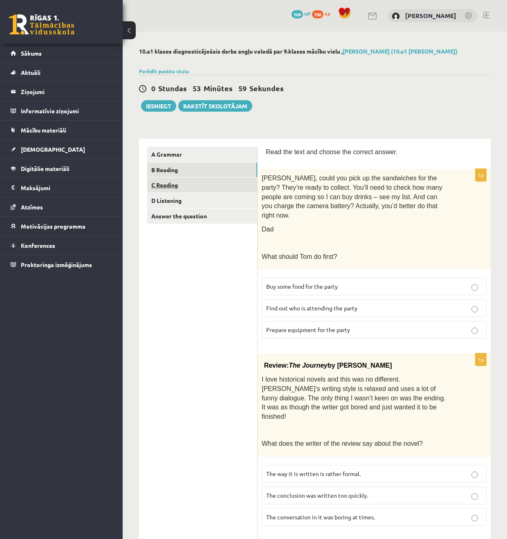
click at [169, 185] on link "C Reading" at bounding box center [202, 184] width 110 height 15
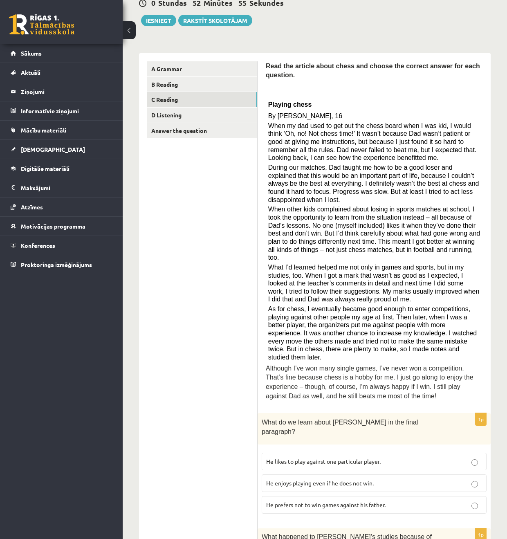
scroll to position [89, 0]
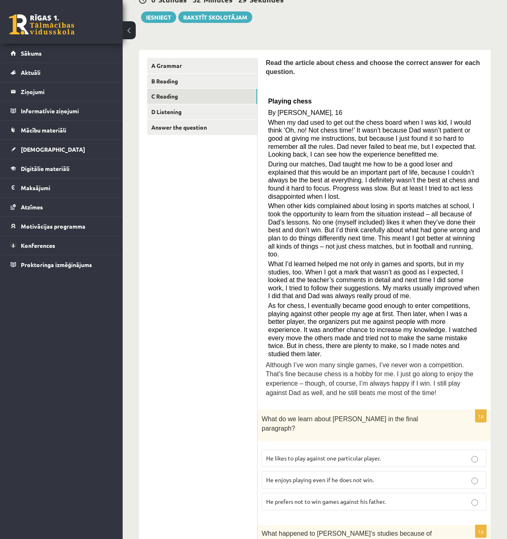
click at [351, 476] on label "He enjoys playing even if he does not win." at bounding box center [374, 480] width 225 height 18
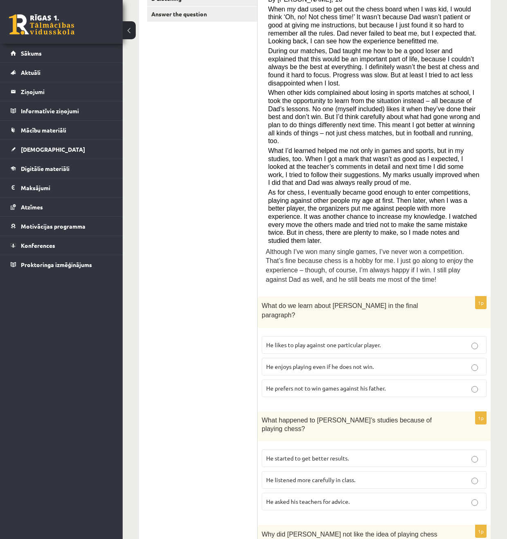
scroll to position [203, 0]
click at [353, 453] on p "He started to get better results." at bounding box center [374, 457] width 216 height 9
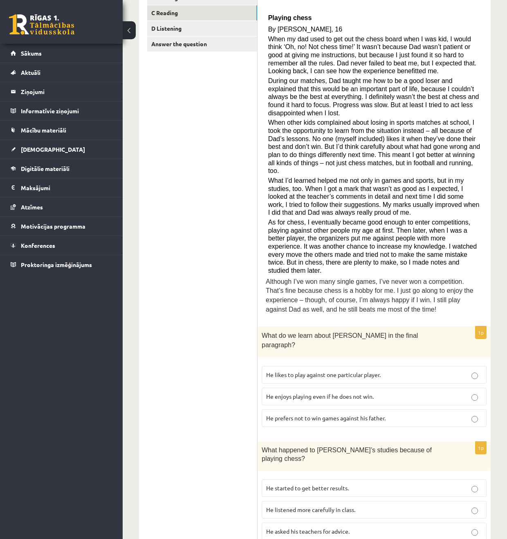
scroll to position [153, 0]
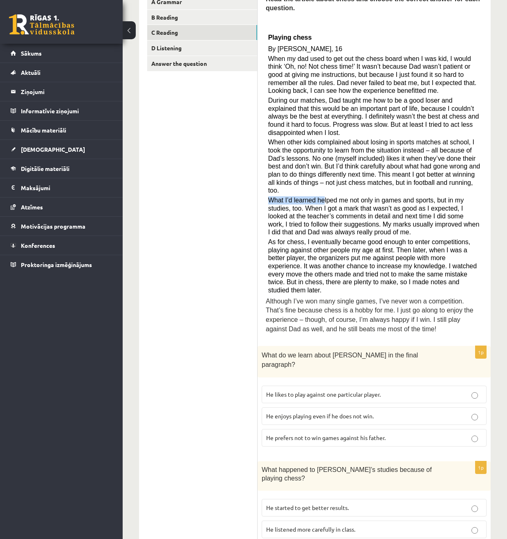
drag, startPoint x: 281, startPoint y: 198, endPoint x: 312, endPoint y: 198, distance: 31.9
click at [323, 204] on div "Read the article about chess and choose the correct answer for each question. P…" at bounding box center [374, 166] width 217 height 344
click at [373, 210] on span "What I’d learned helped me not only in games and sports, but in my studies, too…" at bounding box center [373, 216] width 211 height 39
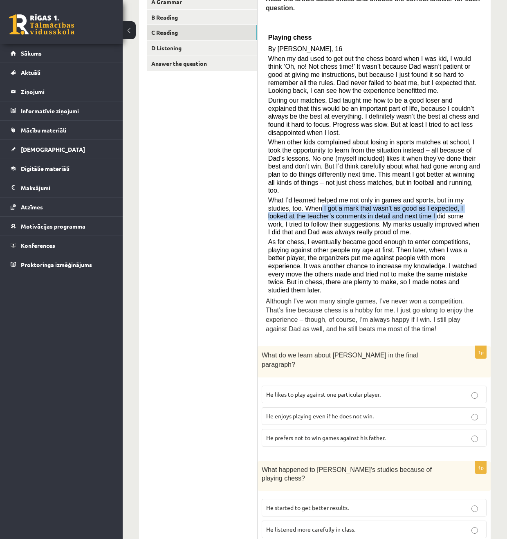
drag, startPoint x: 328, startPoint y: 207, endPoint x: 439, endPoint y: 216, distance: 110.8
click at [439, 216] on span "What I’d learned helped me not only in games and sports, but in my studies, too…" at bounding box center [373, 216] width 211 height 39
click at [438, 216] on span "What I’d learned helped me not only in games and sports, but in my studies, too…" at bounding box center [373, 216] width 211 height 39
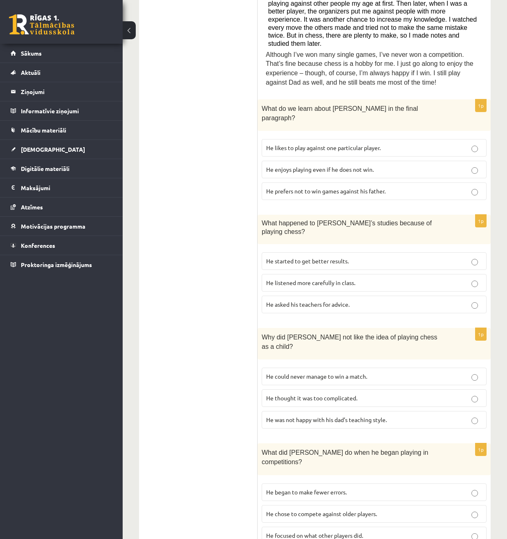
scroll to position [400, 0]
click at [388, 393] on p "He thought it was too complicated." at bounding box center [374, 397] width 216 height 9
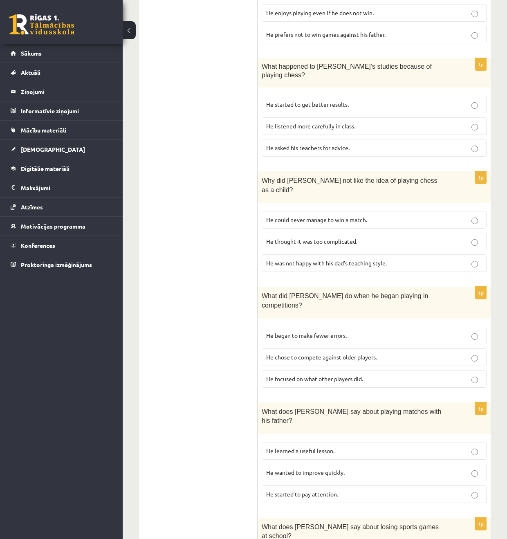
scroll to position [612, 0]
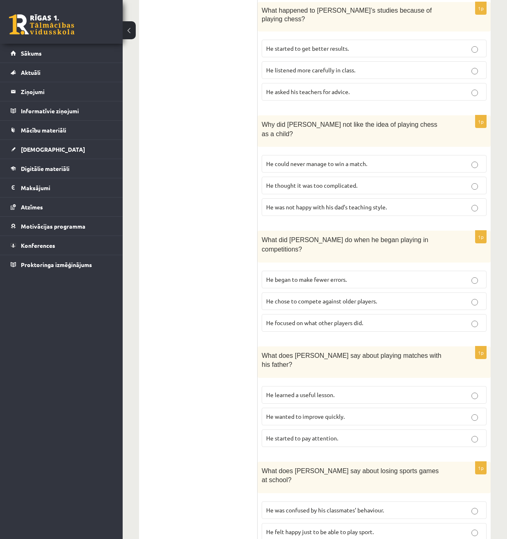
click at [328, 271] on label "He began to make fewer errors." at bounding box center [374, 280] width 225 height 18
click at [344, 391] on p "He learned a useful lesson." at bounding box center [374, 395] width 216 height 9
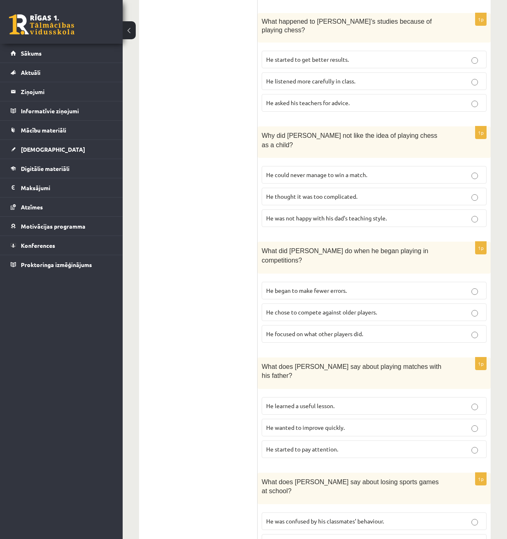
scroll to position [593, 0]
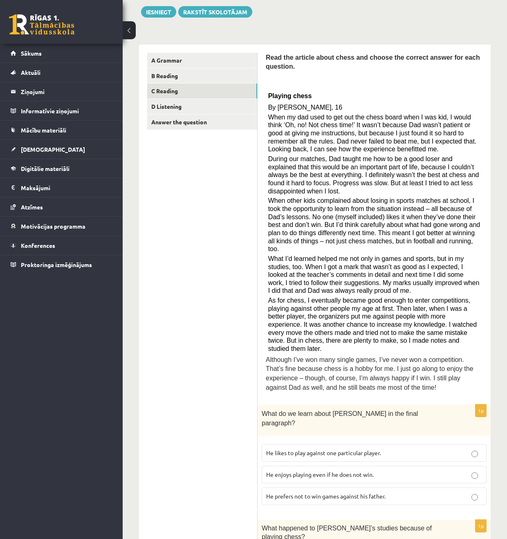
scroll to position [0, 0]
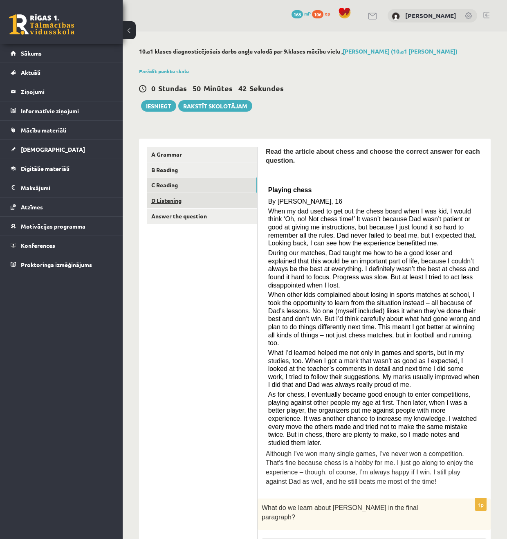
click at [181, 201] on link "D Listening" at bounding box center [202, 200] width 110 height 15
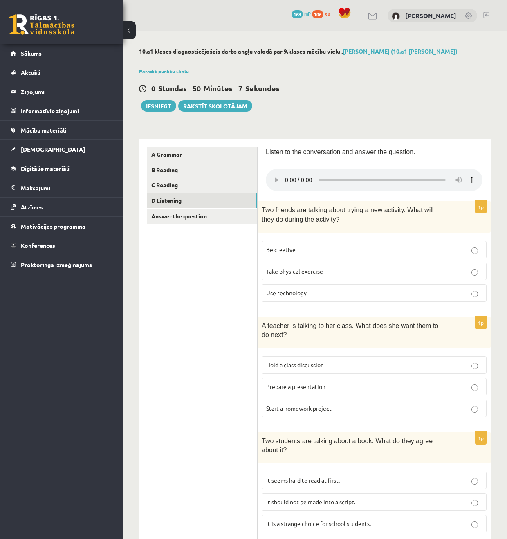
click at [315, 252] on p "Be creative" at bounding box center [374, 249] width 216 height 9
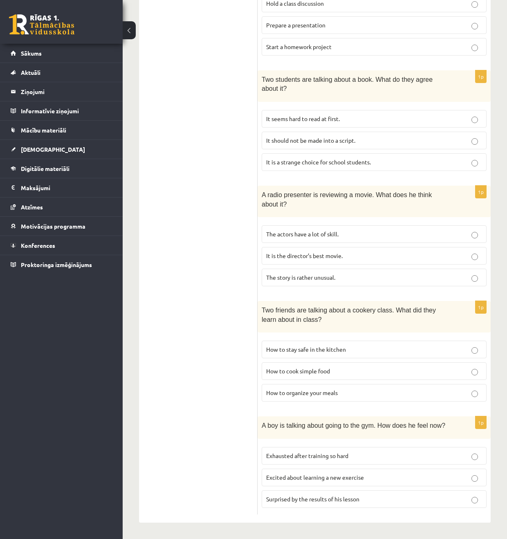
scroll to position [362, 0]
click at [384, 391] on p "How to organize your meals" at bounding box center [374, 393] width 216 height 9
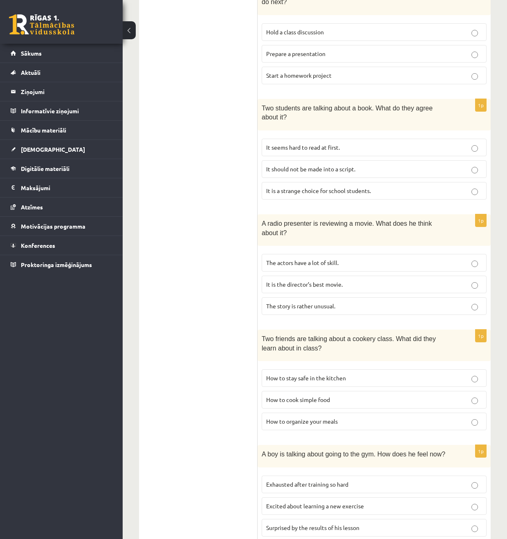
scroll to position [362, 0]
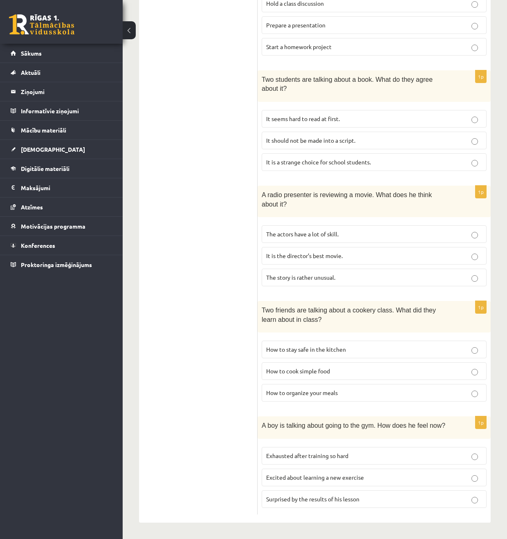
click at [391, 458] on p "Exhausted after training so hard" at bounding box center [374, 455] width 216 height 9
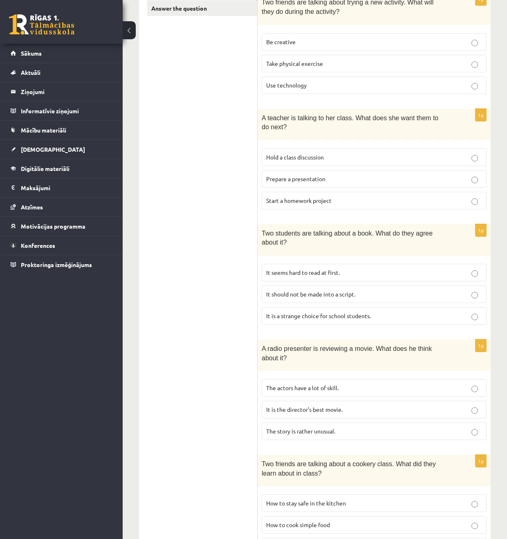
scroll to position [208, 0]
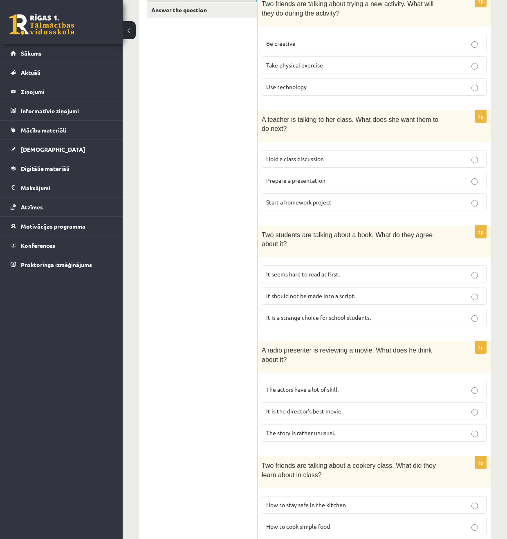
click at [264, 418] on label "It is the director’s best movie." at bounding box center [374, 411] width 225 height 18
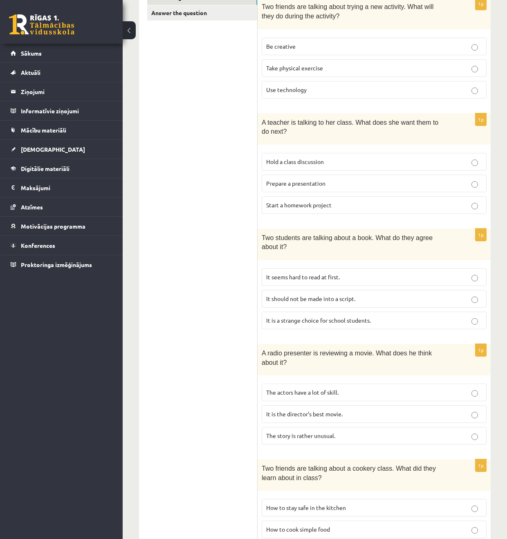
scroll to position [202, 0]
click at [321, 431] on label "The story is rather unusual." at bounding box center [374, 437] width 225 height 18
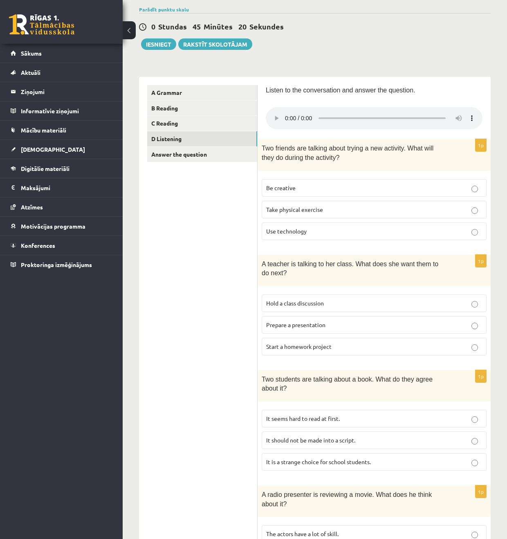
scroll to position [61, 0]
click at [314, 418] on span "It seems hard to read at first." at bounding box center [303, 418] width 74 height 7
click at [303, 319] on label "Prepare a presentation" at bounding box center [374, 326] width 225 height 18
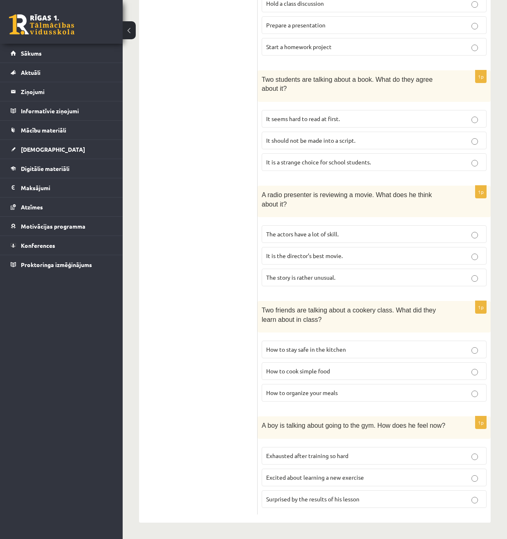
scroll to position [0, 0]
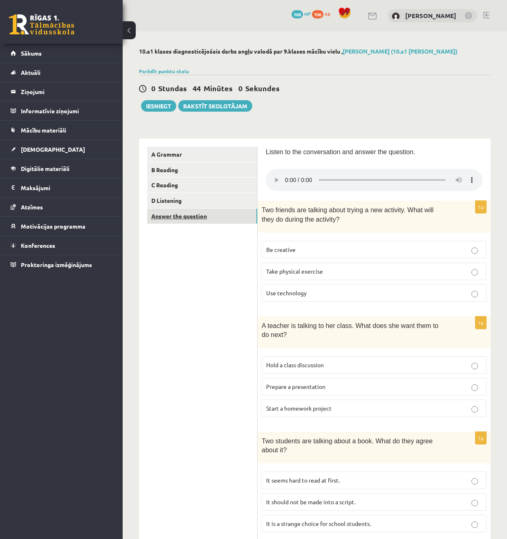
click at [209, 218] on link "Answer the question" at bounding box center [202, 216] width 110 height 15
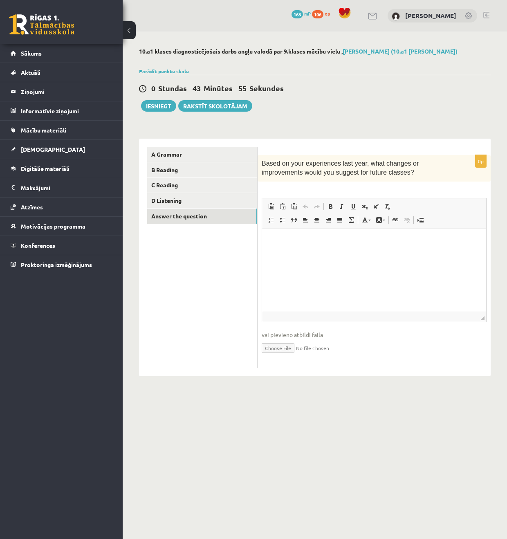
click at [420, 254] on html at bounding box center [374, 241] width 224 height 25
click at [364, 254] on html "**********" at bounding box center [374, 241] width 224 height 25
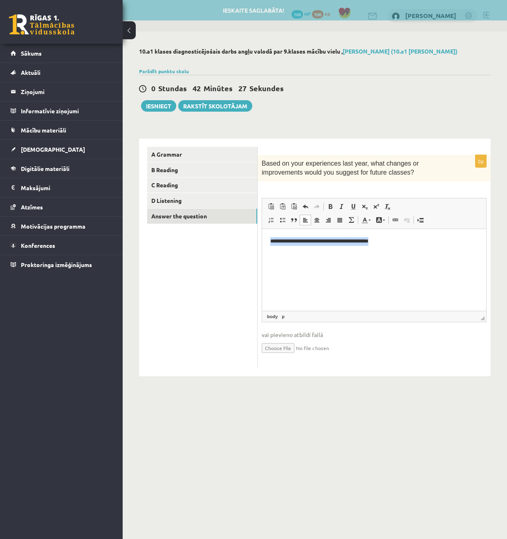
click at [403, 254] on html "**********" at bounding box center [374, 241] width 224 height 25
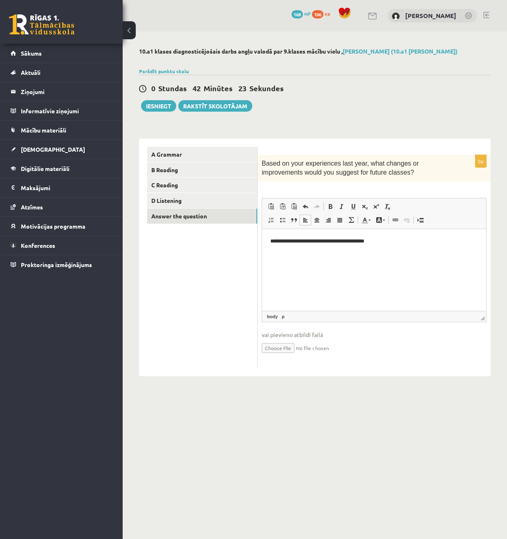
click at [346, 421] on body "0 Dāvanas 168 mP 106 xp Klāvs Krūziņš Sākums Aktuāli Kā mācīties eSKOLĀ Kontakt…" at bounding box center [253, 269] width 507 height 539
click at [158, 107] on button "Iesniegt" at bounding box center [158, 105] width 35 height 11
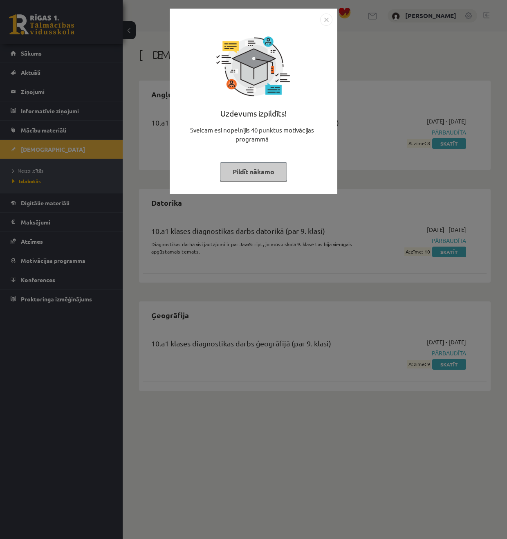
click at [325, 18] on img "Close" at bounding box center [326, 19] width 12 height 12
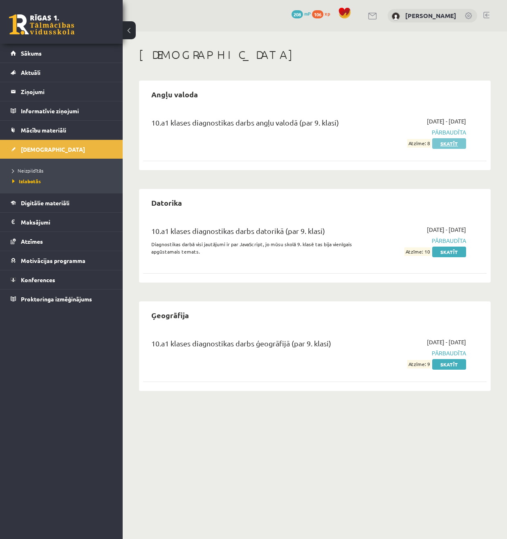
click at [442, 139] on link "Skatīt" at bounding box center [449, 143] width 34 height 11
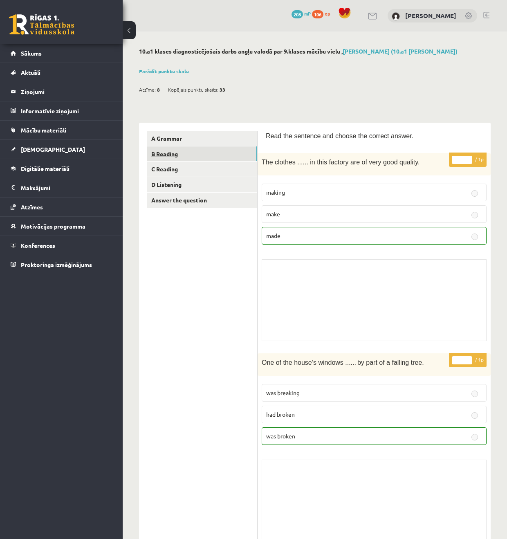
click at [181, 146] on link "B Reading" at bounding box center [202, 153] width 110 height 15
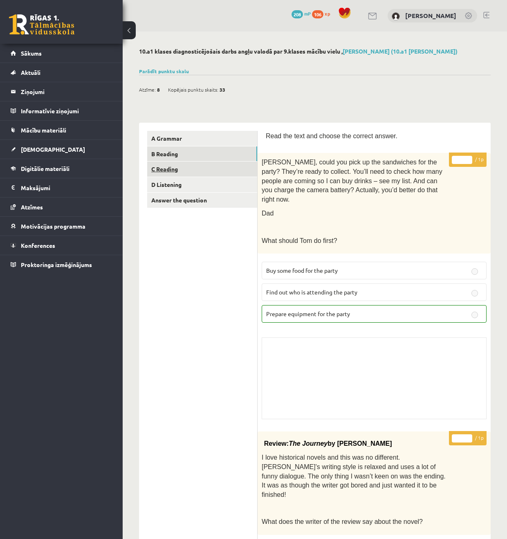
click at [179, 164] on link "C Reading" at bounding box center [202, 169] width 110 height 15
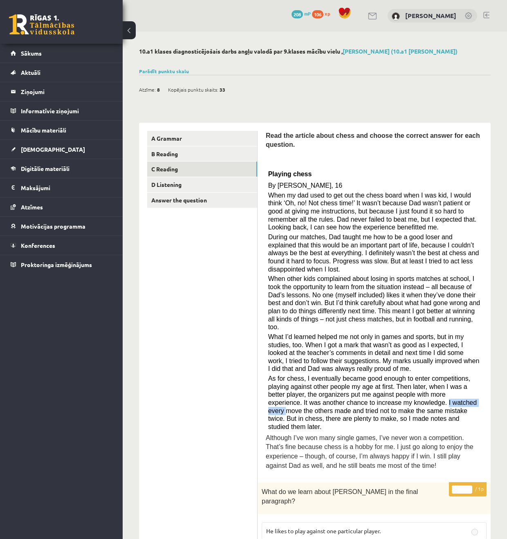
drag, startPoint x: 448, startPoint y: 399, endPoint x: 284, endPoint y: 414, distance: 165.1
click at [285, 414] on span "As for chess, I eventually became good enough to enter competitions, playing ag…" at bounding box center [372, 402] width 209 height 55
copy span "I watched every move the others made and tried not to make the same mistake twi…"
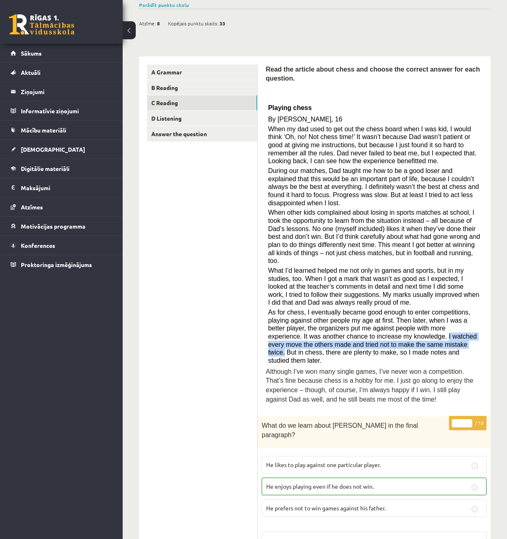
scroll to position [71, 0]
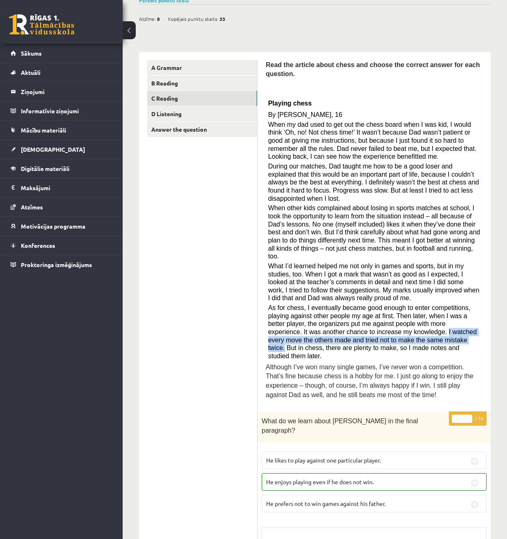
click at [128, 34] on button at bounding box center [129, 30] width 13 height 18
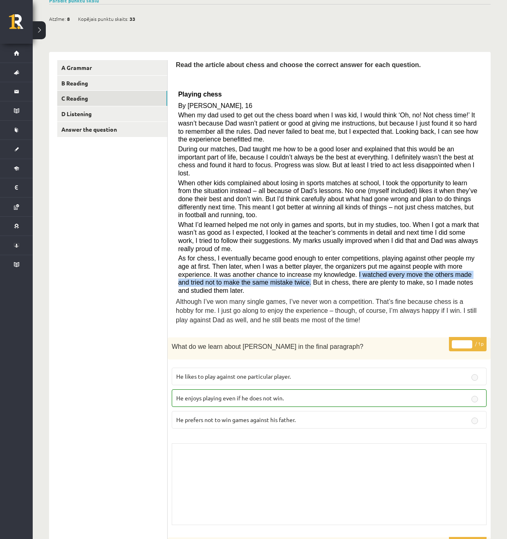
click at [38, 28] on button at bounding box center [39, 30] width 13 height 18
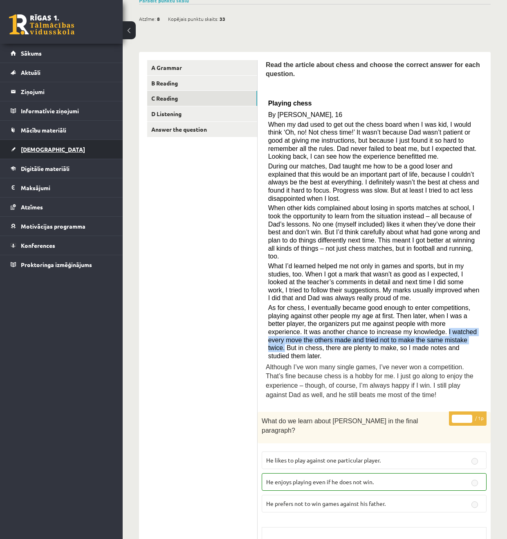
click at [37, 148] on span "[DEMOGRAPHIC_DATA]" at bounding box center [53, 149] width 64 height 7
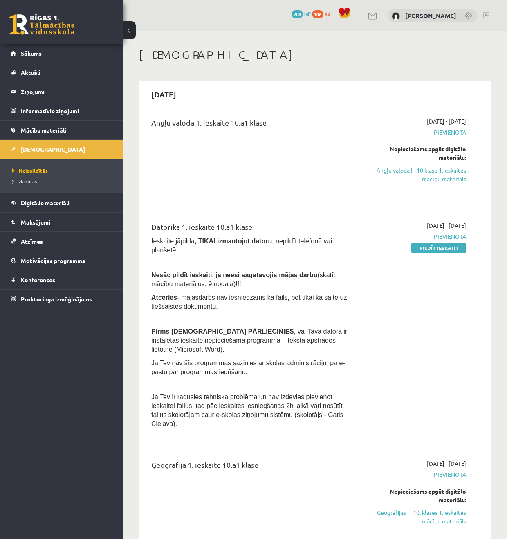
click at [437, 373] on div "[DATE] - [DATE] [GEOGRAPHIC_DATA] Pildīt ieskaiti" at bounding box center [417, 326] width 109 height 211
click at [445, 181] on link "Angļu valoda I - 10.klase 1.ieskaites mācību materiāls" at bounding box center [417, 174] width 97 height 17
